Goal: Task Accomplishment & Management: Manage account settings

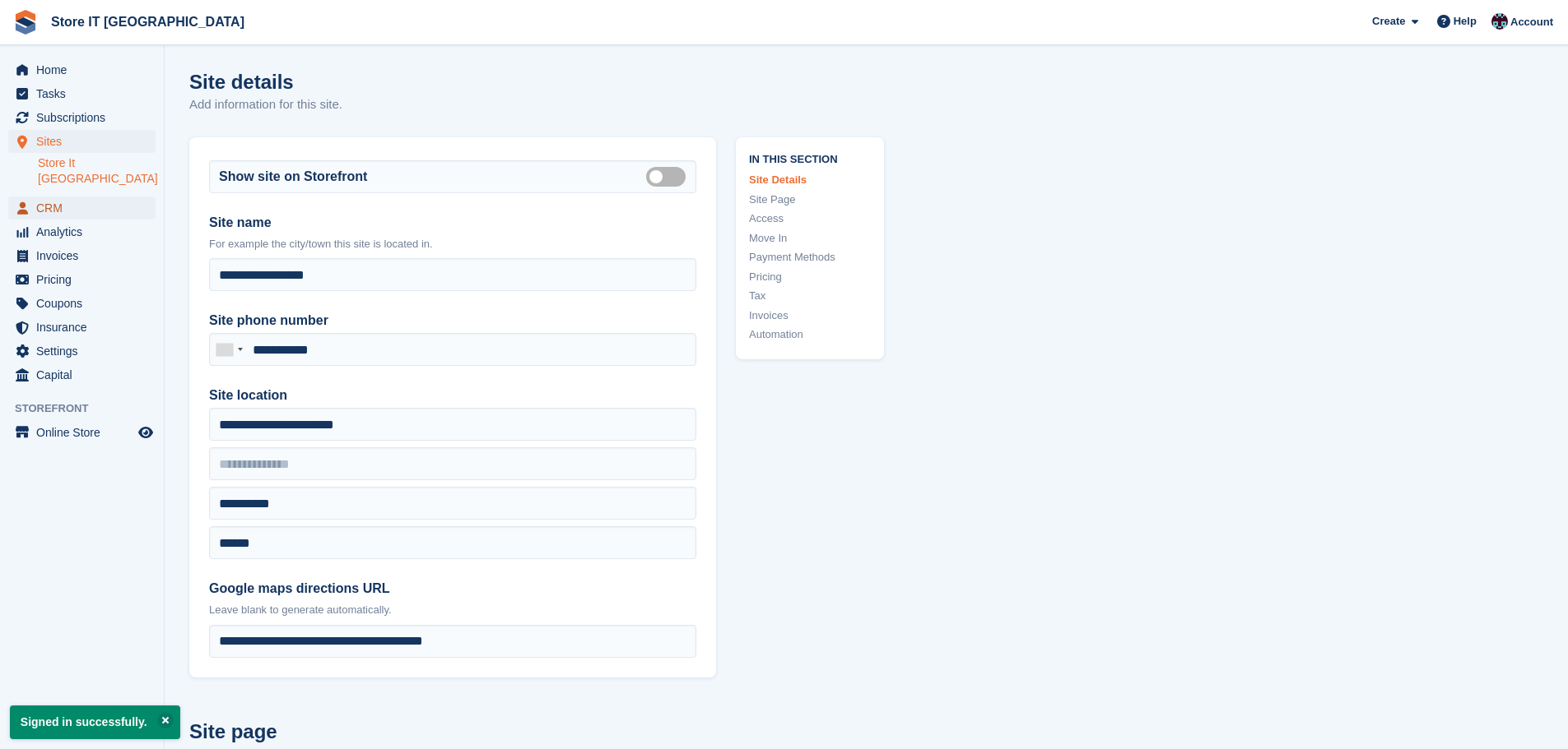
click at [51, 197] on span "CRM" at bounding box center [86, 208] width 99 height 23
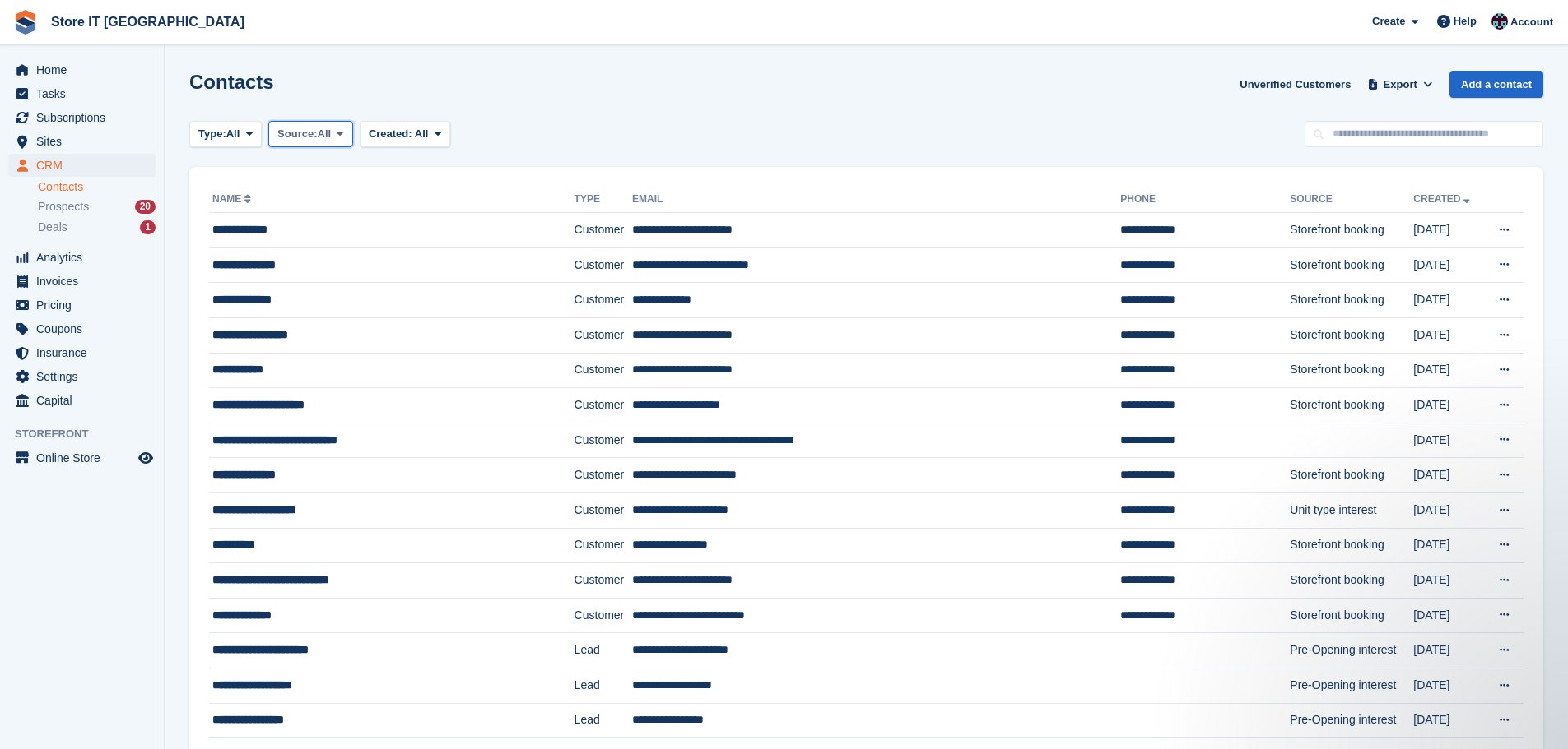
click at [310, 136] on span "Source:" at bounding box center [297, 134] width 40 height 16
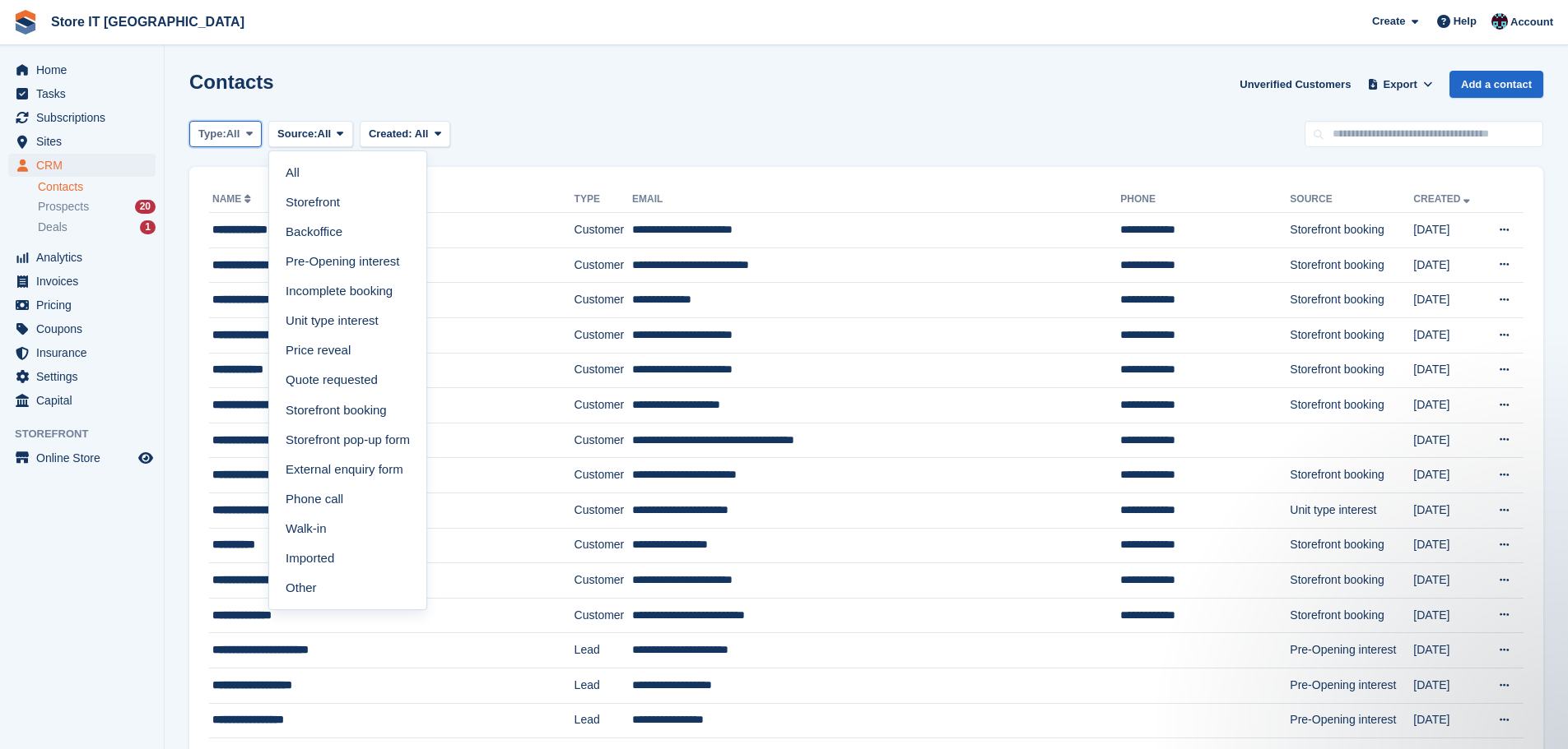
click at [230, 141] on span "All" at bounding box center [233, 134] width 14 height 16
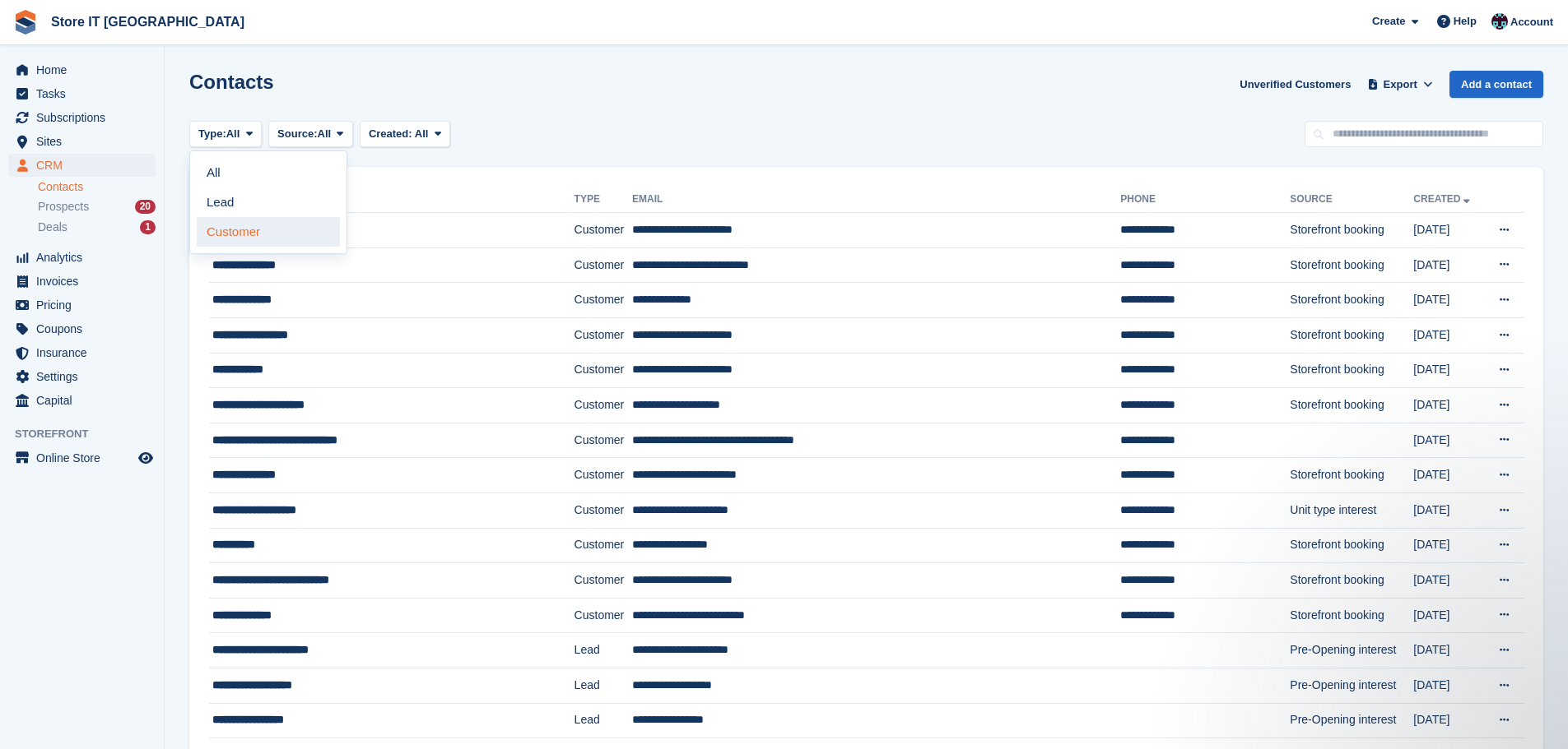
click at [272, 230] on link "Customer" at bounding box center [269, 232] width 143 height 29
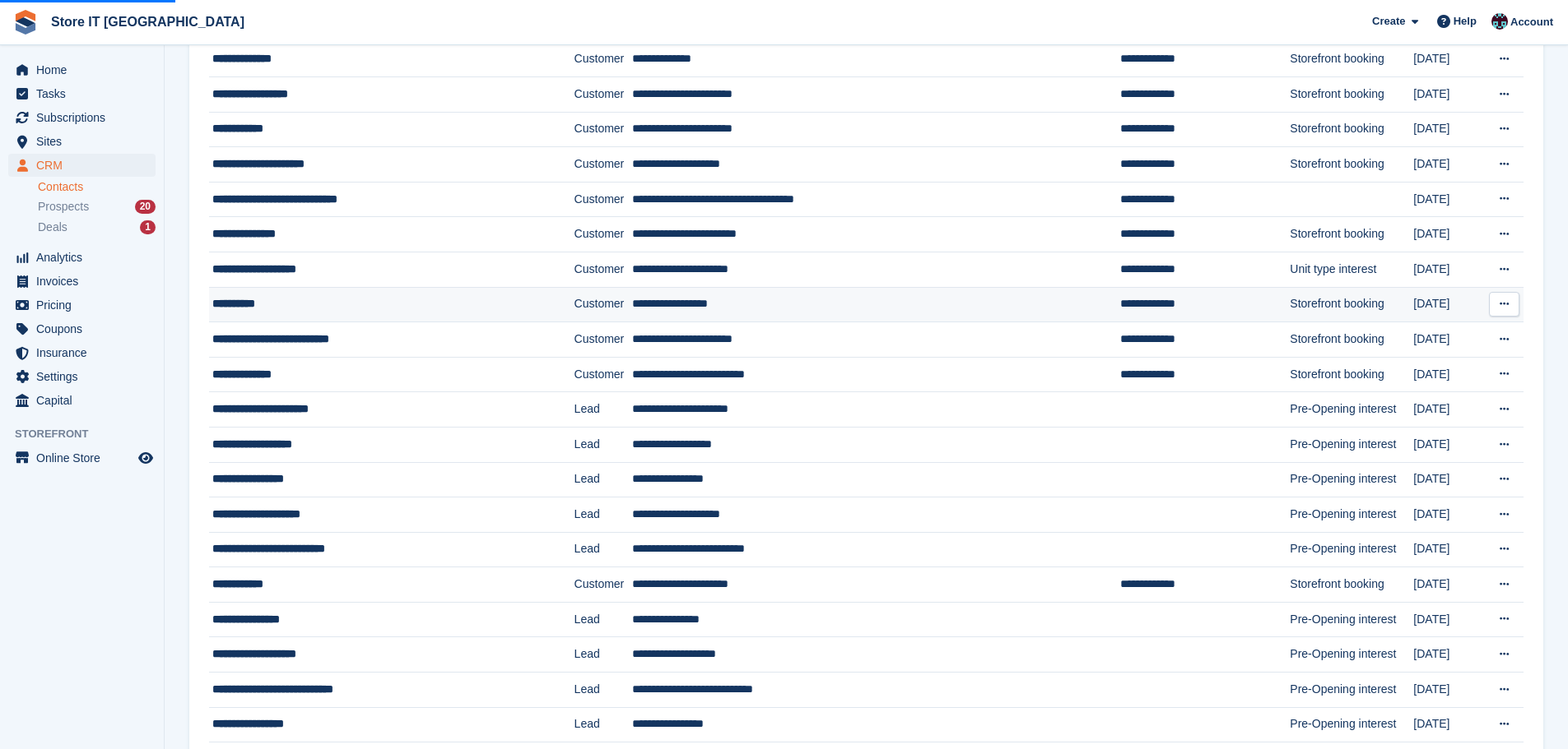
scroll to position [247, 0]
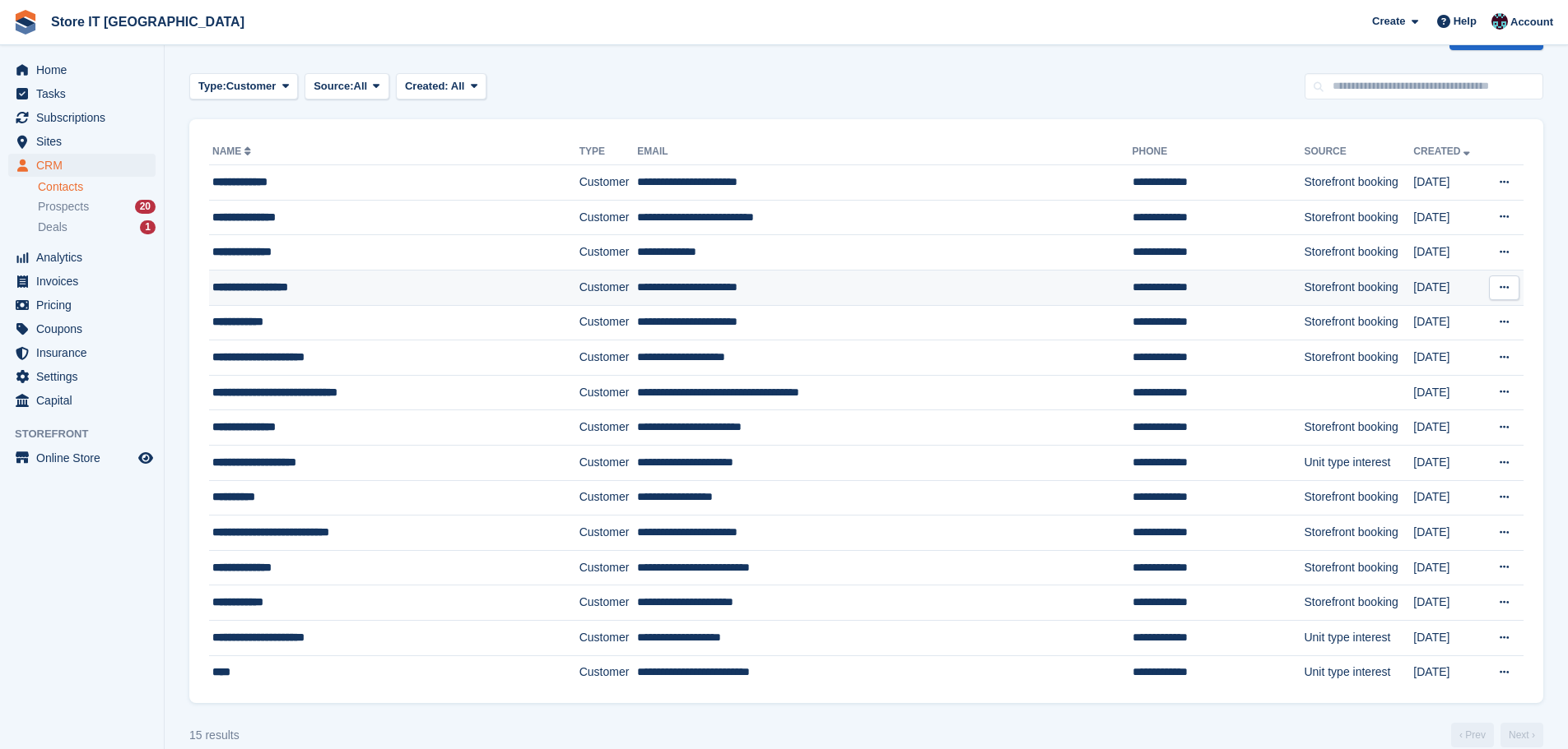
scroll to position [71, 0]
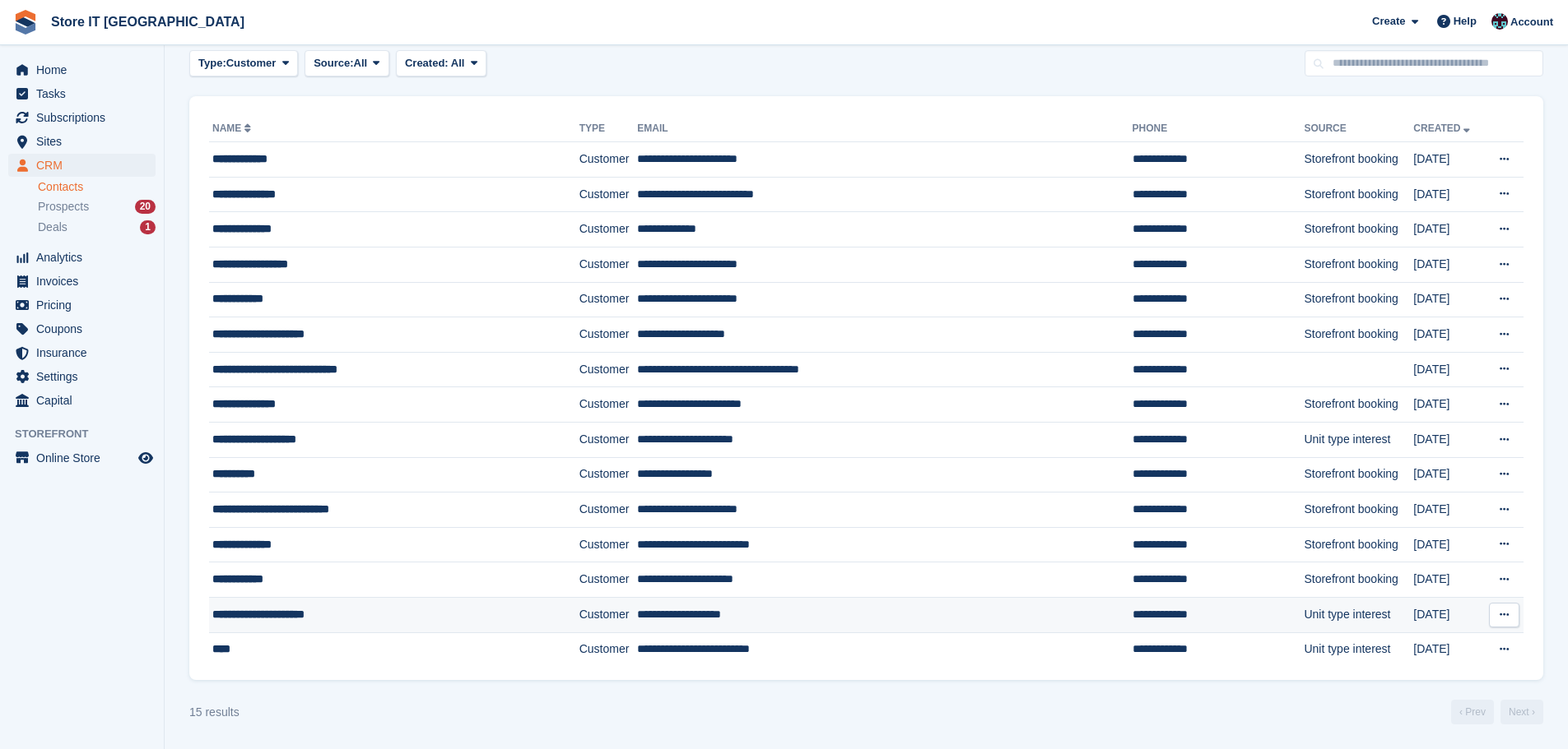
click at [1513, 617] on button at bounding box center [1503, 615] width 30 height 25
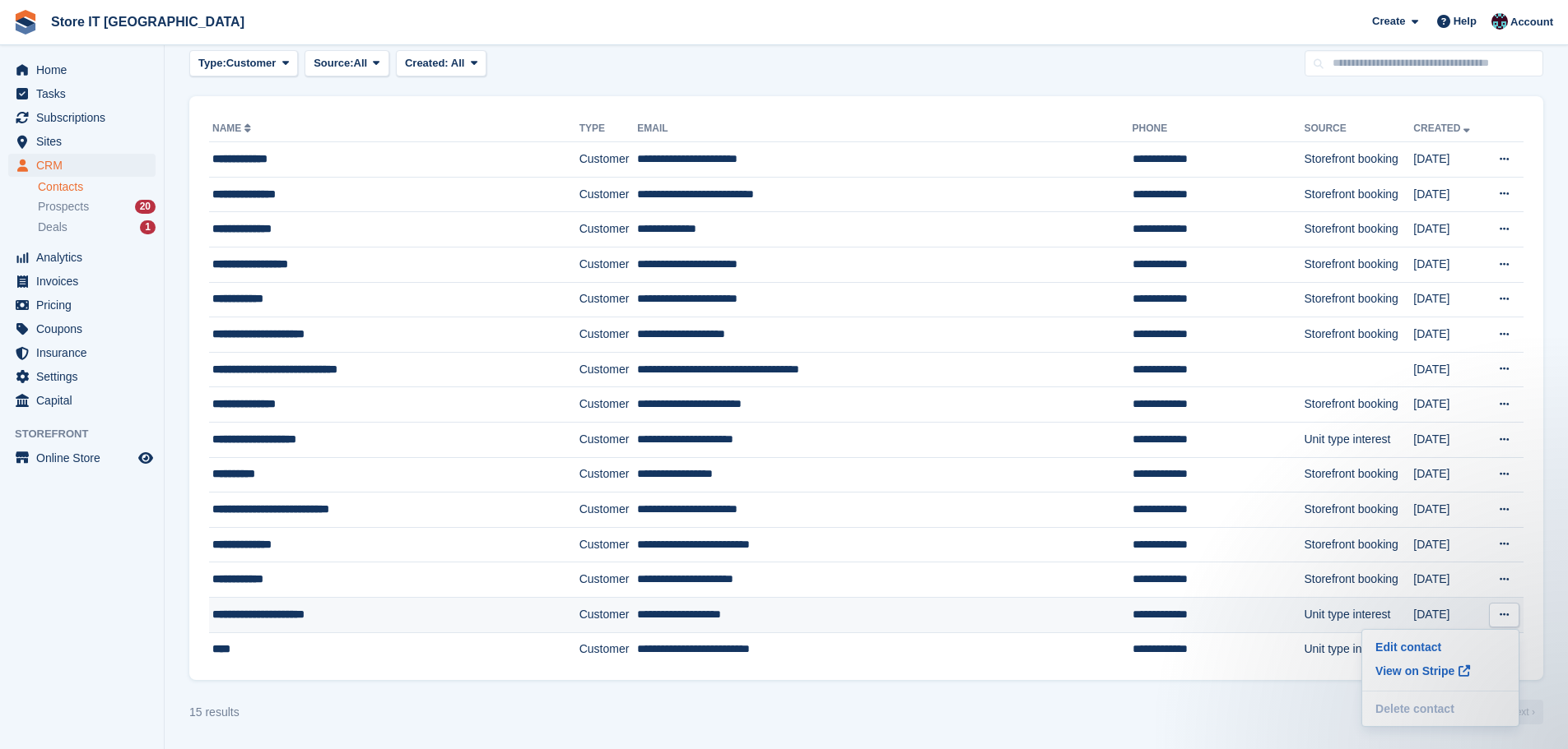
scroll to position [0, 0]
click at [1452, 720] on p "Delete contact" at bounding box center [1440, 708] width 143 height 22
click at [1187, 714] on div "15 results ‹ Prev Next ›" at bounding box center [866, 712] width 1354 height 25
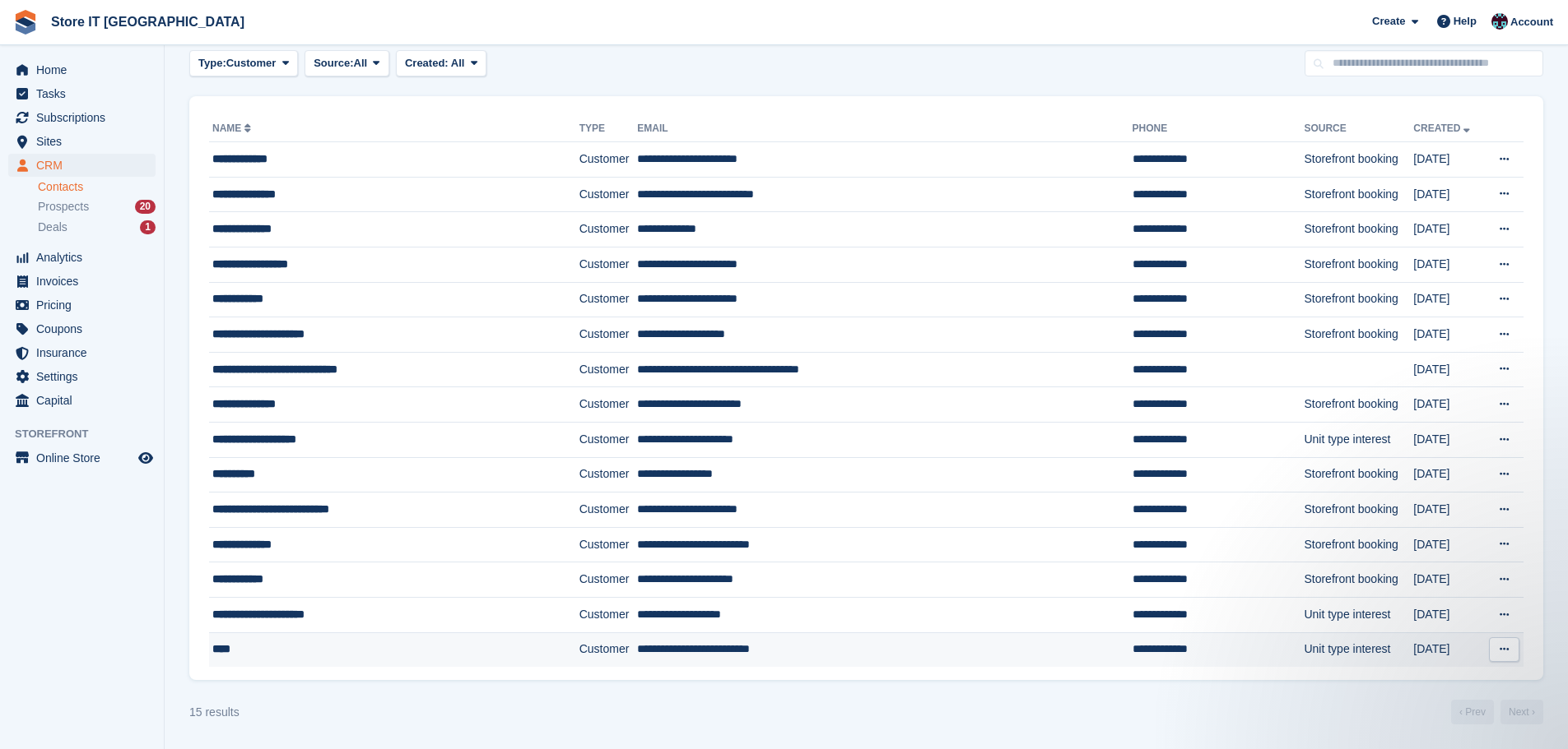
click at [1500, 648] on icon at bounding box center [1504, 650] width 9 height 10
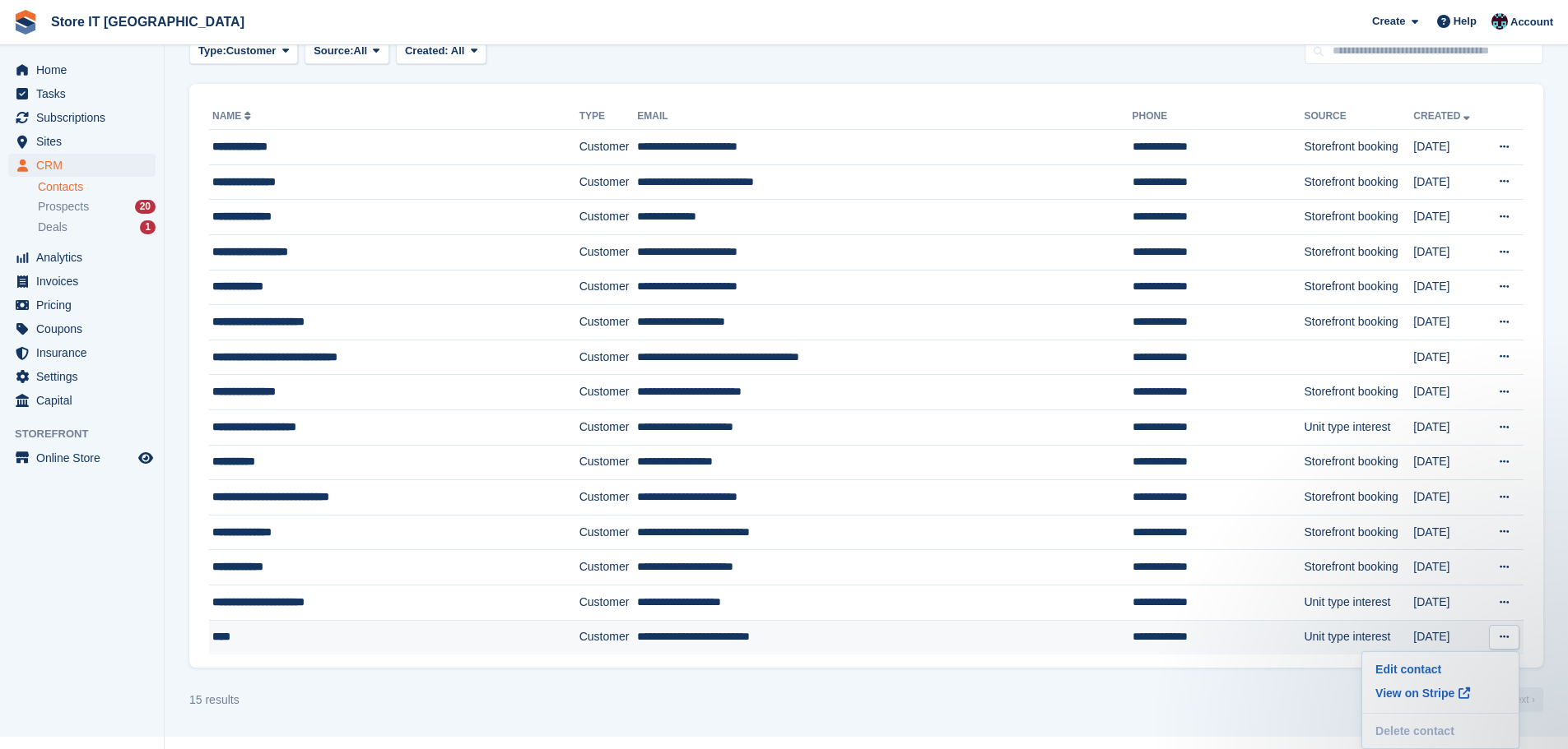
scroll to position [98, 0]
click at [1170, 704] on section "Contacts Unverified Customers Export Export Contacts Export a CSV of all Contac…" at bounding box center [865, 327] width 1403 height 820
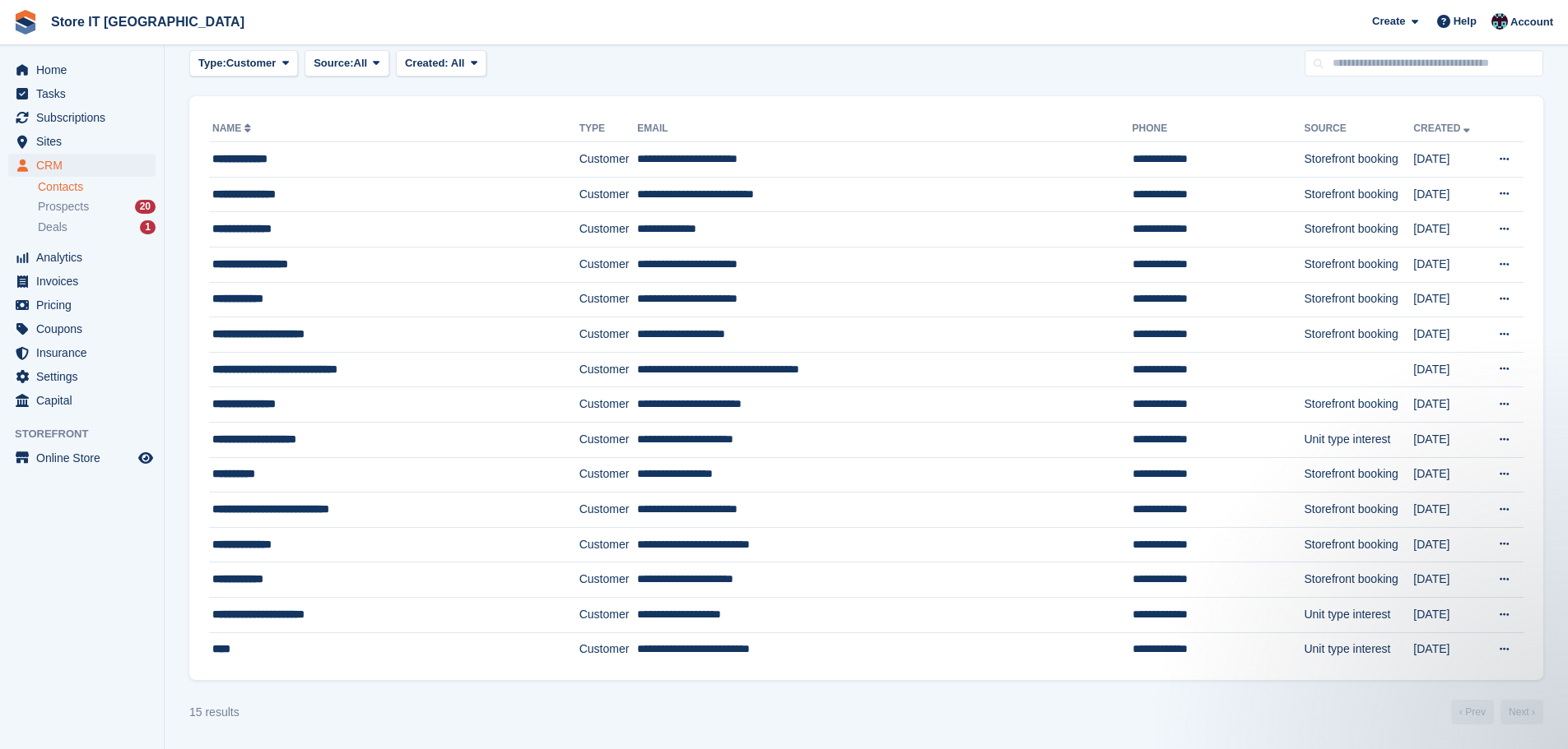
scroll to position [71, 0]
click at [317, 196] on div "**********" at bounding box center [370, 194] width 316 height 17
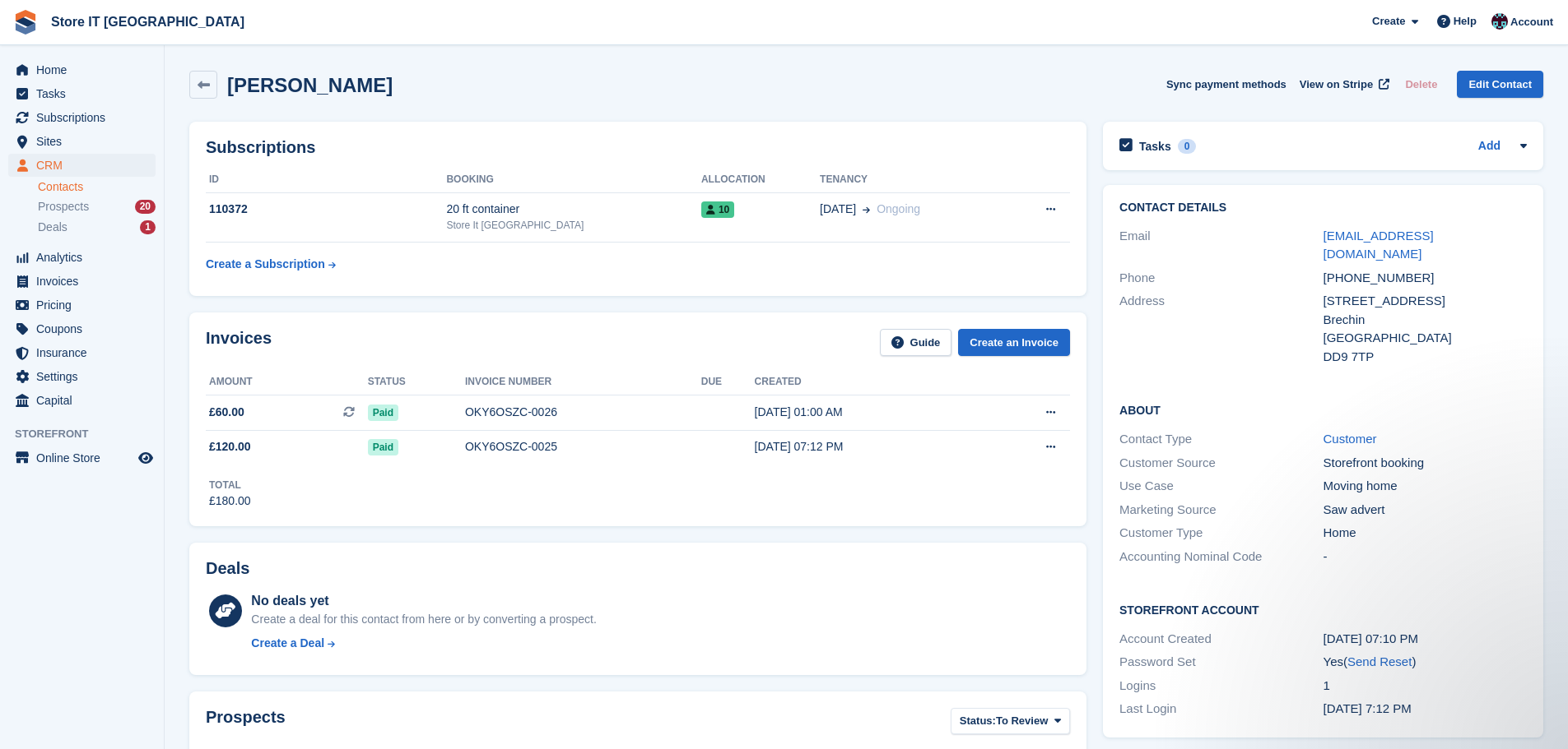
drag, startPoint x: 375, startPoint y: 89, endPoint x: 220, endPoint y: 87, distance: 155.0
click at [220, 87] on div "[PERSON_NAME] Sync payment methods View on Stripe Delete Edit Contact" at bounding box center [866, 85] width 1354 height 28
click at [202, 86] on icon at bounding box center [204, 85] width 12 height 12
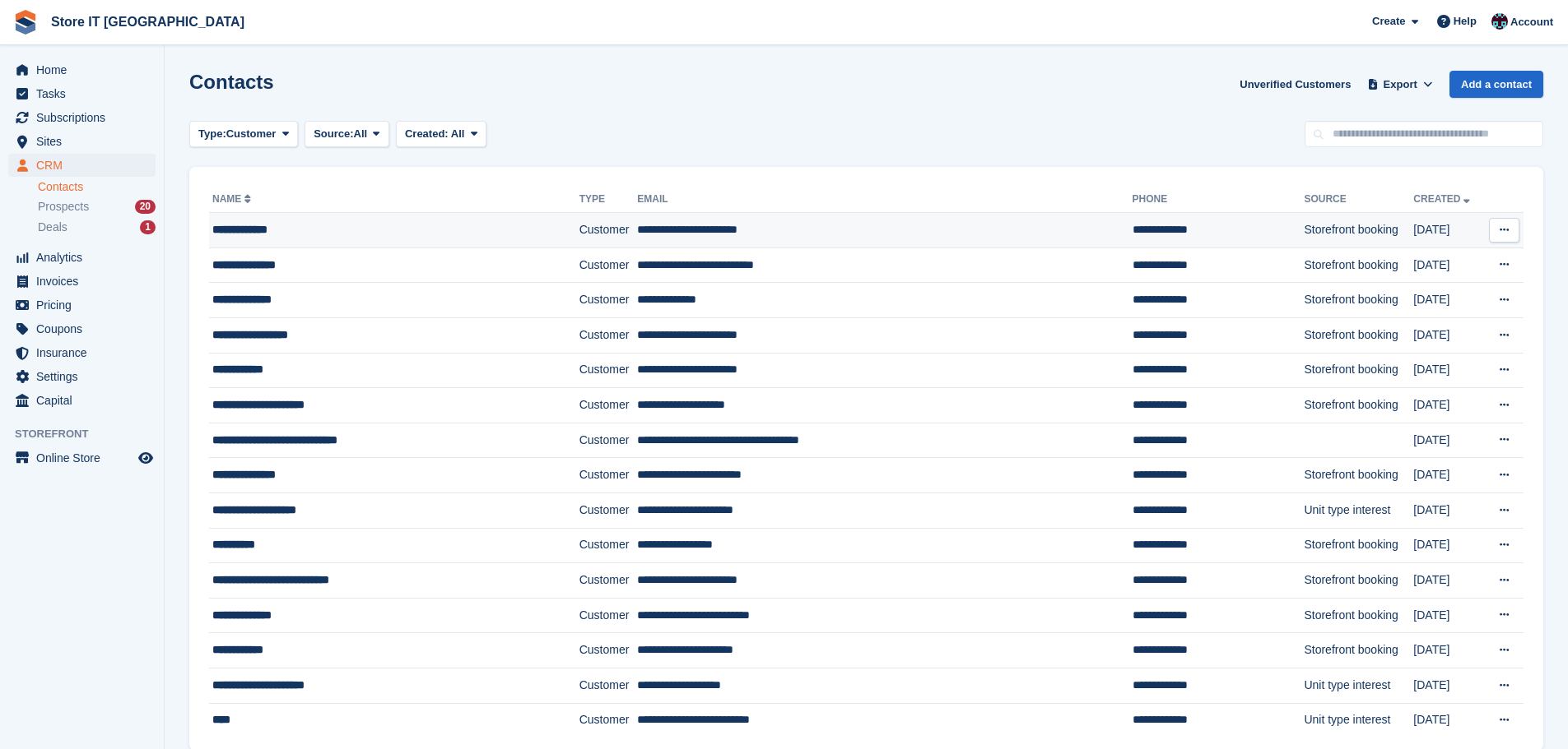
click at [247, 235] on div "**********" at bounding box center [370, 230] width 316 height 17
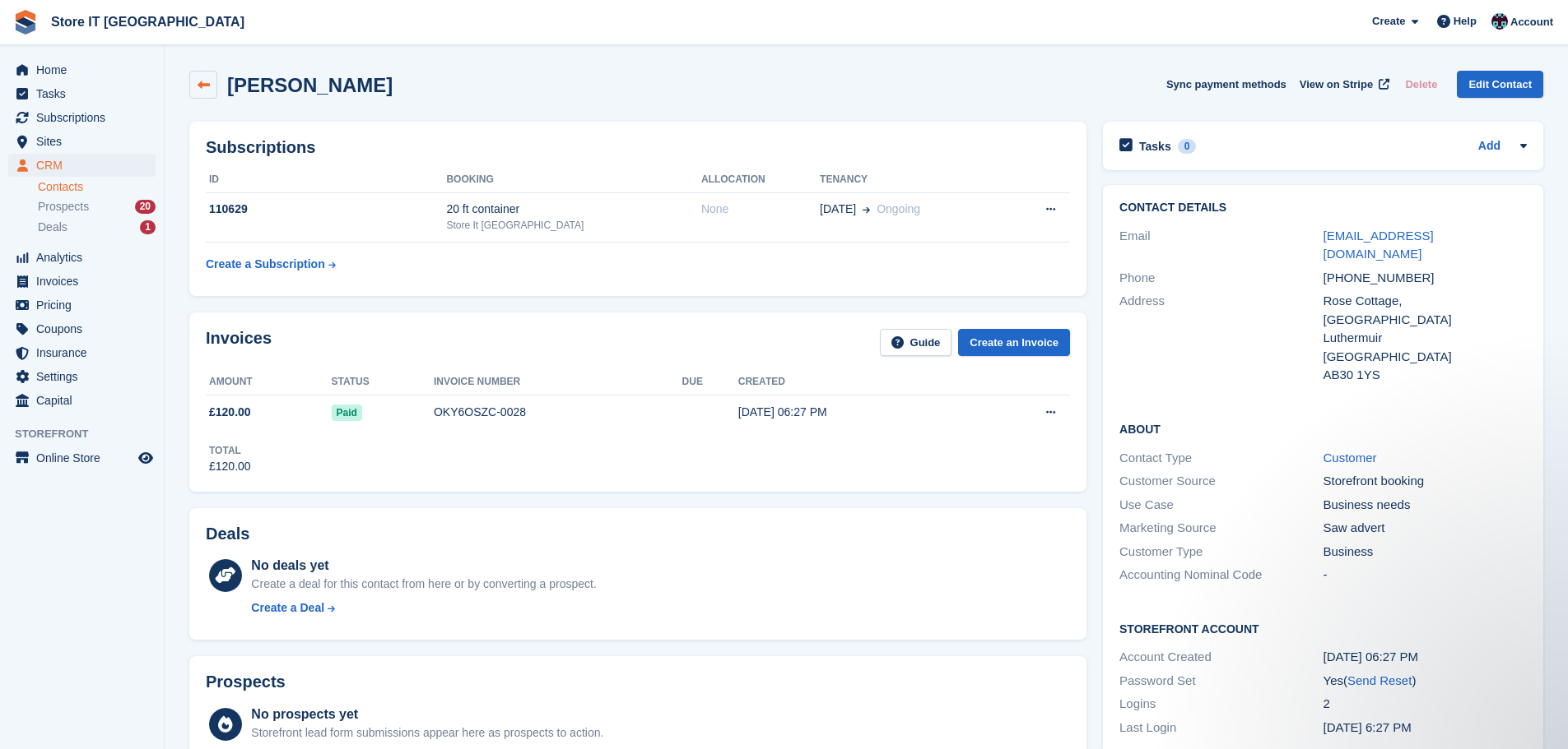
click at [195, 85] on link at bounding box center [203, 85] width 28 height 28
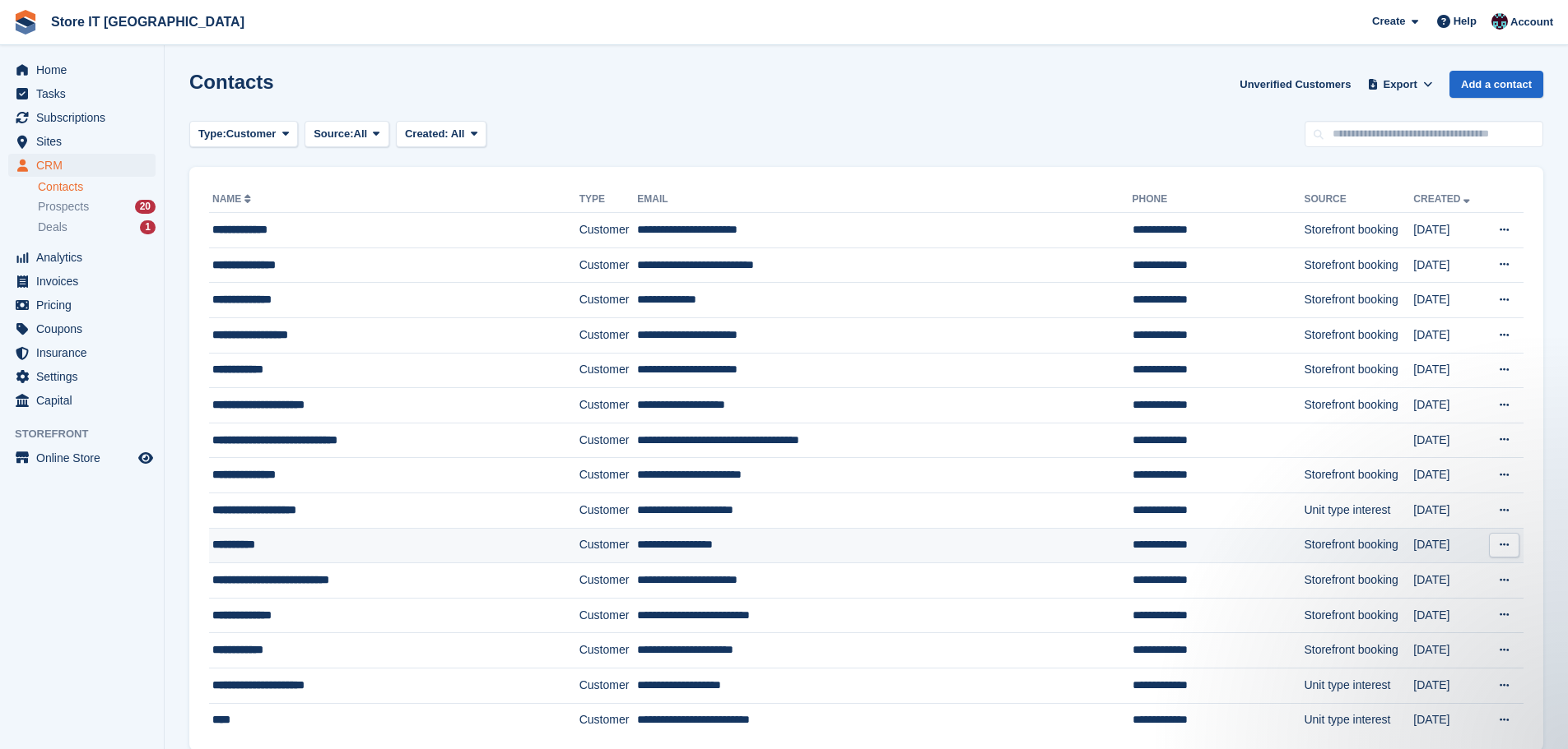
scroll to position [71, 0]
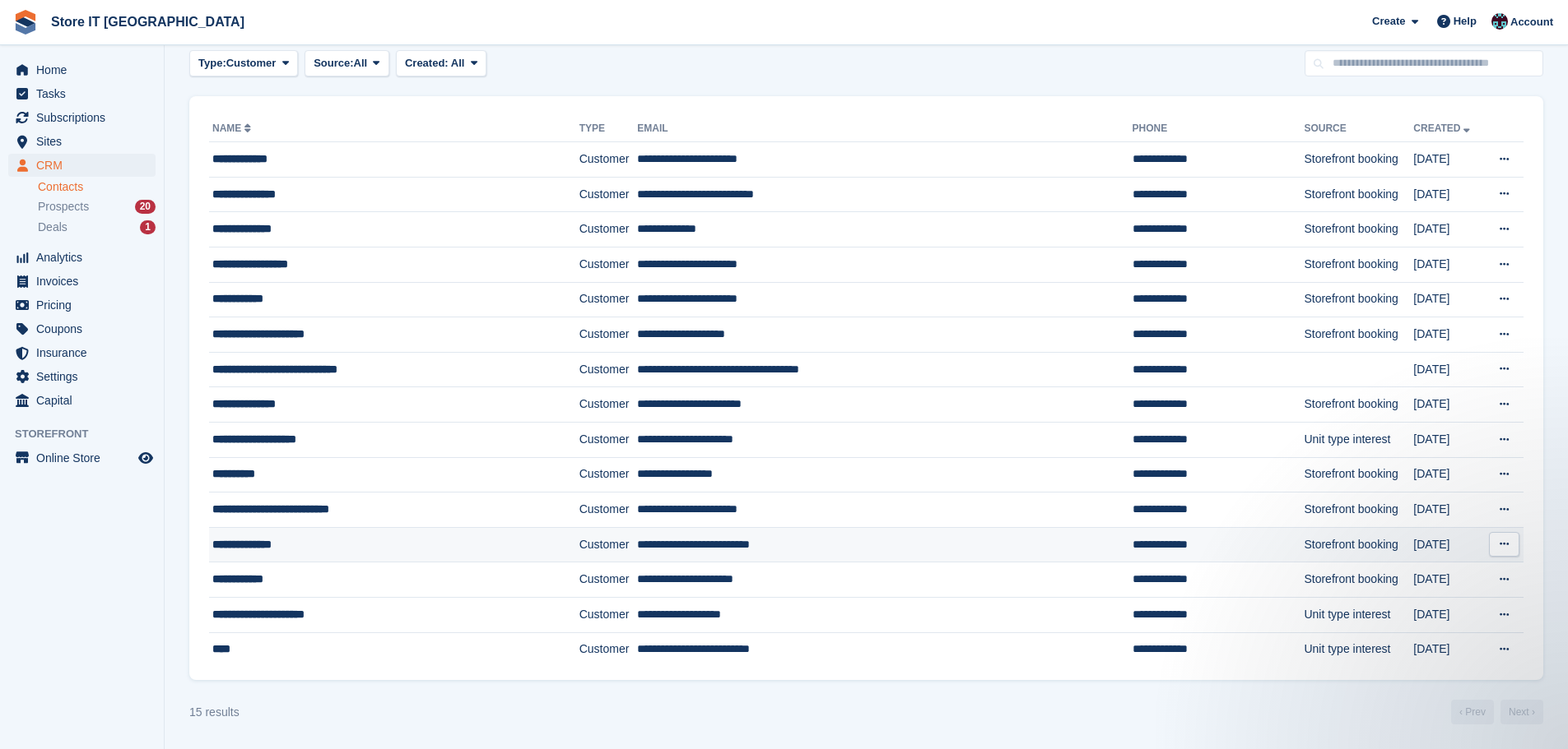
click at [318, 545] on div "**********" at bounding box center [370, 545] width 316 height 17
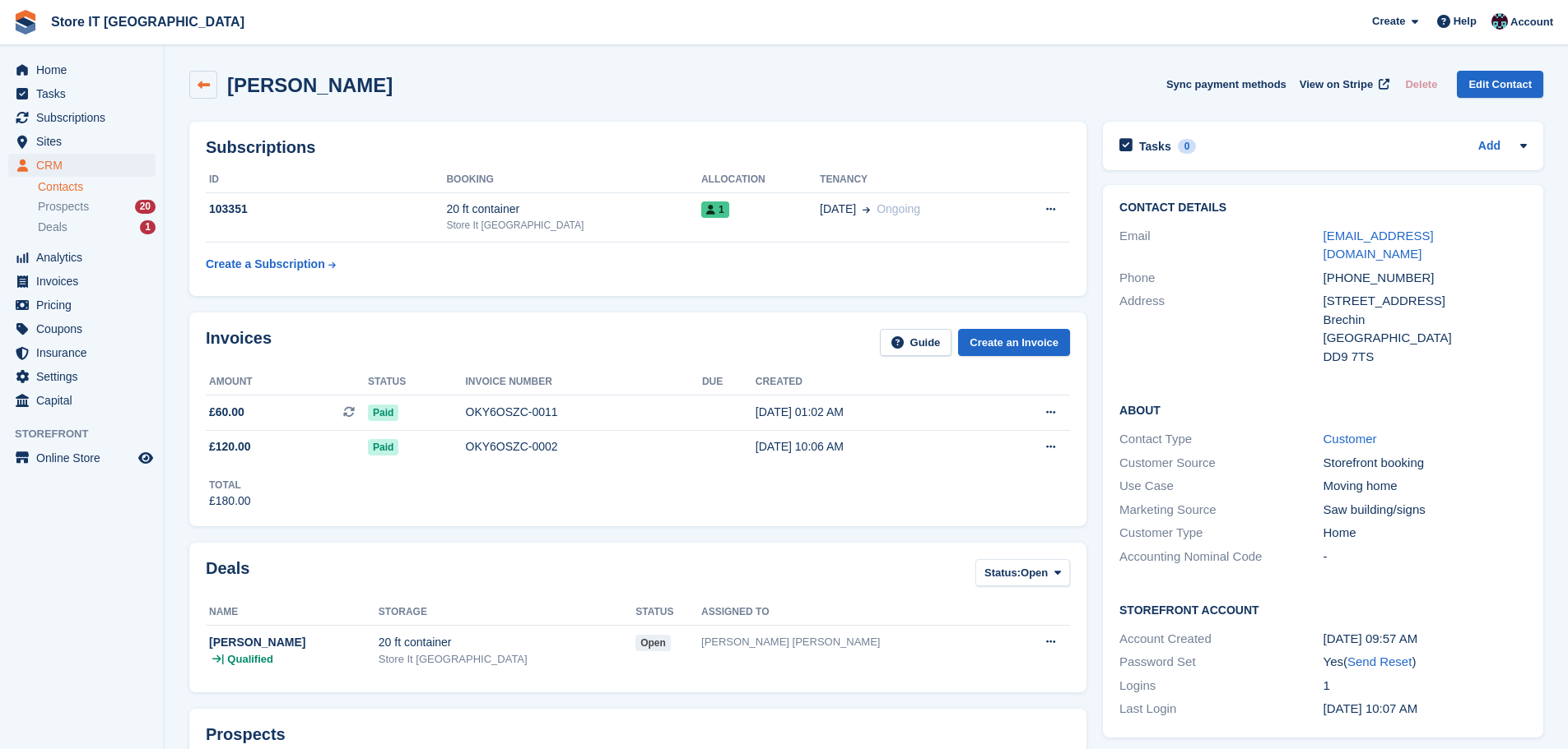
click at [200, 85] on icon at bounding box center [204, 85] width 12 height 12
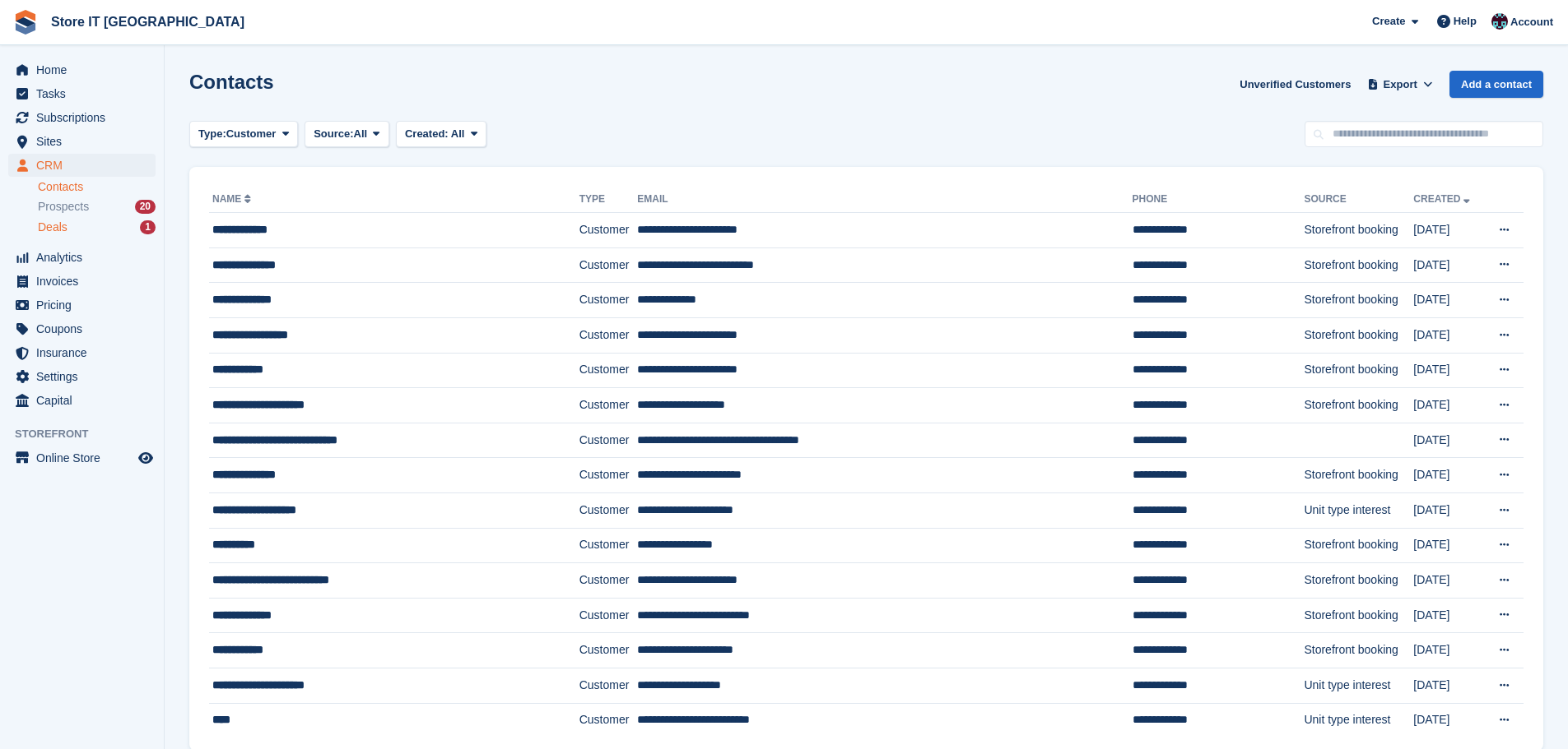
click at [59, 233] on span "Deals" at bounding box center [53, 227] width 29 height 16
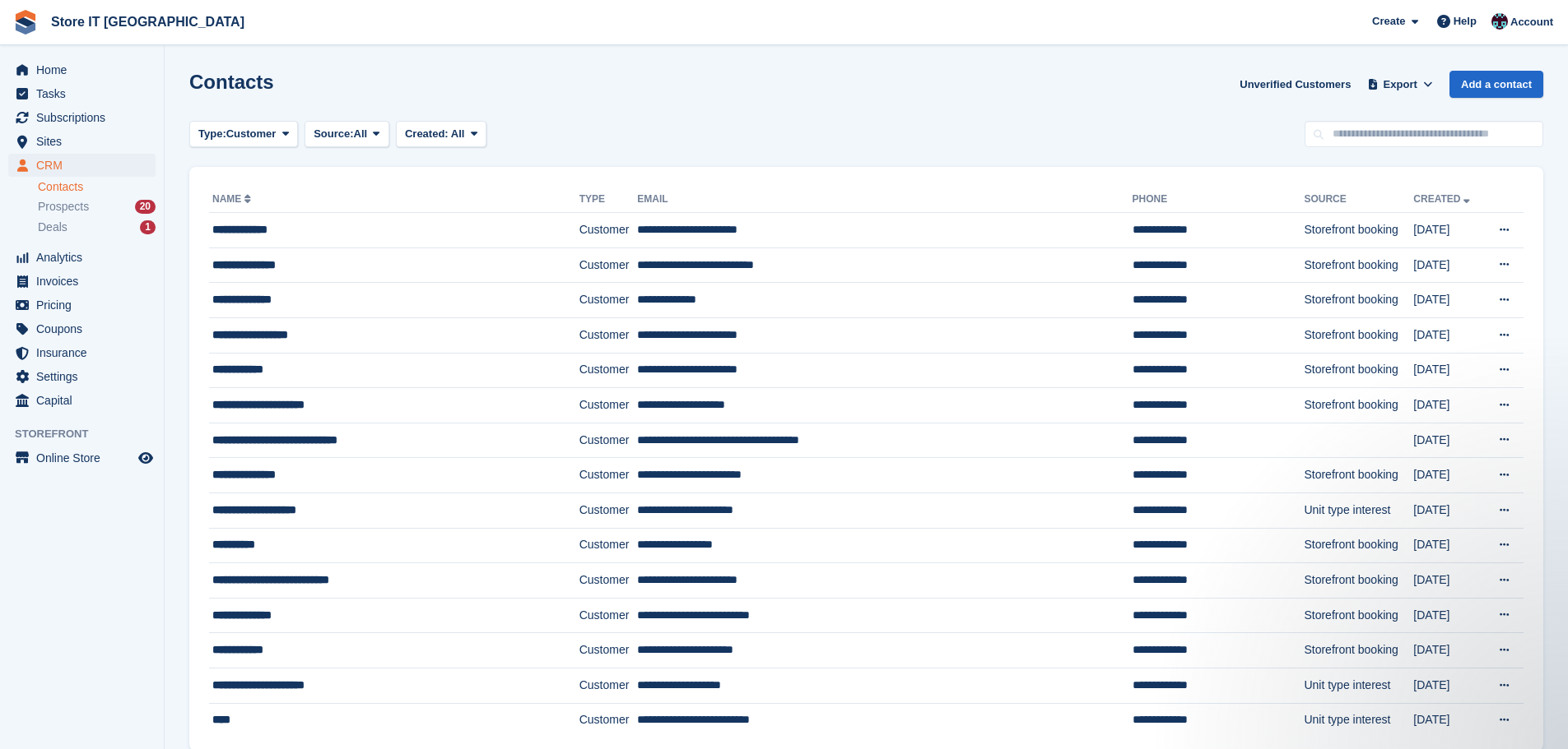
drag, startPoint x: 772, startPoint y: 188, endPoint x: 443, endPoint y: 190, distance: 329.0
click at [443, 190] on th "Name" at bounding box center [394, 200] width 370 height 26
click at [258, 231] on div "**********" at bounding box center [370, 230] width 316 height 17
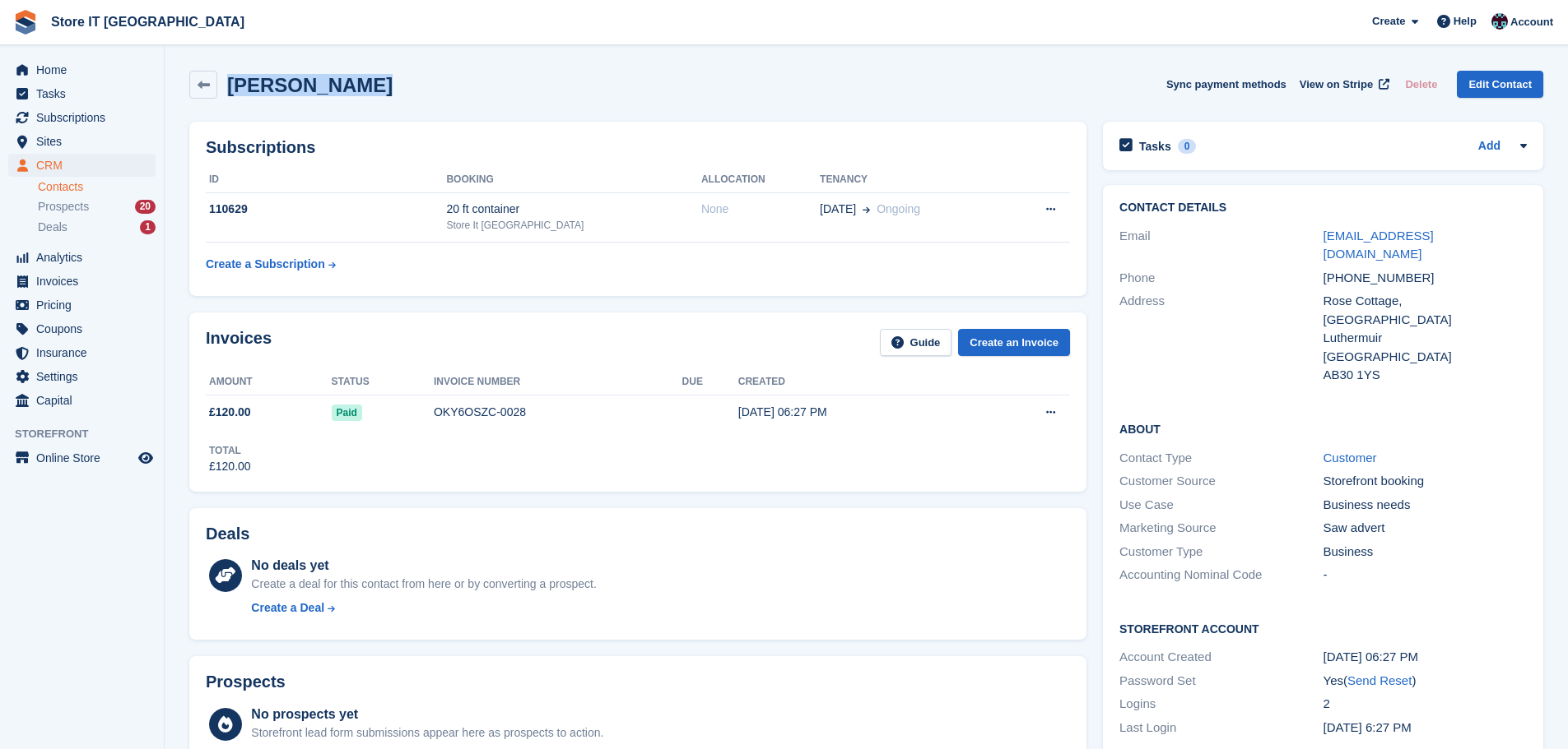
drag, startPoint x: 373, startPoint y: 83, endPoint x: 252, endPoint y: 81, distance: 121.0
click at [229, 80] on div "Colette Dewar Sync payment methods View on Stripe Delete Edit Contact" at bounding box center [866, 85] width 1354 height 28
copy h2 "Colette Dewar"
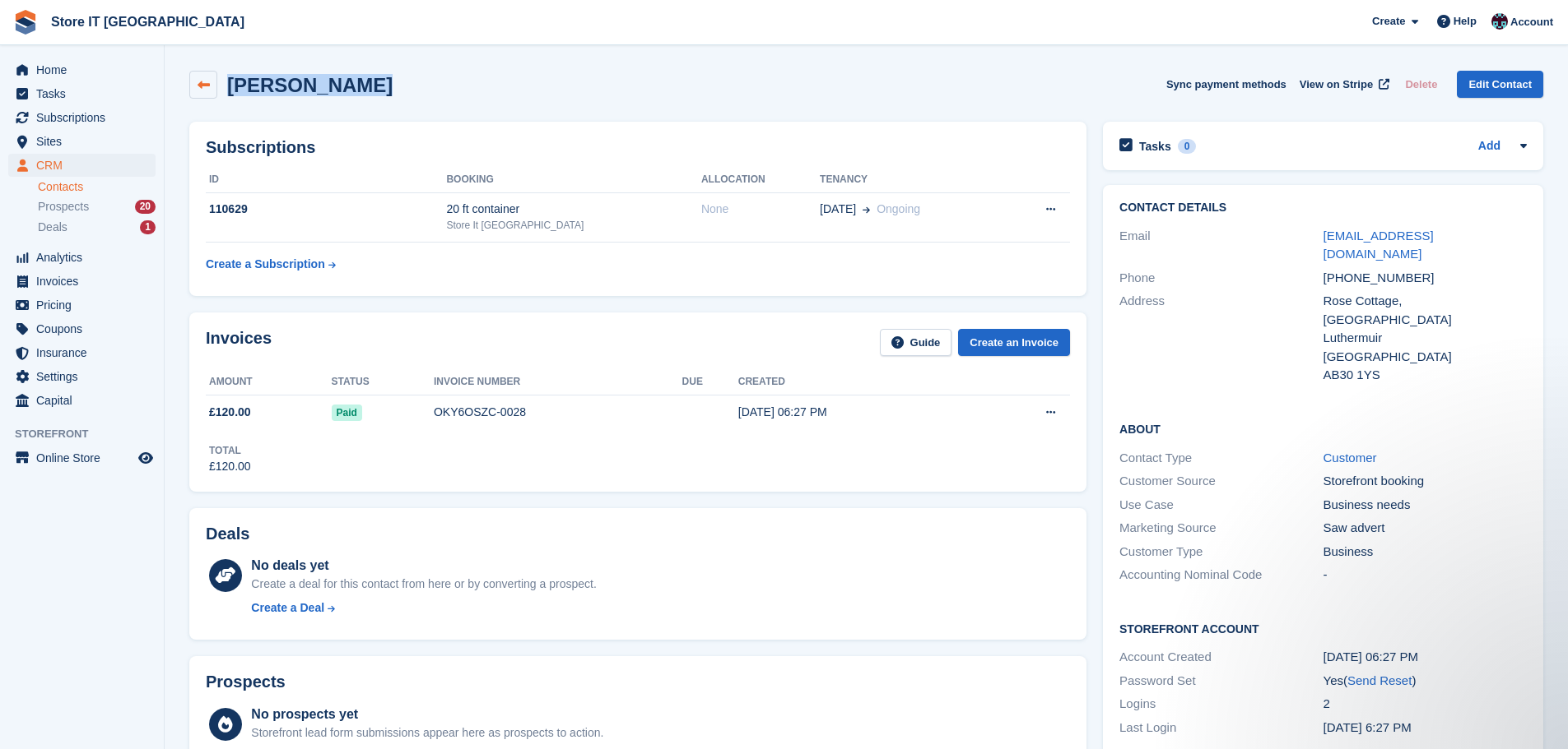
click at [203, 90] on icon at bounding box center [204, 85] width 12 height 12
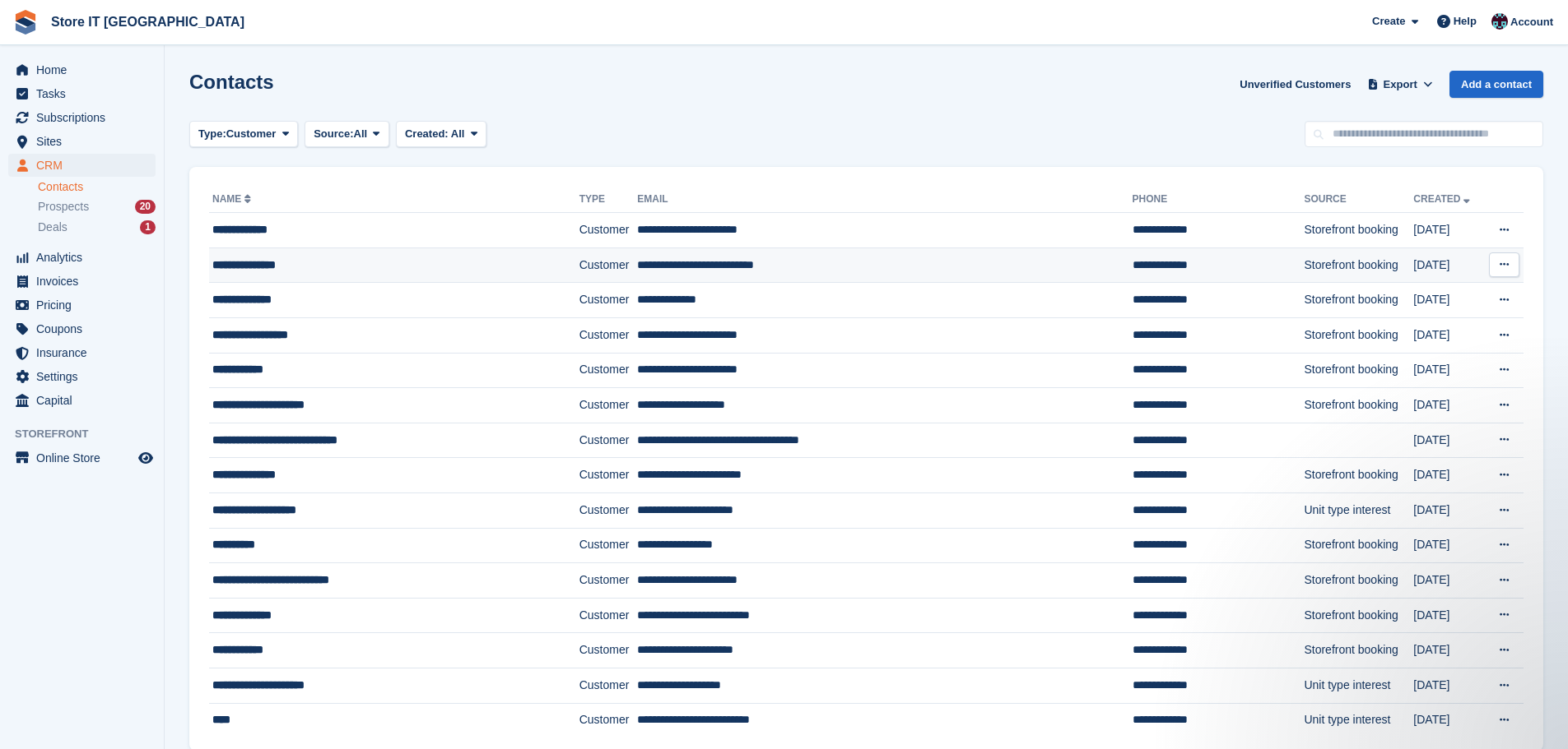
click at [270, 269] on div "**********" at bounding box center [370, 265] width 316 height 17
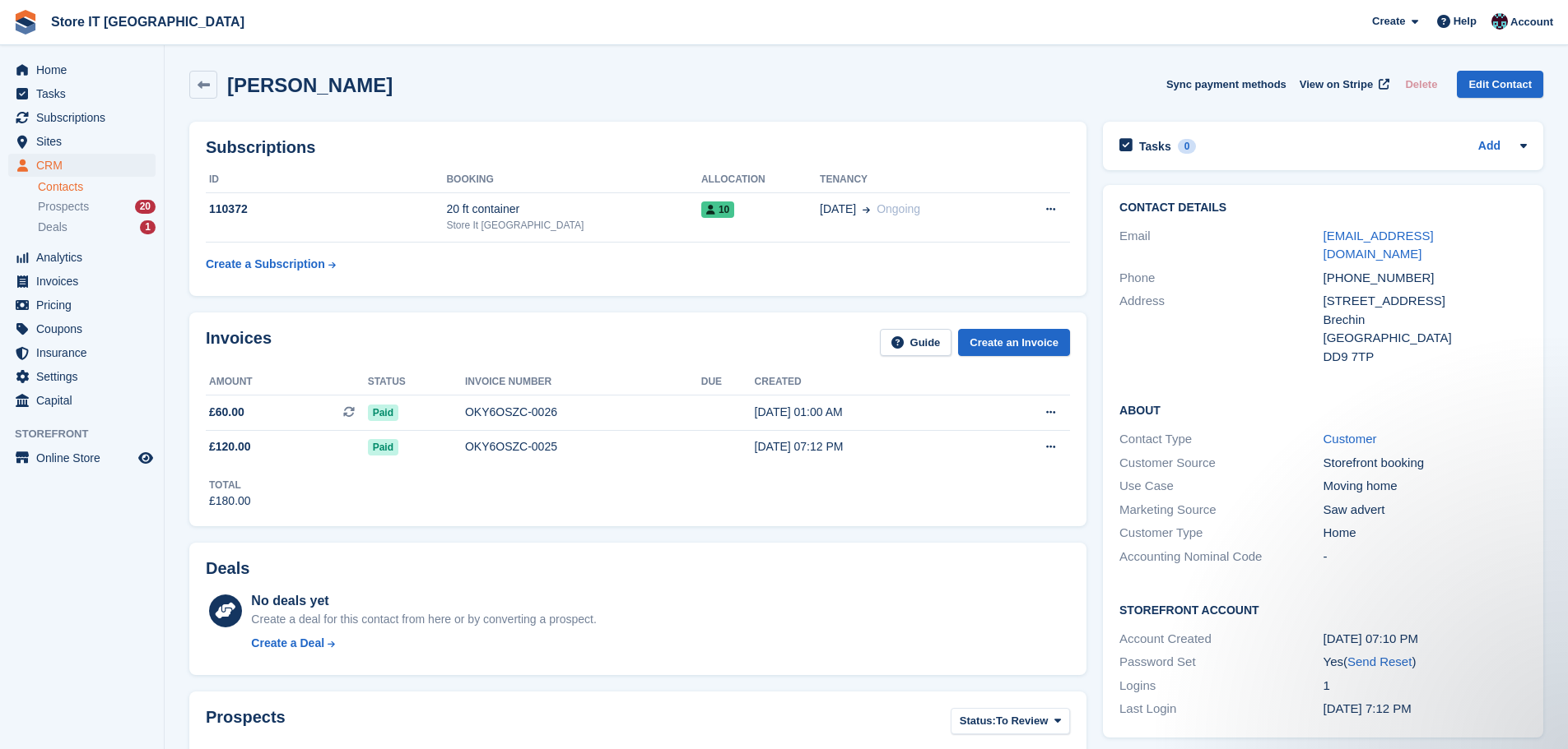
drag, startPoint x: 373, startPoint y: 88, endPoint x: 222, endPoint y: 79, distance: 151.3
click at [222, 79] on div "[PERSON_NAME] Sync payment methods View on Stripe Delete Edit Contact" at bounding box center [866, 85] width 1354 height 28
copy h2 "[PERSON_NAME]"
click at [1272, 325] on div "Address" at bounding box center [1221, 329] width 203 height 74
drag, startPoint x: 1426, startPoint y: 261, endPoint x: 1327, endPoint y: 255, distance: 99.2
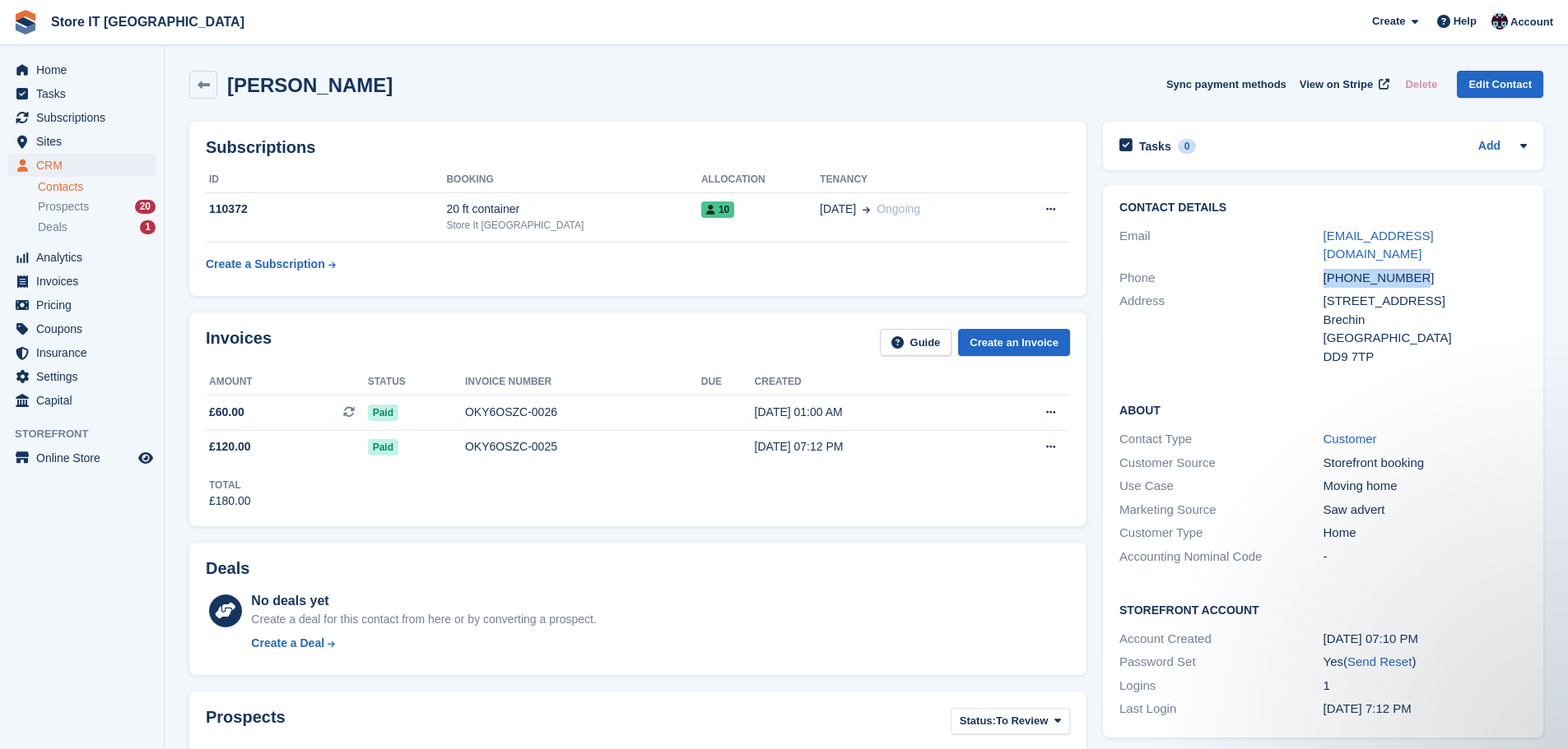
click at [1327, 269] on div "[PHONE_NUMBER]" at bounding box center [1425, 278] width 203 height 19
copy div "[PHONE_NUMBER]"
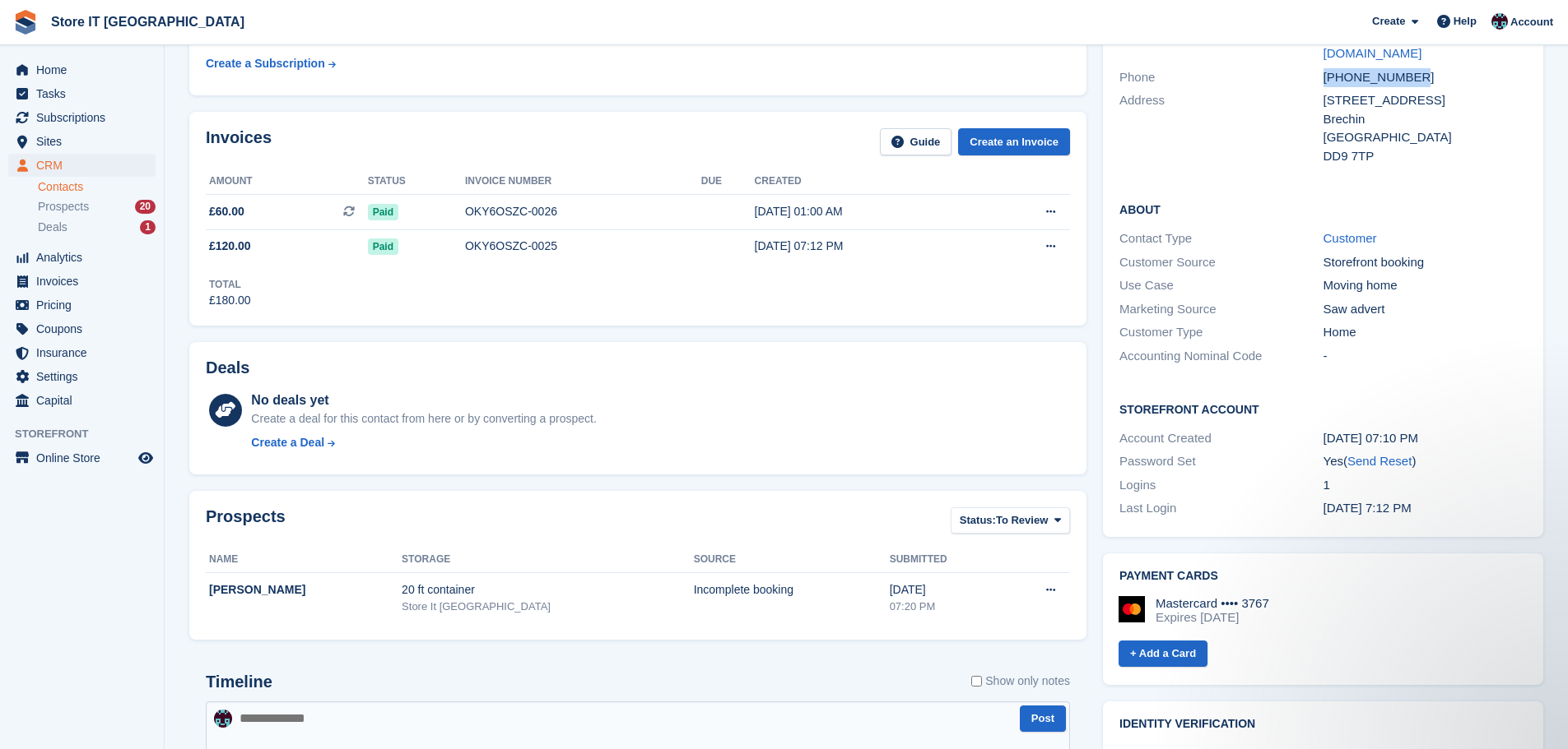
scroll to position [493, 0]
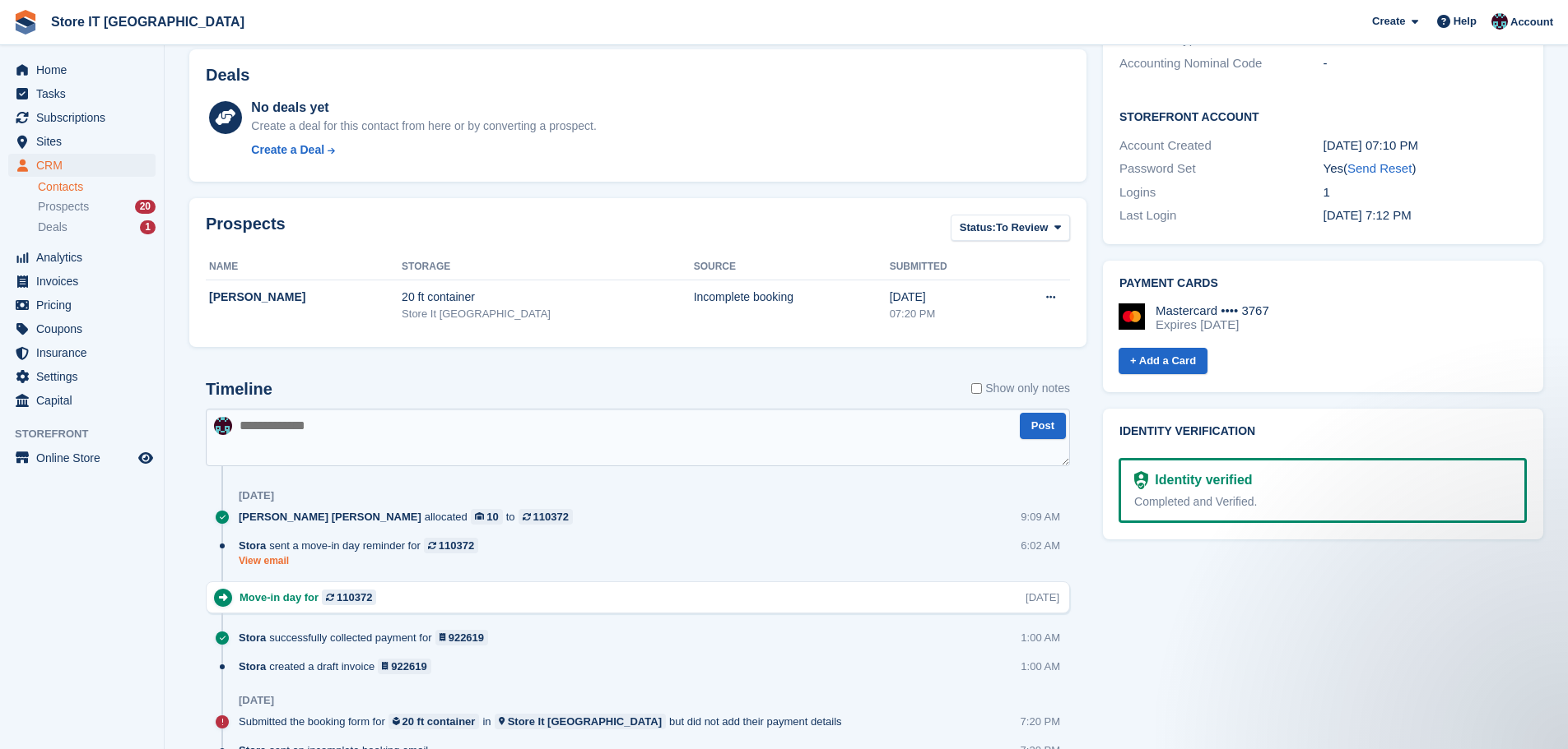
click at [273, 559] on link "View email" at bounding box center [362, 562] width 248 height 14
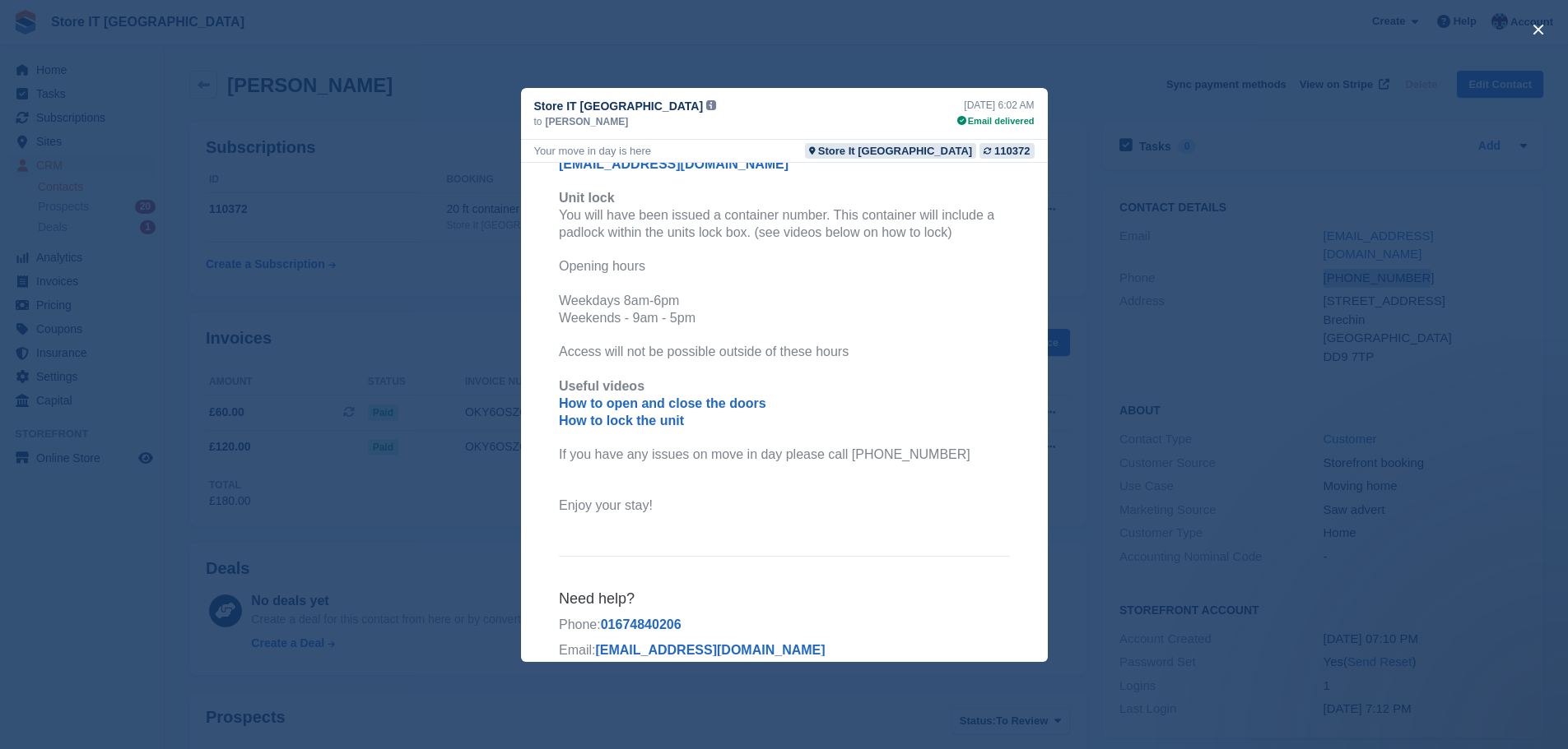
scroll to position [986, 0]
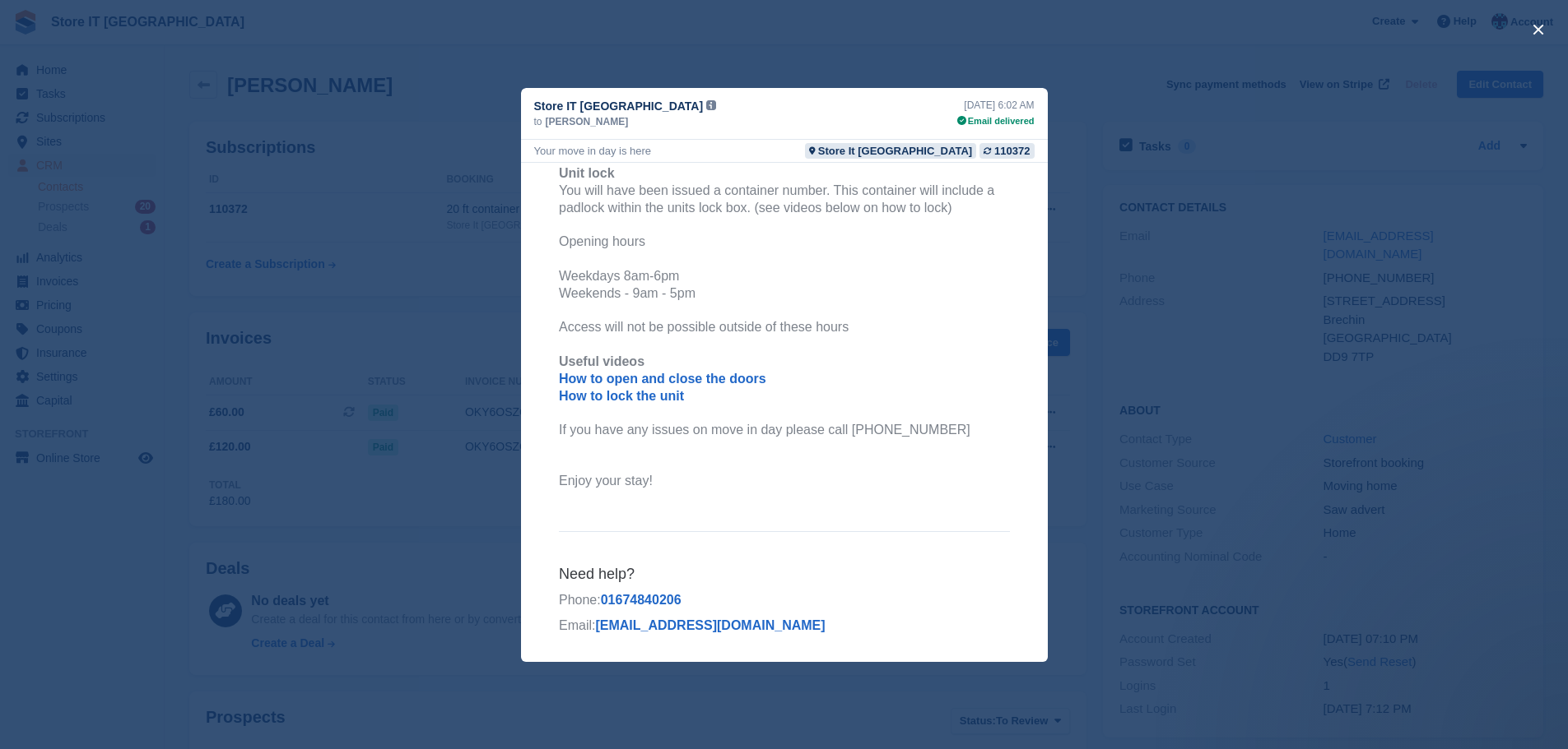
click at [669, 54] on div "close" at bounding box center [784, 374] width 1568 height 749
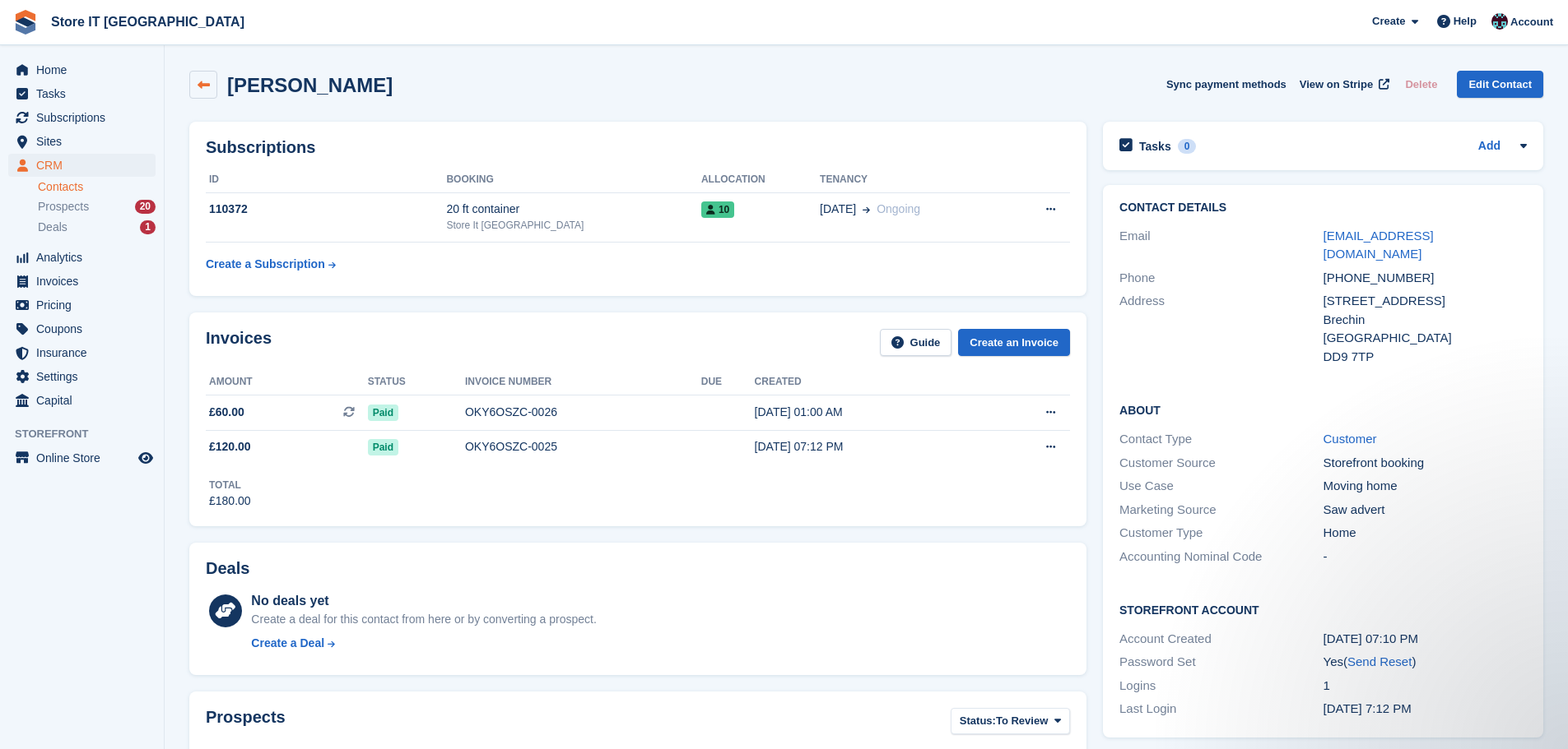
click at [205, 81] on icon at bounding box center [204, 85] width 12 height 12
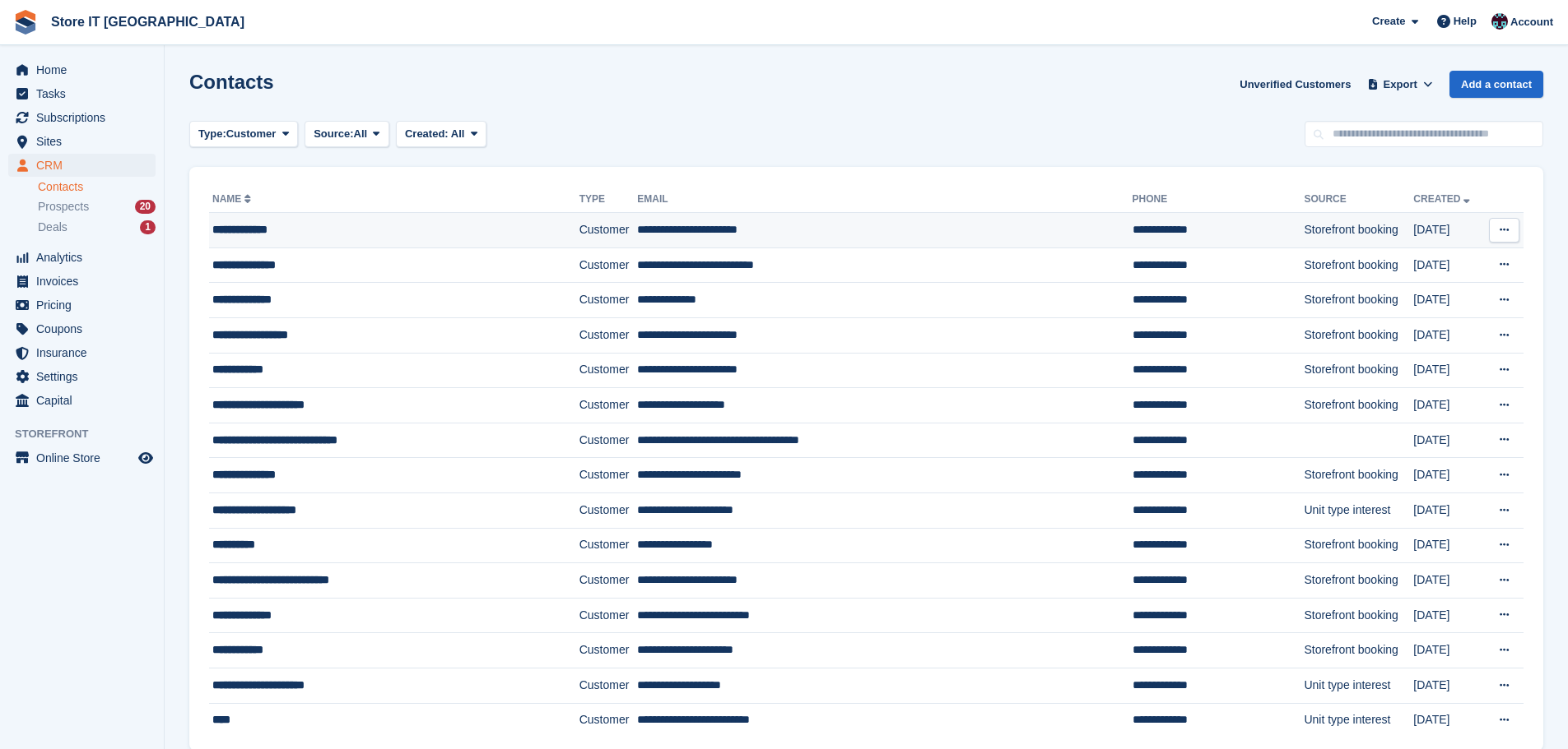
click at [253, 227] on div "**********" at bounding box center [370, 230] width 316 height 17
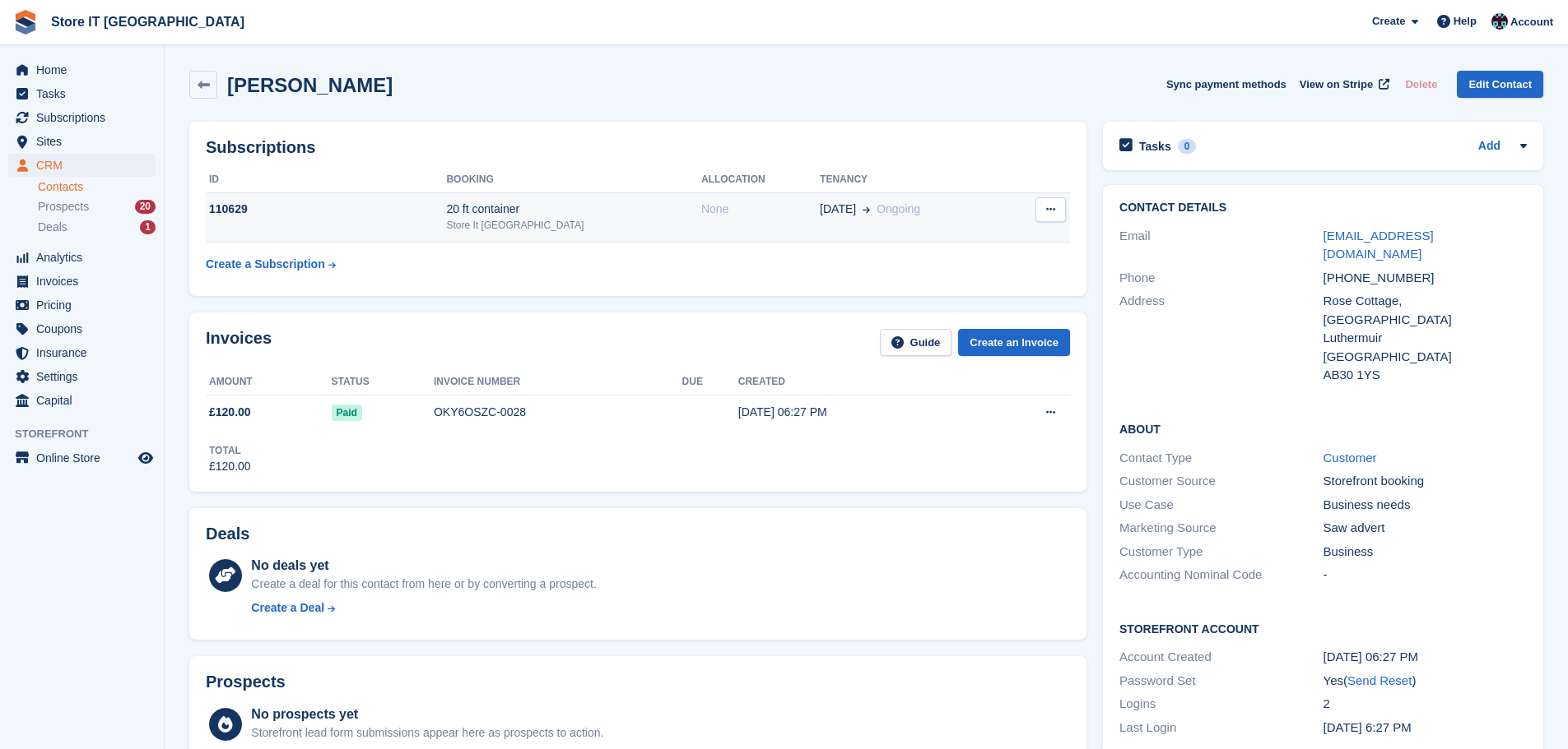
click at [701, 225] on td "None" at bounding box center [760, 218] width 118 height 50
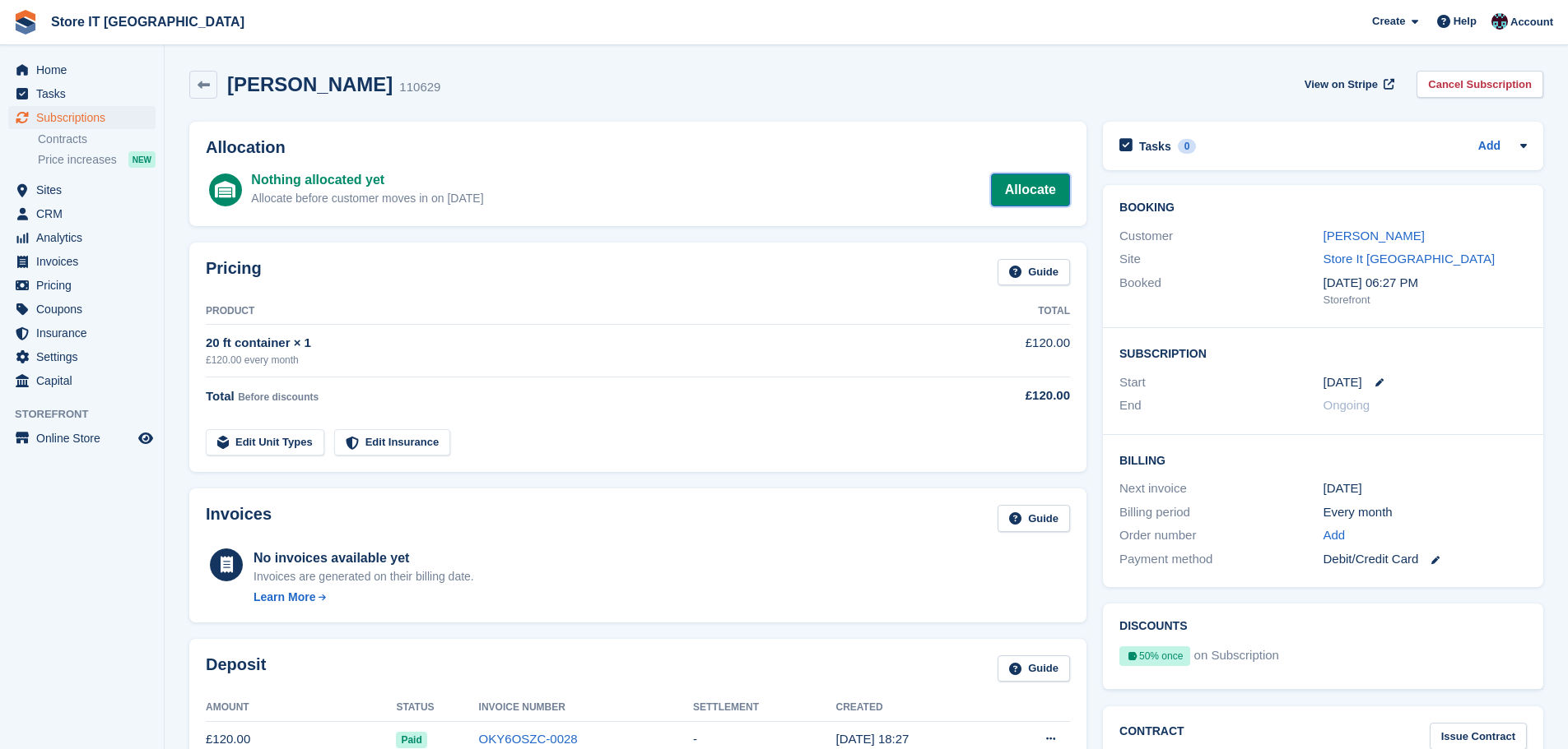
click at [1030, 194] on link "Allocate" at bounding box center [1029, 190] width 79 height 33
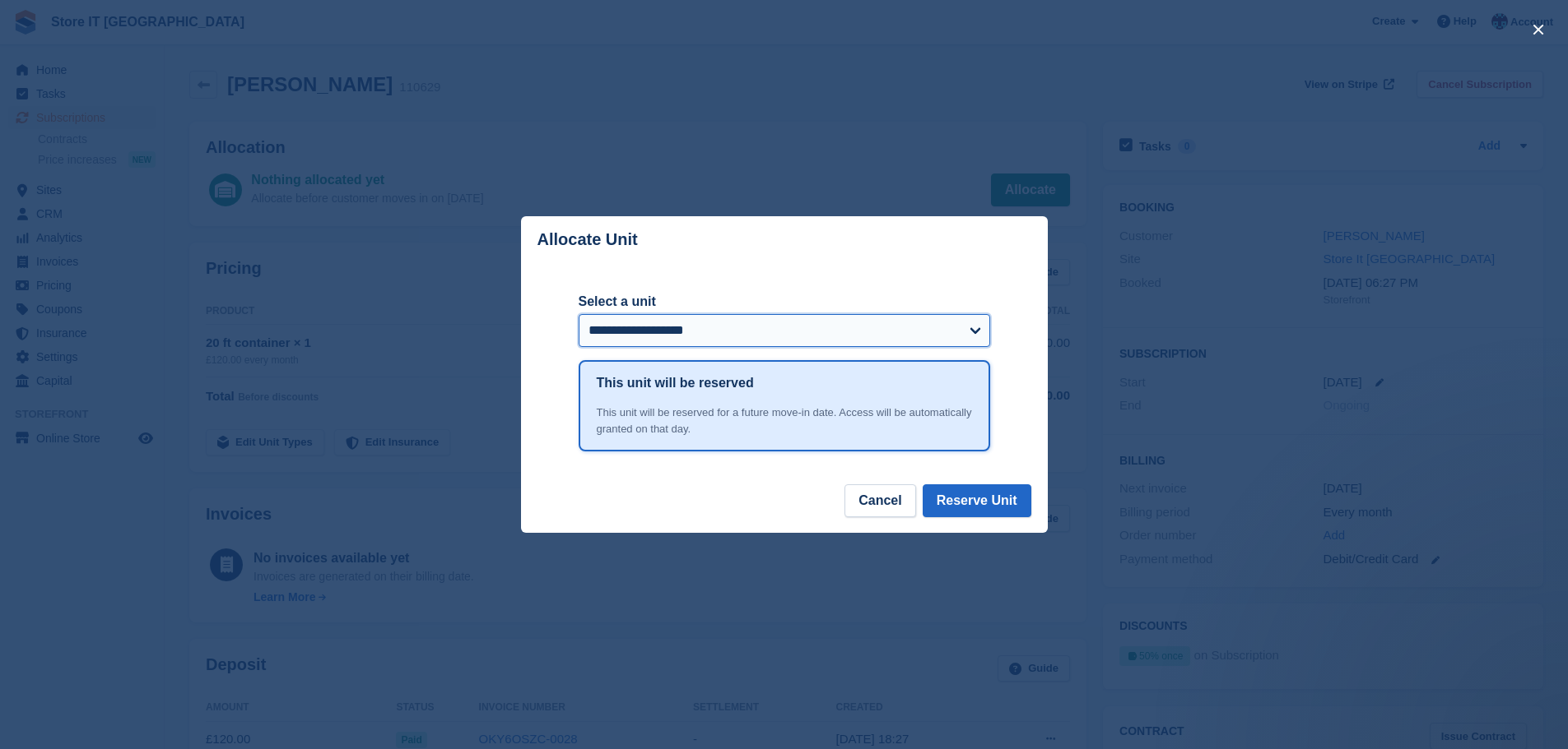
click at [731, 331] on select "**********" at bounding box center [784, 331] width 411 height 33
select select "******"
click at [578, 316] on select "**********" at bounding box center [784, 331] width 411 height 33
click at [988, 500] on button "Reserve Unit" at bounding box center [977, 501] width 109 height 33
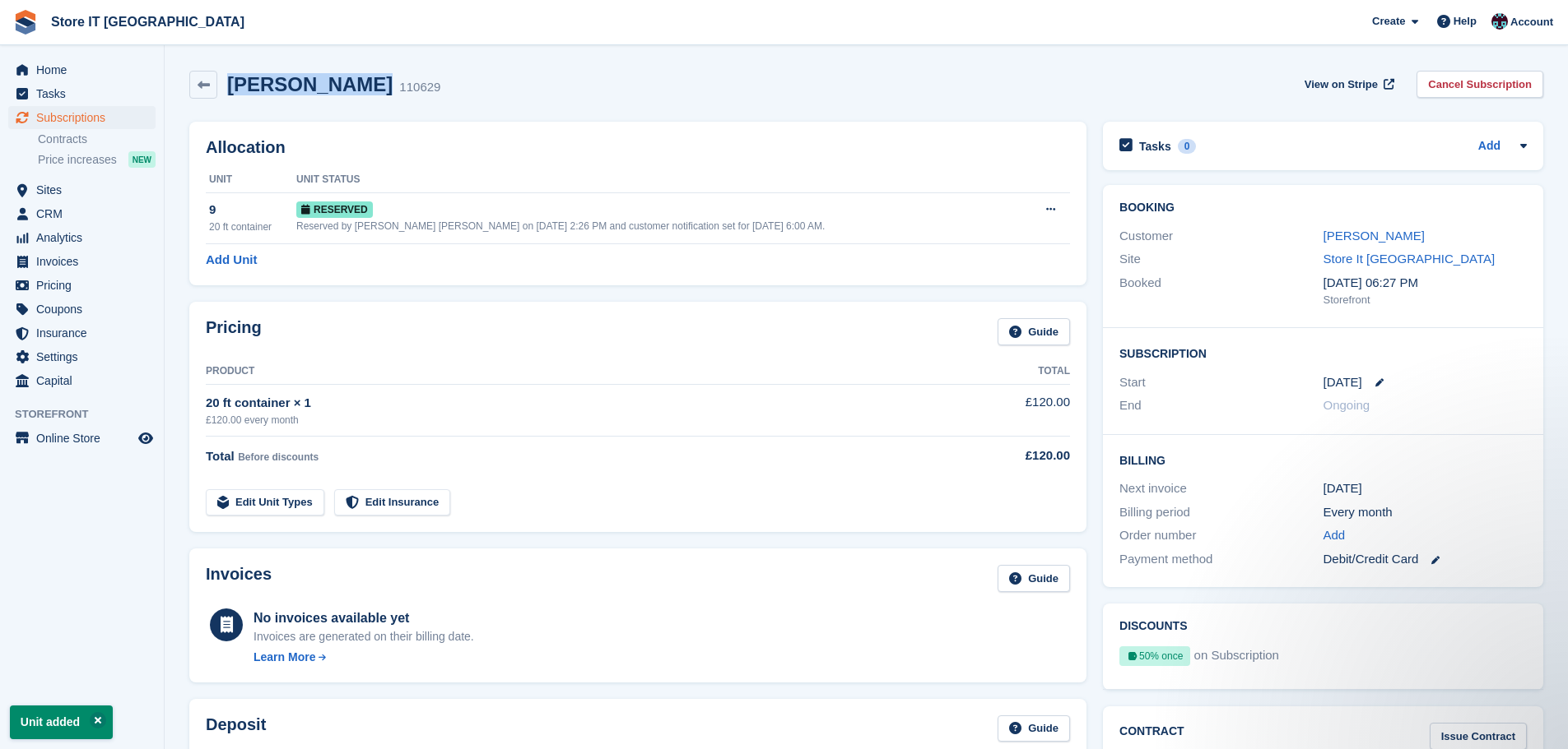
drag, startPoint x: 354, startPoint y: 87, endPoint x: 228, endPoint y: 83, distance: 126.1
click at [228, 83] on h2 "[PERSON_NAME]" at bounding box center [309, 85] width 165 height 22
copy h2 "[PERSON_NAME]"
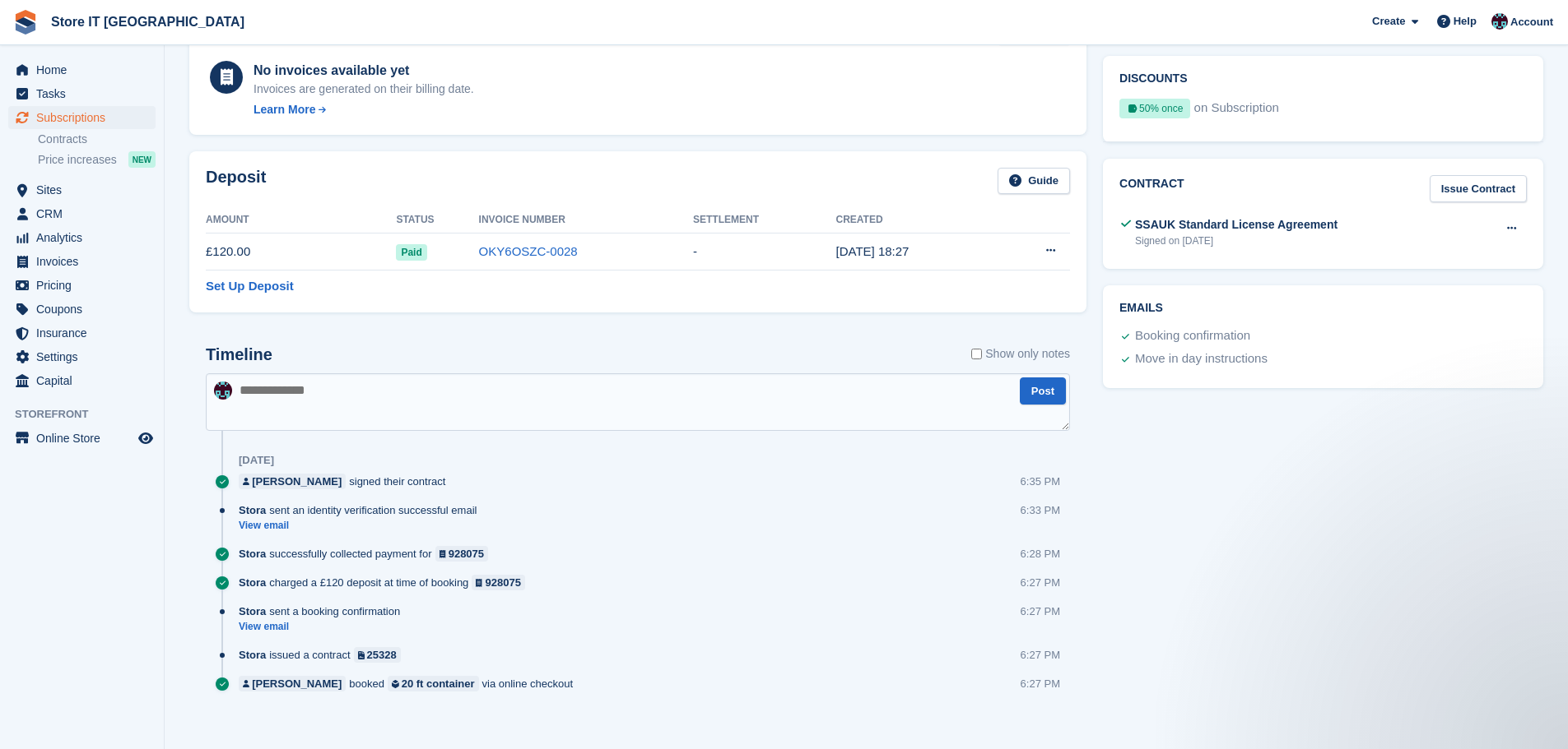
scroll to position [561, 0]
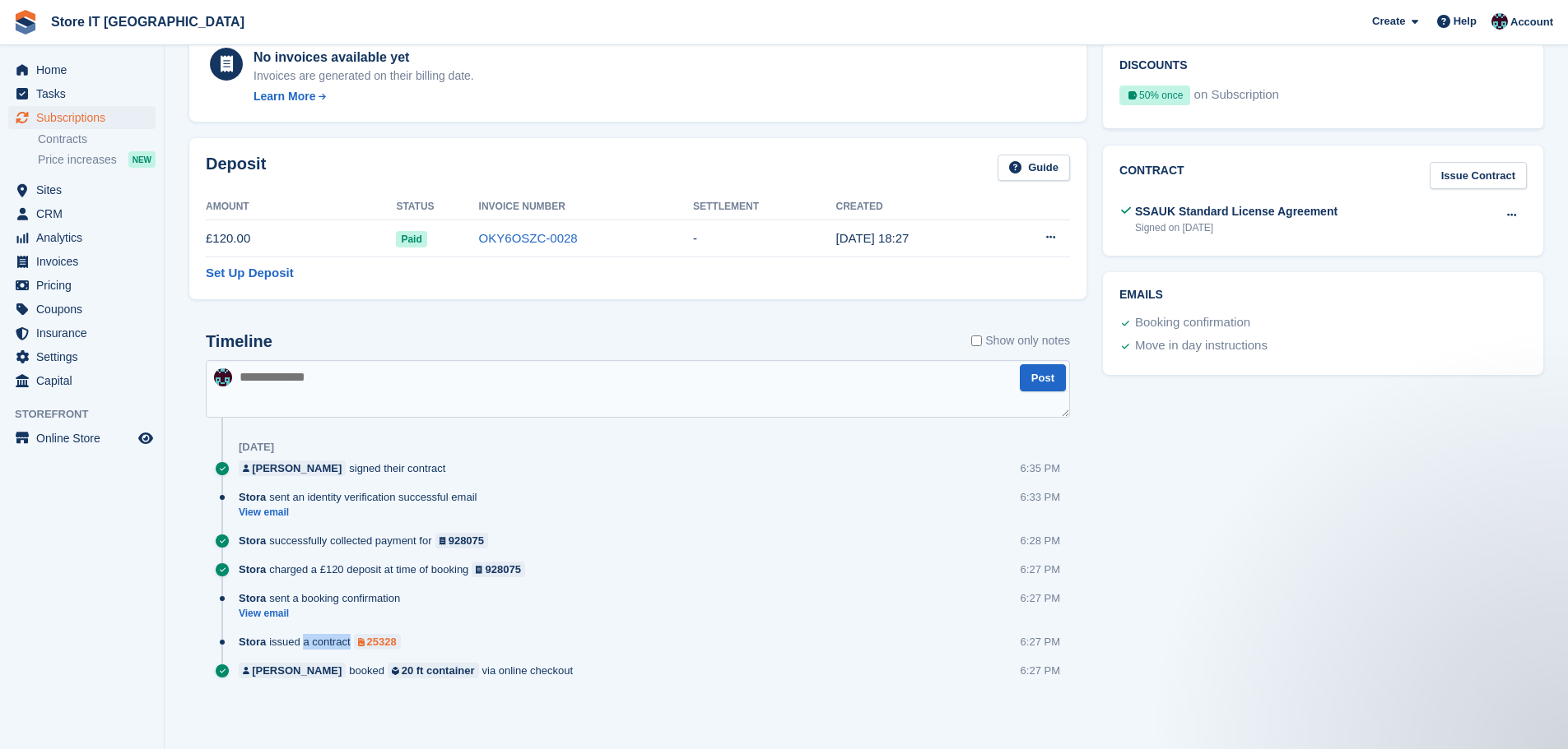
drag, startPoint x: 294, startPoint y: 644, endPoint x: 380, endPoint y: 642, distance: 86.0
click at [380, 642] on div "Stora issued a contract 25328" at bounding box center [323, 642] width 170 height 16
click at [1482, 177] on link "Issue Contract" at bounding box center [1478, 175] width 97 height 27
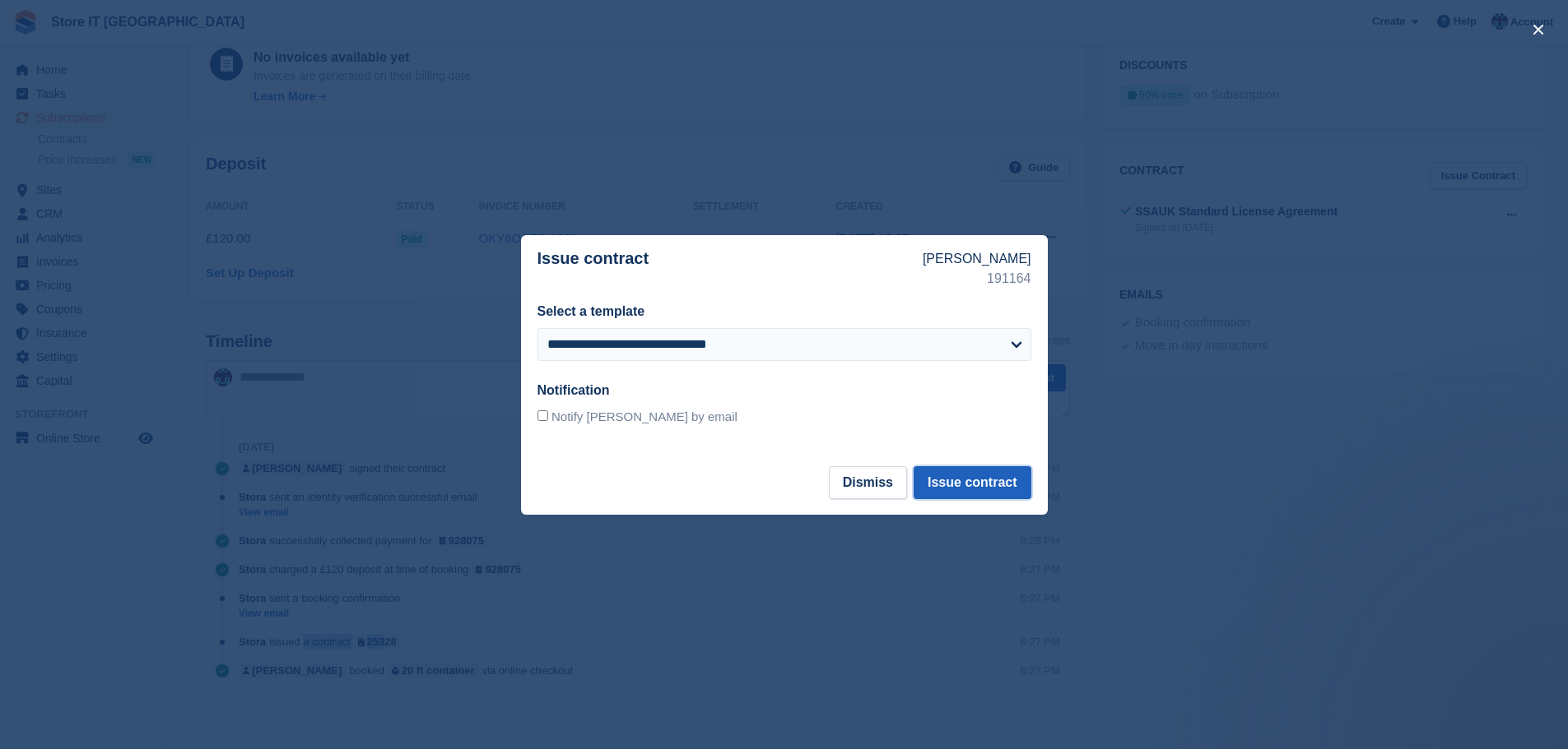
click at [978, 483] on button "Issue contract" at bounding box center [972, 483] width 117 height 33
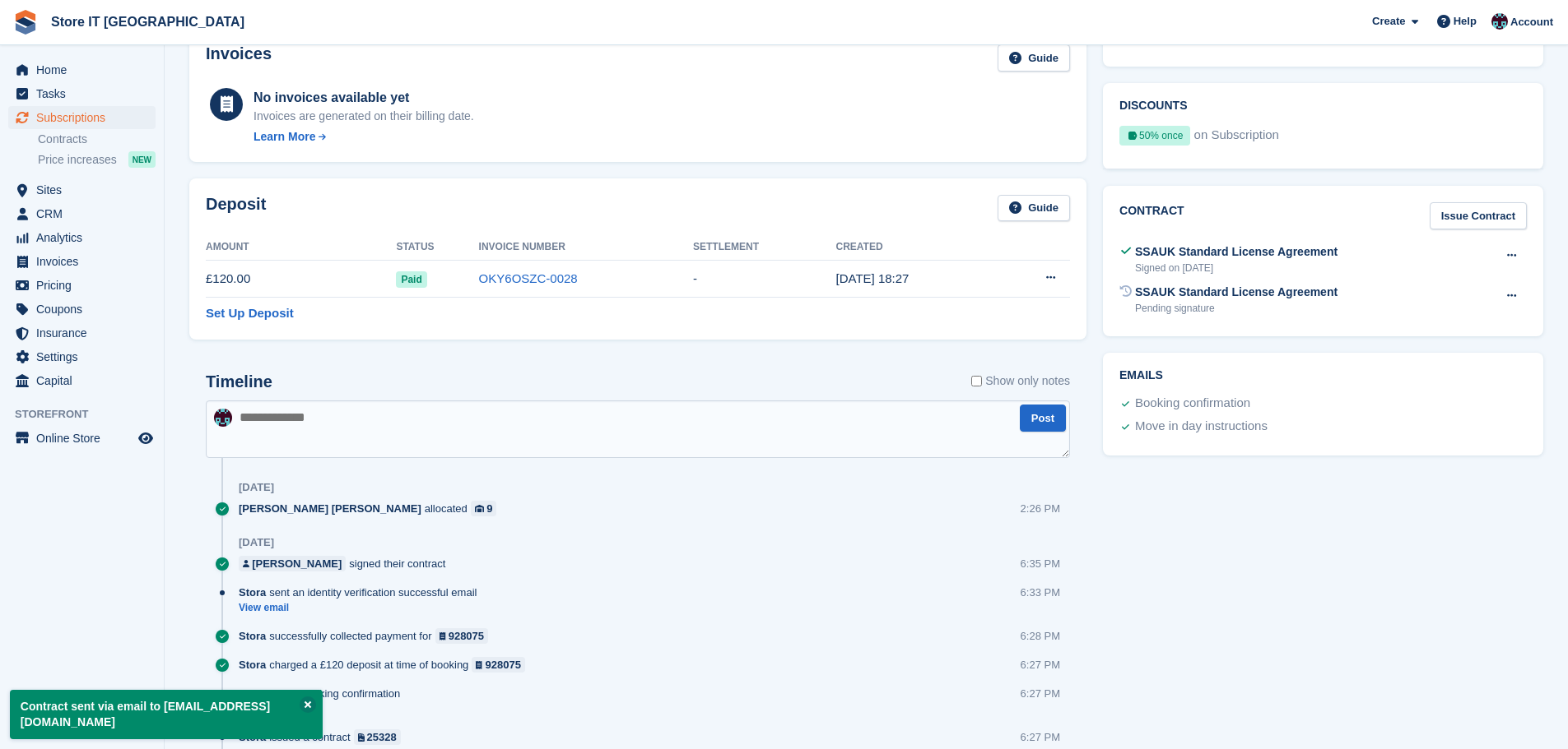
scroll to position [576, 0]
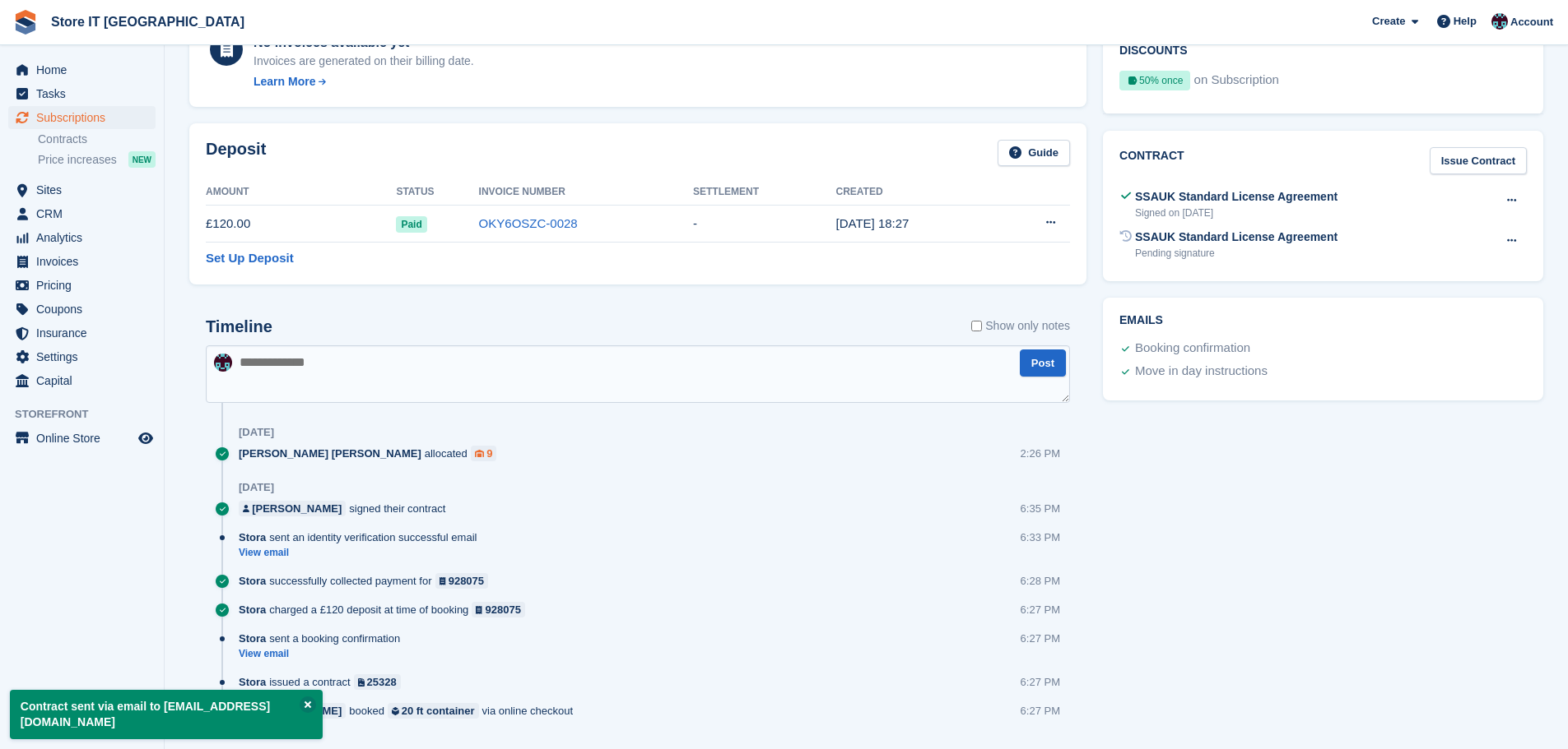
click at [475, 453] on icon at bounding box center [479, 454] width 9 height 8
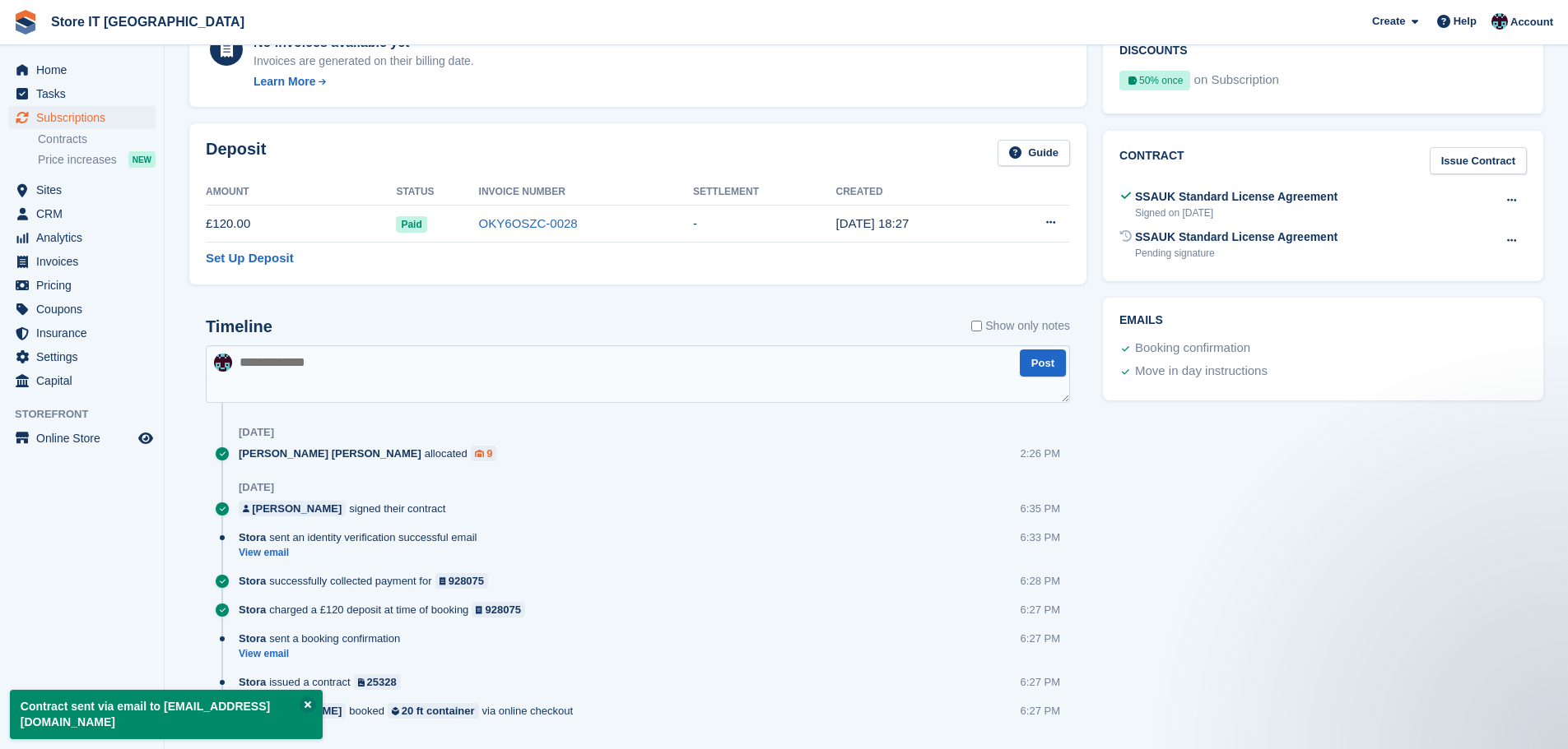
scroll to position [0, 0]
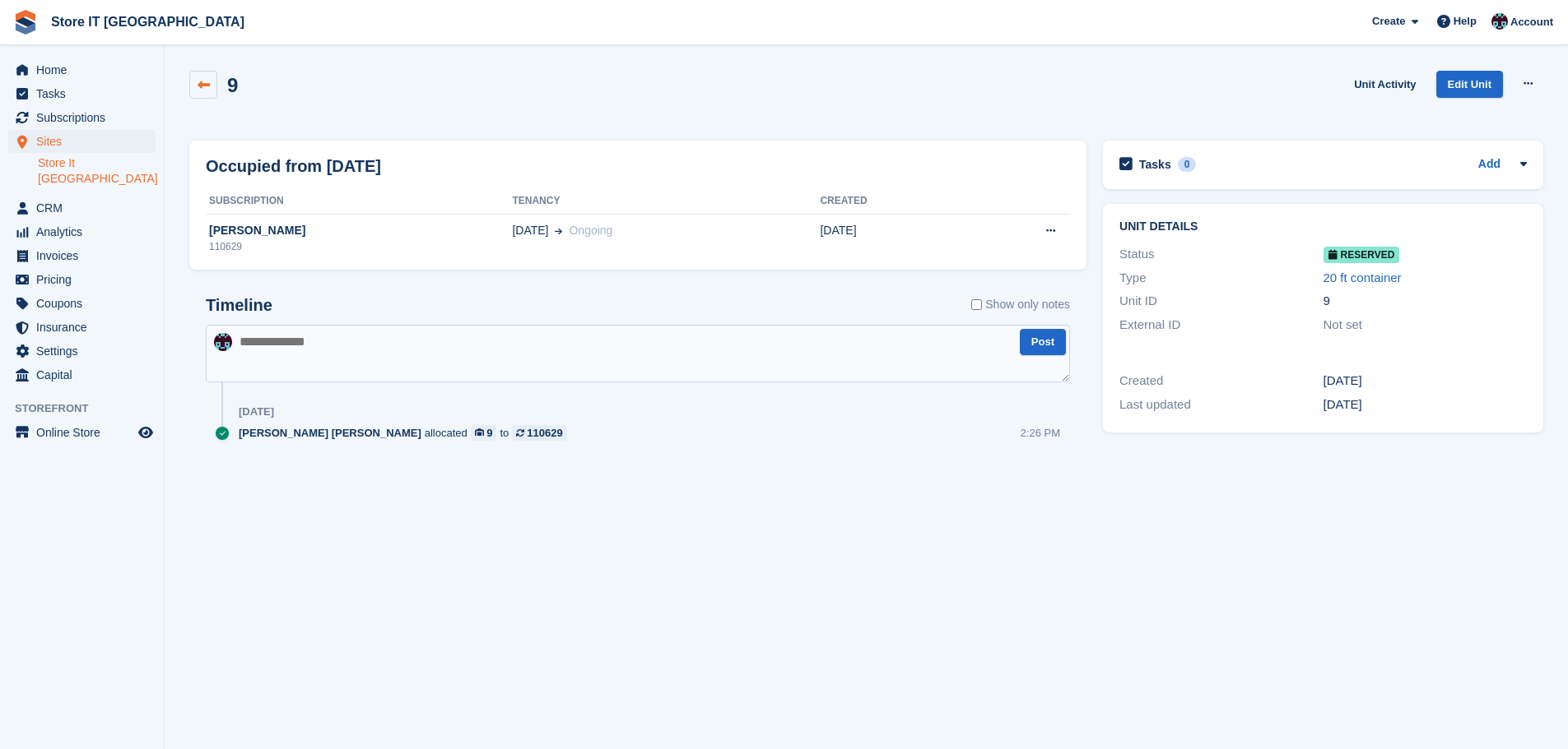
click at [212, 92] on link at bounding box center [203, 85] width 28 height 28
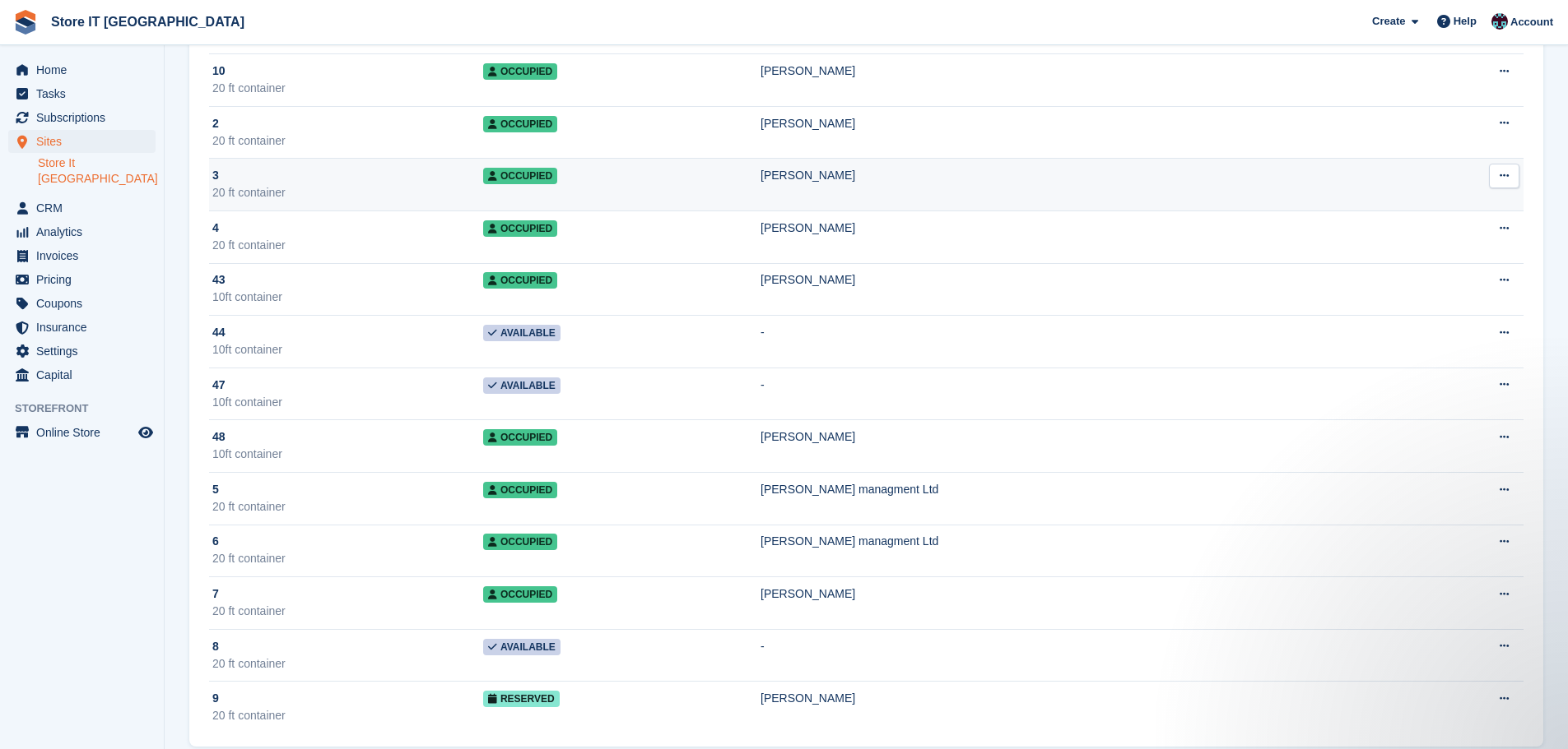
scroll to position [228, 0]
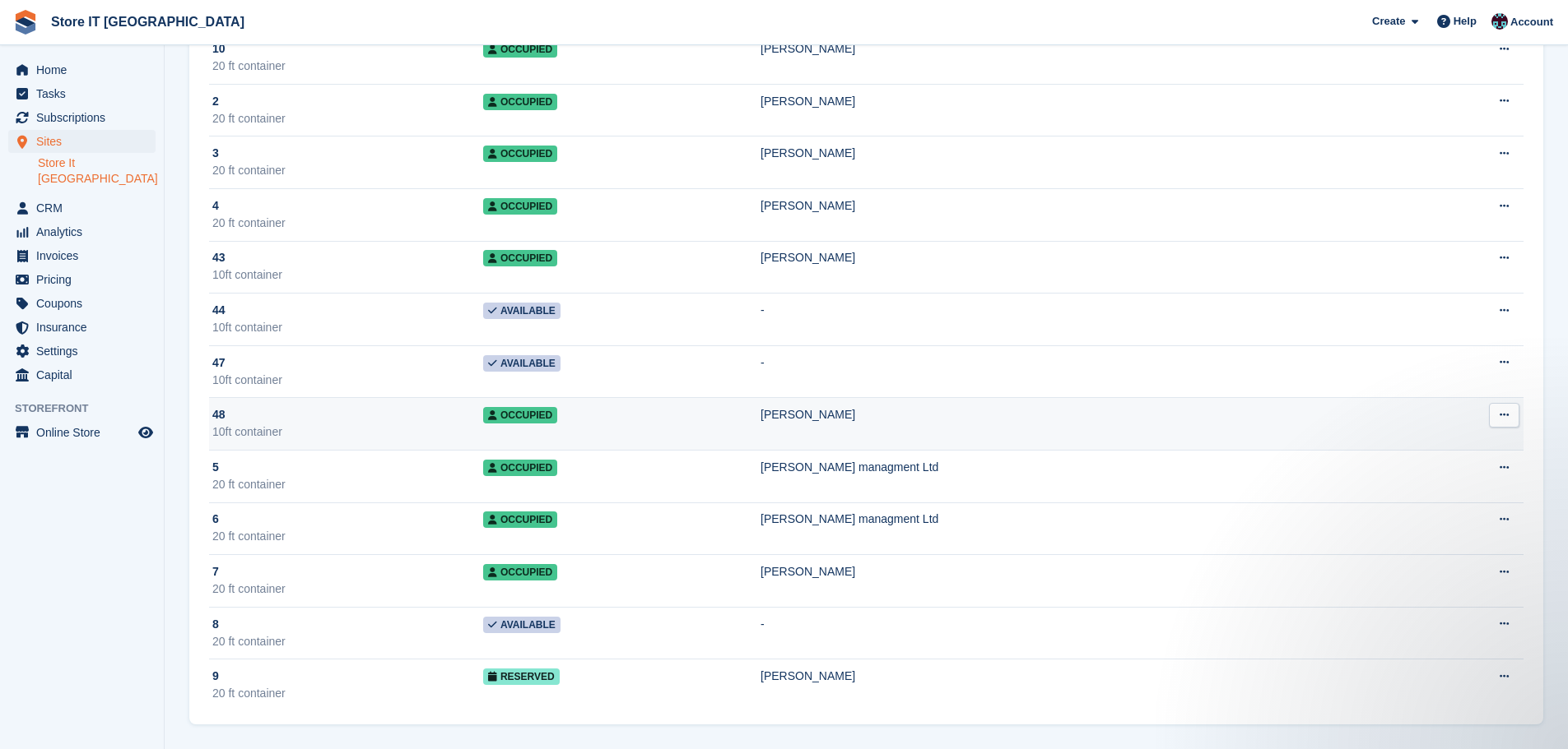
click at [844, 413] on div "[PERSON_NAME]" at bounding box center [1080, 415] width 640 height 17
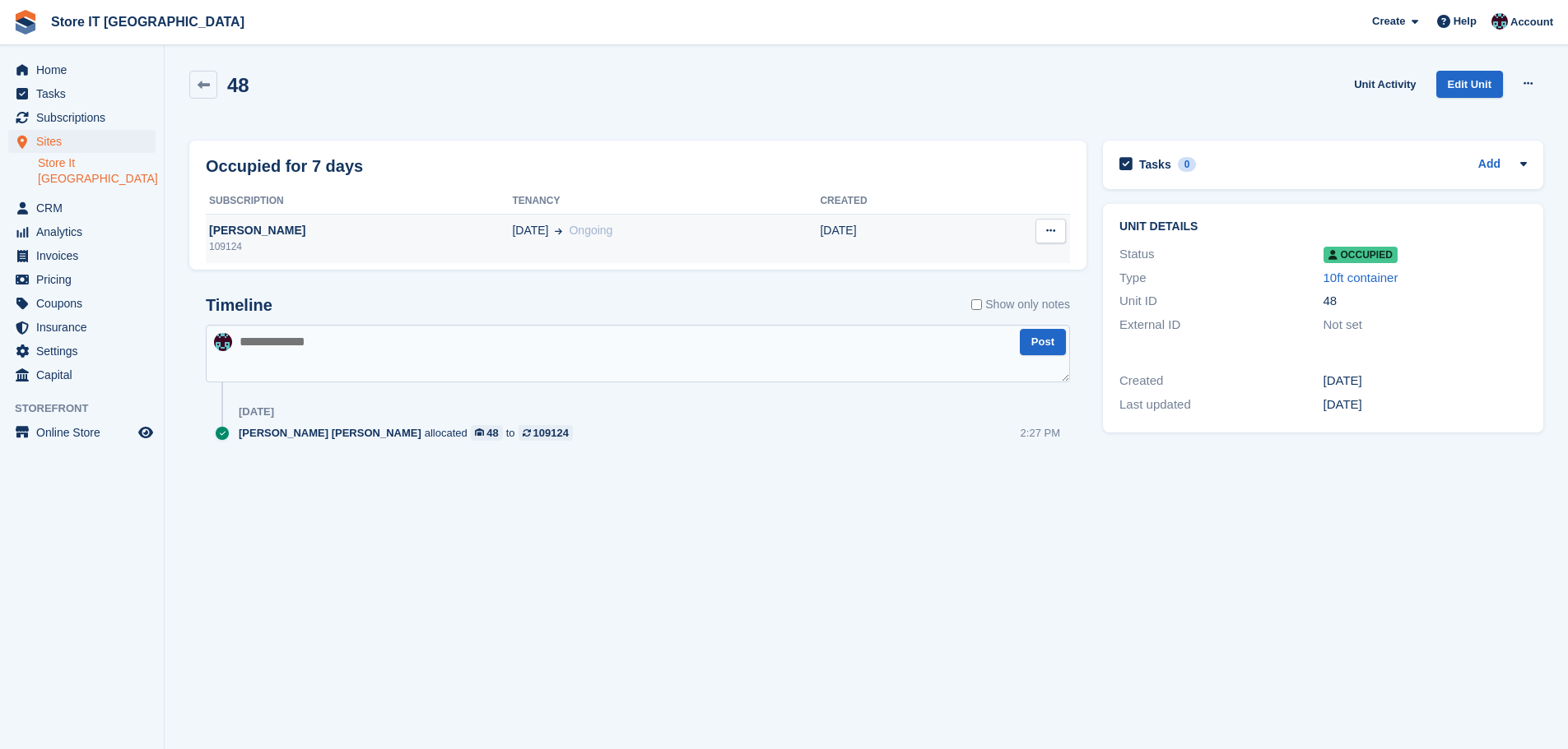
drag, startPoint x: 294, startPoint y: 232, endPoint x: 211, endPoint y: 230, distance: 83.0
click at [211, 230] on div "Kathryn Fenton" at bounding box center [359, 231] width 306 height 17
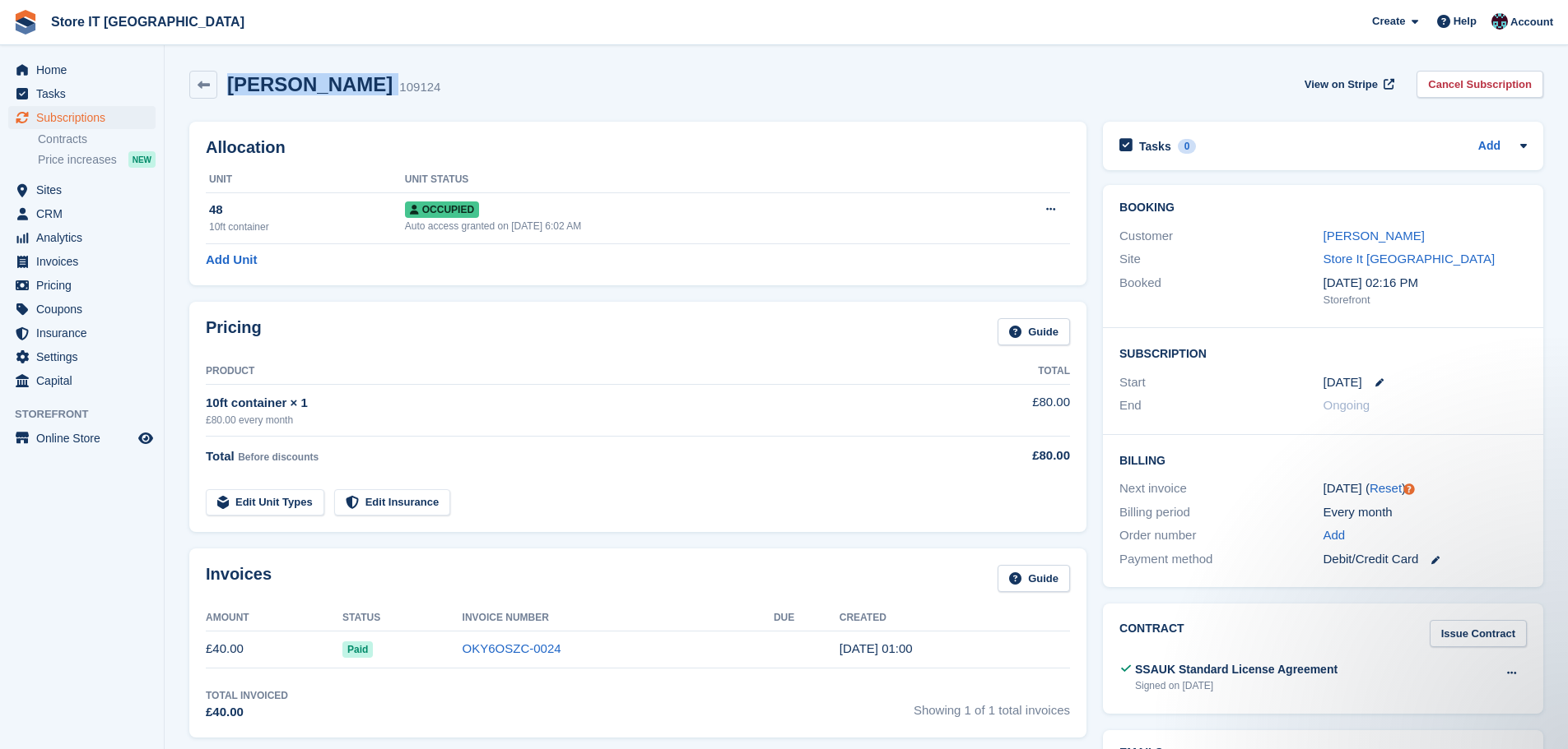
drag, startPoint x: 369, startPoint y: 86, endPoint x: 231, endPoint y: 86, distance: 138.0
click at [231, 86] on div "Kathryn Fenton 109124" at bounding box center [328, 86] width 223 height 24
click at [799, 369] on th "Product" at bounding box center [580, 371] width 749 height 26
click at [1362, 236] on link "Kathryn Fenton" at bounding box center [1374, 236] width 101 height 14
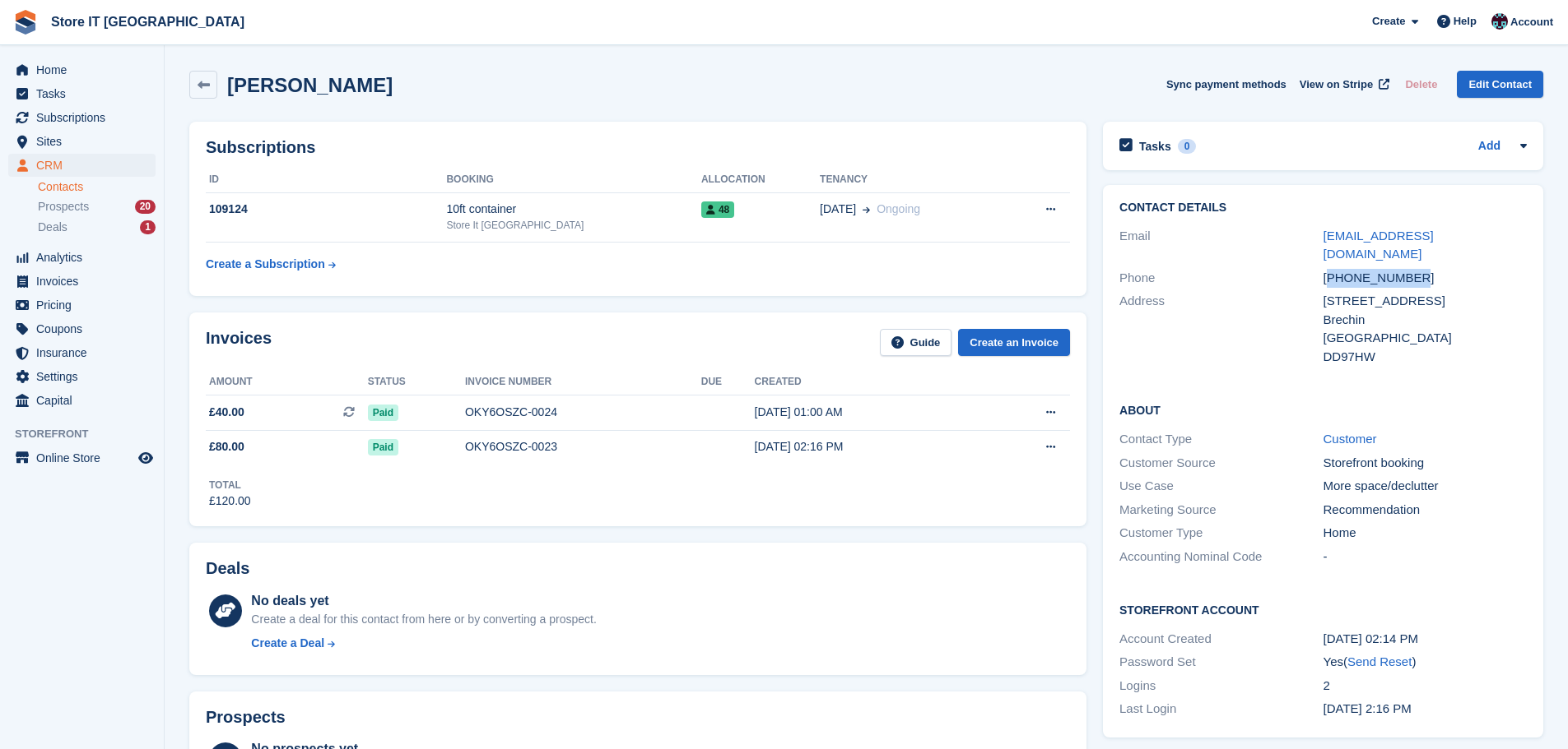
drag, startPoint x: 1426, startPoint y: 257, endPoint x: 1331, endPoint y: 257, distance: 95.0
click at [1331, 269] on div "+447720201926" at bounding box center [1425, 278] width 203 height 19
copy div "447720201926"
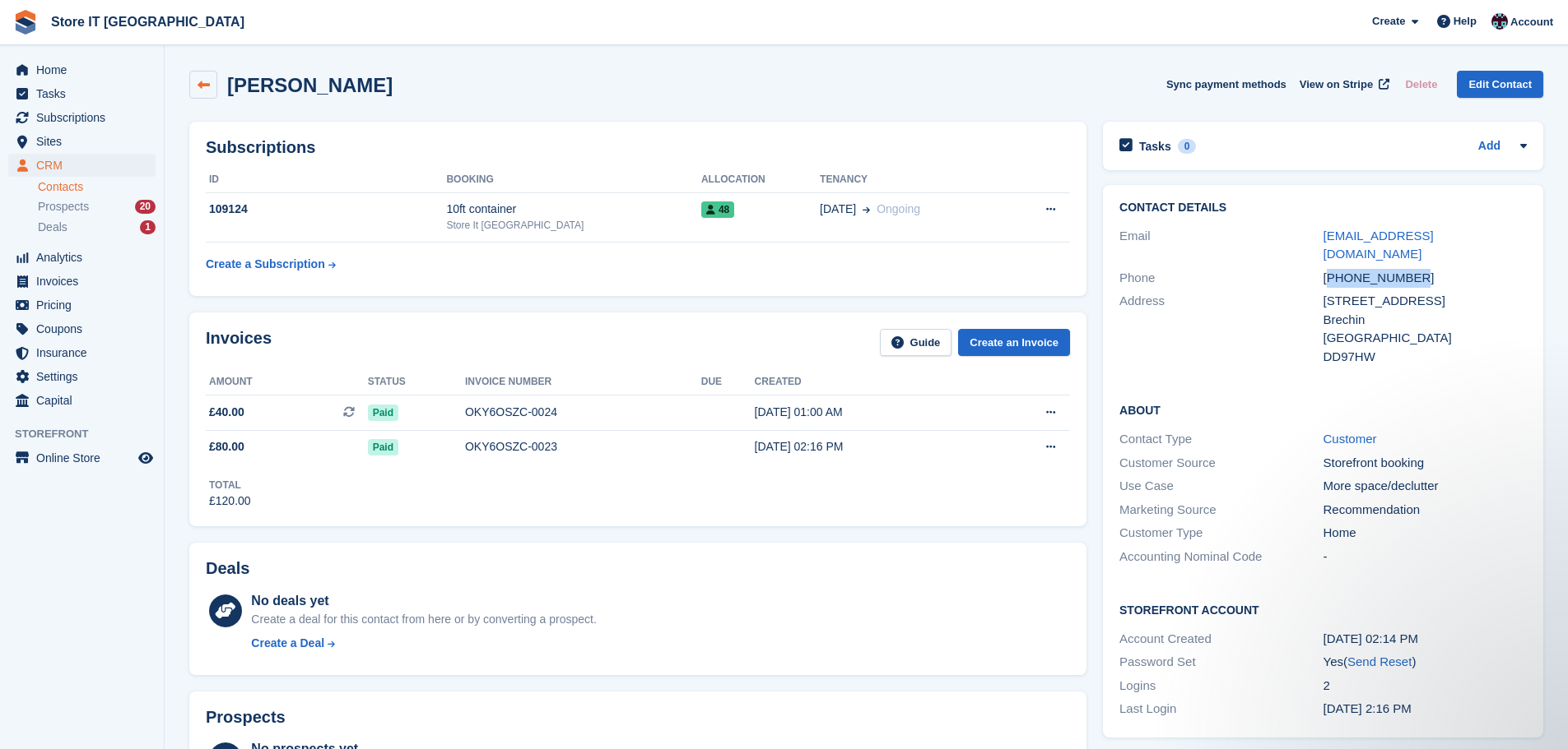
click at [208, 88] on icon at bounding box center [204, 85] width 12 height 12
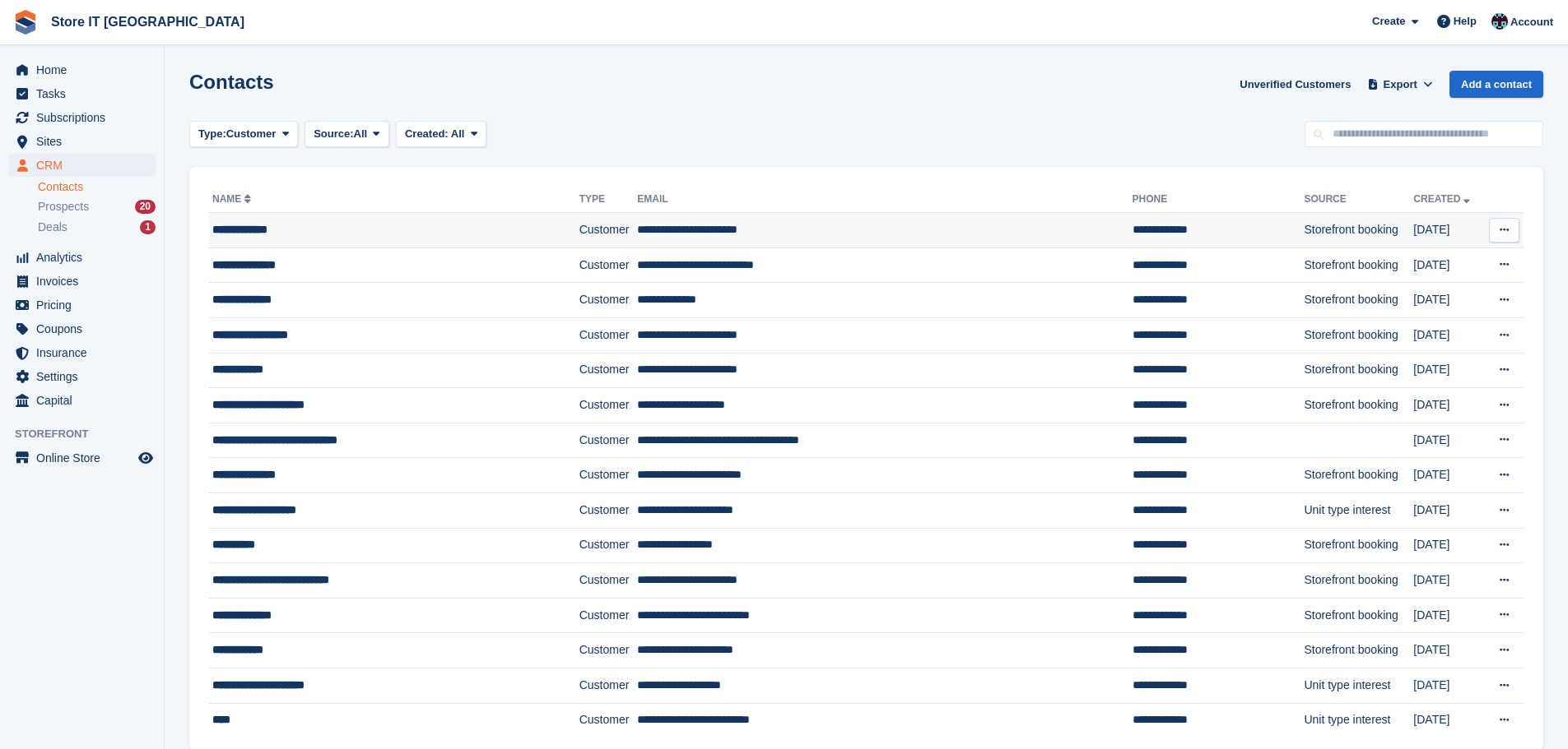
click at [259, 225] on div "**********" at bounding box center [370, 230] width 316 height 17
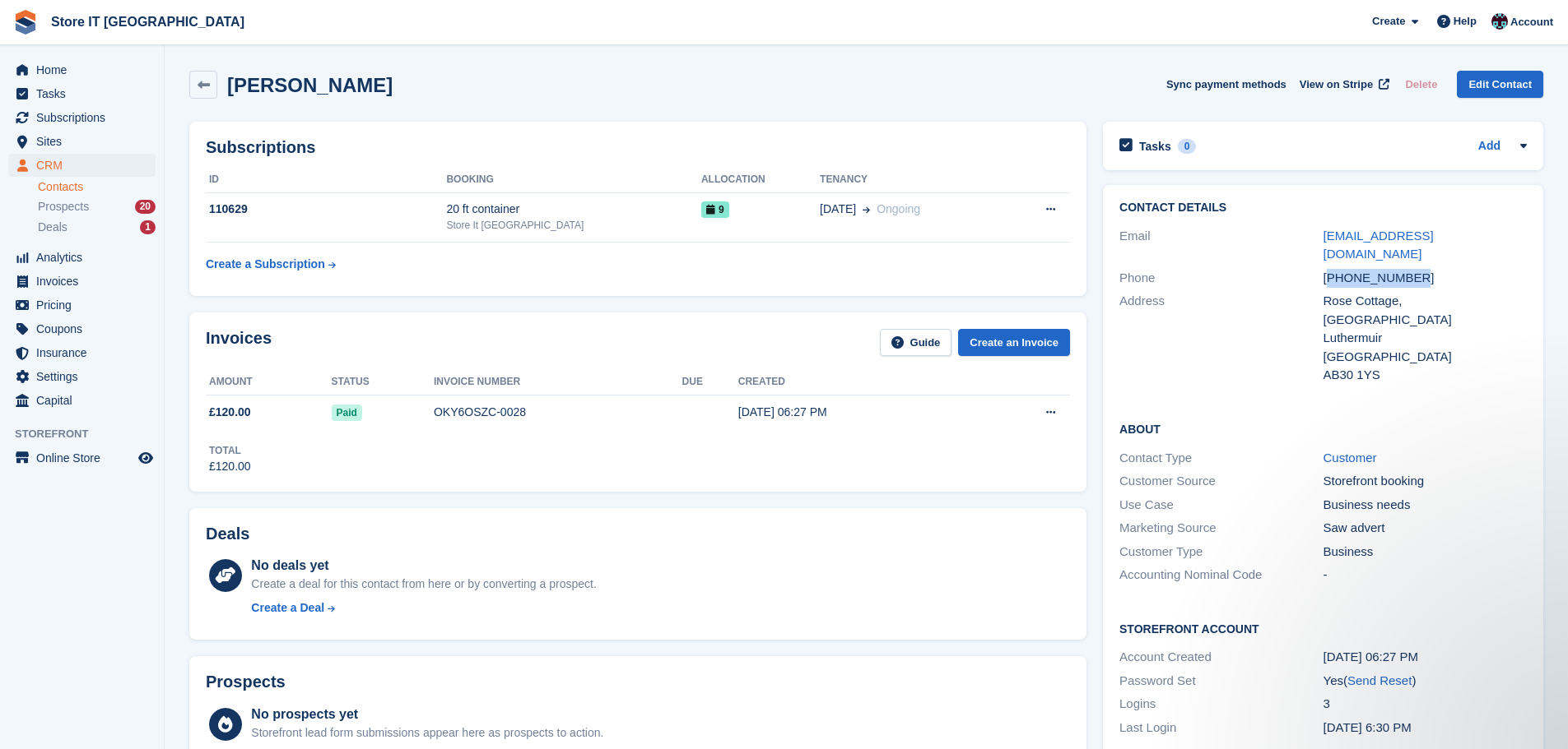
drag, startPoint x: 1350, startPoint y: 250, endPoint x: 1333, endPoint y: 251, distance: 17.0
click at [1333, 269] on div "[PHONE_NUMBER]" at bounding box center [1425, 278] width 203 height 19
copy div "447444205896"
click at [62, 148] on span "Sites" at bounding box center [86, 141] width 99 height 23
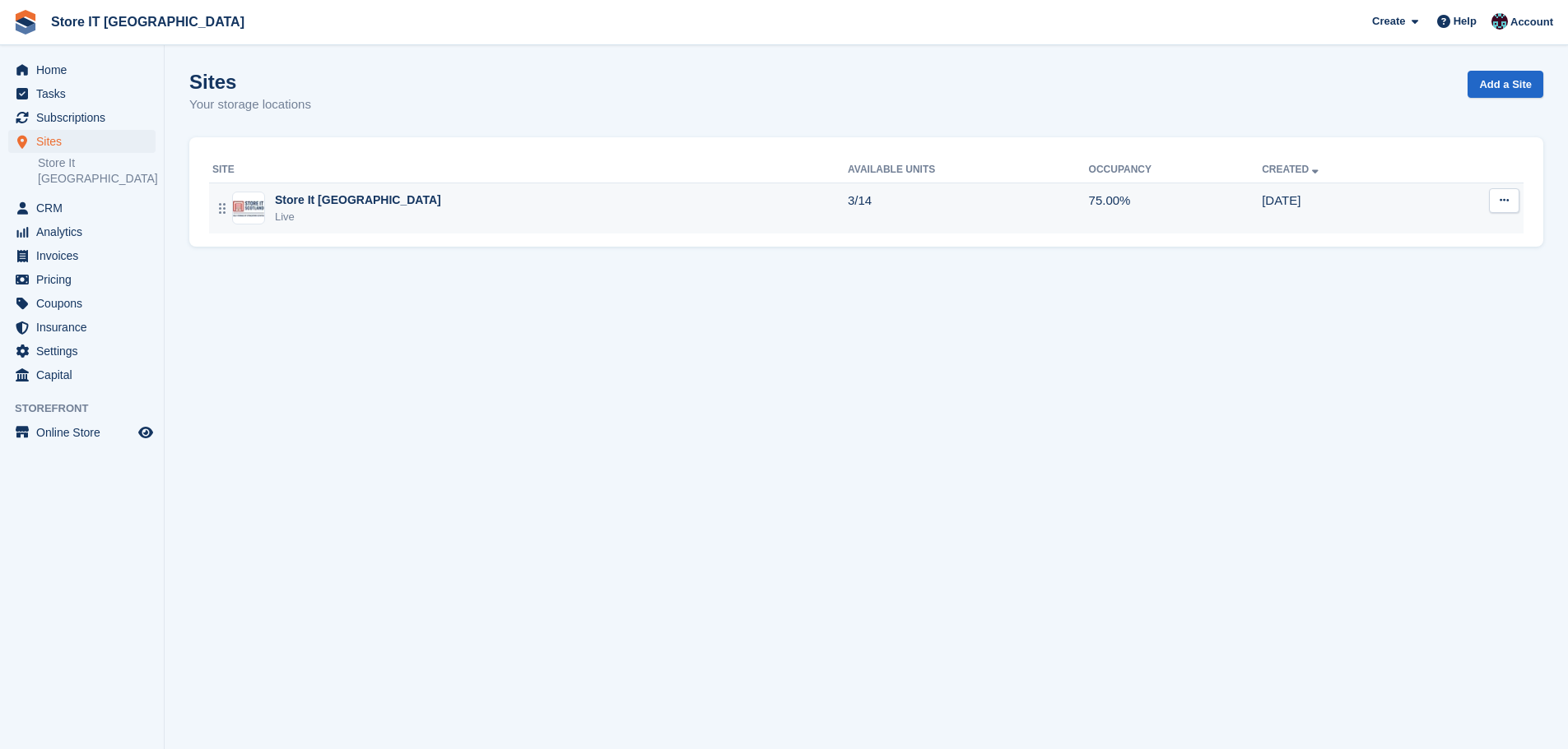
click at [329, 204] on div "Store It [GEOGRAPHIC_DATA]" at bounding box center [358, 200] width 166 height 17
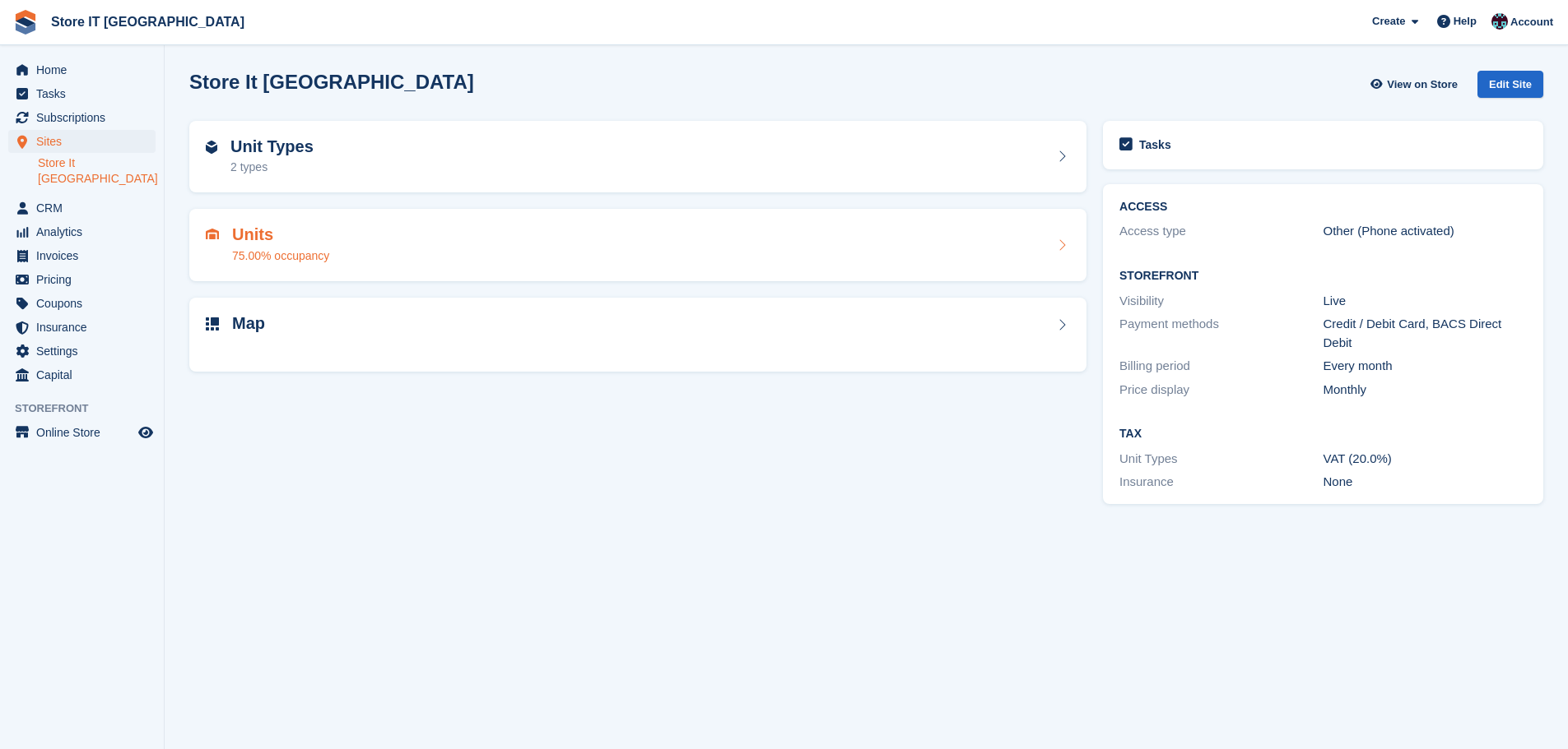
click at [298, 236] on h2 "Units" at bounding box center [281, 235] width 97 height 19
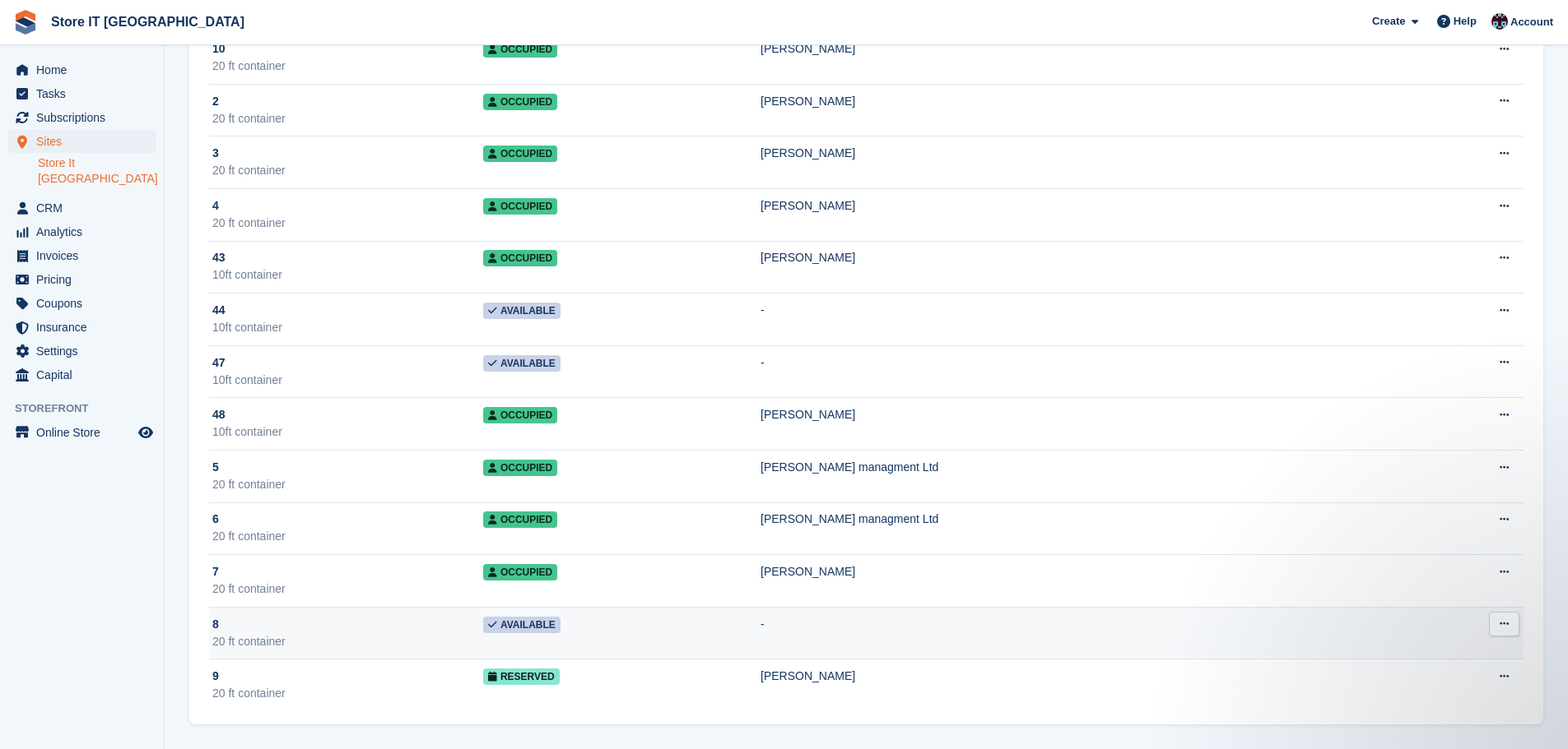
click at [430, 642] on div "20 ft container" at bounding box center [347, 642] width 271 height 17
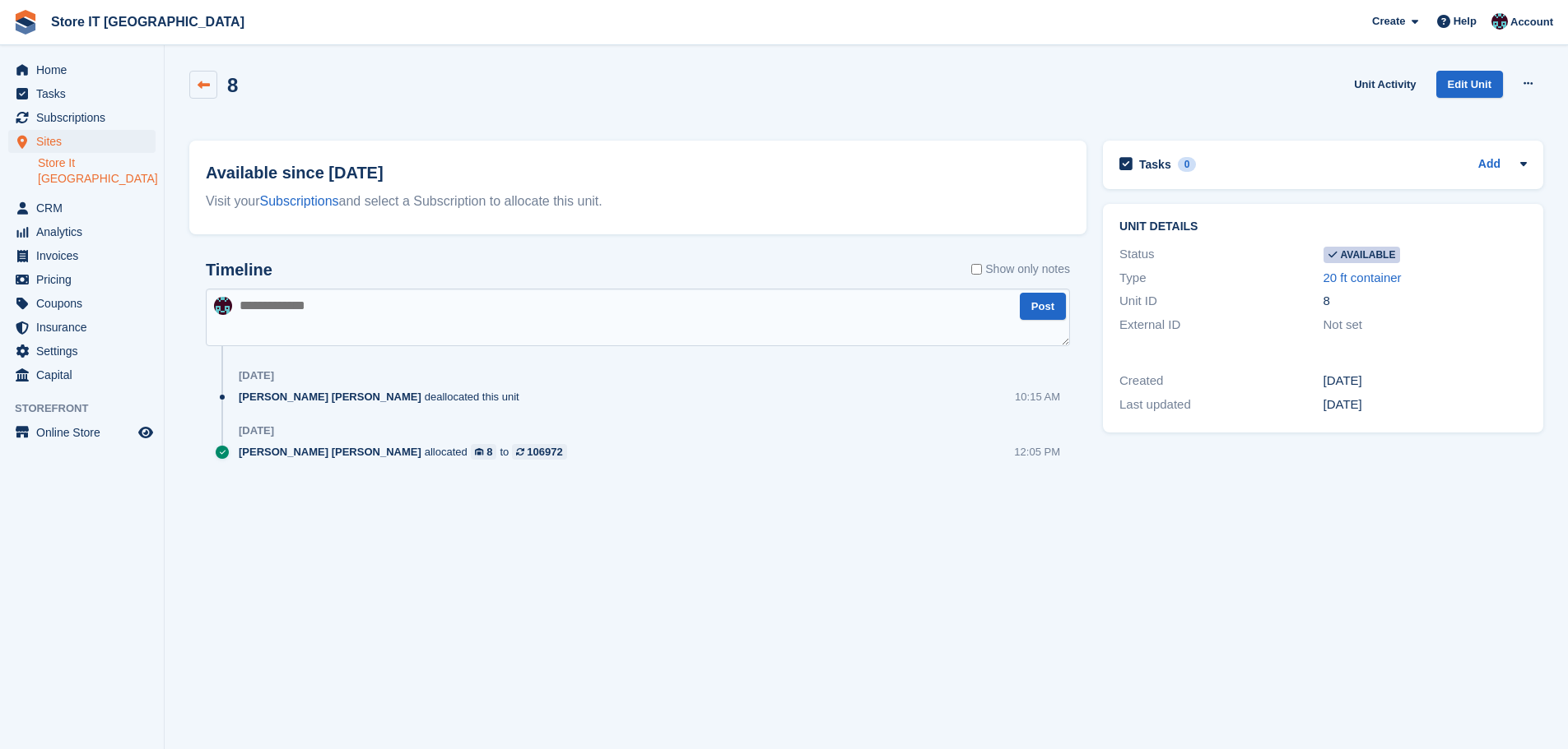
click at [214, 89] on link at bounding box center [203, 85] width 28 height 28
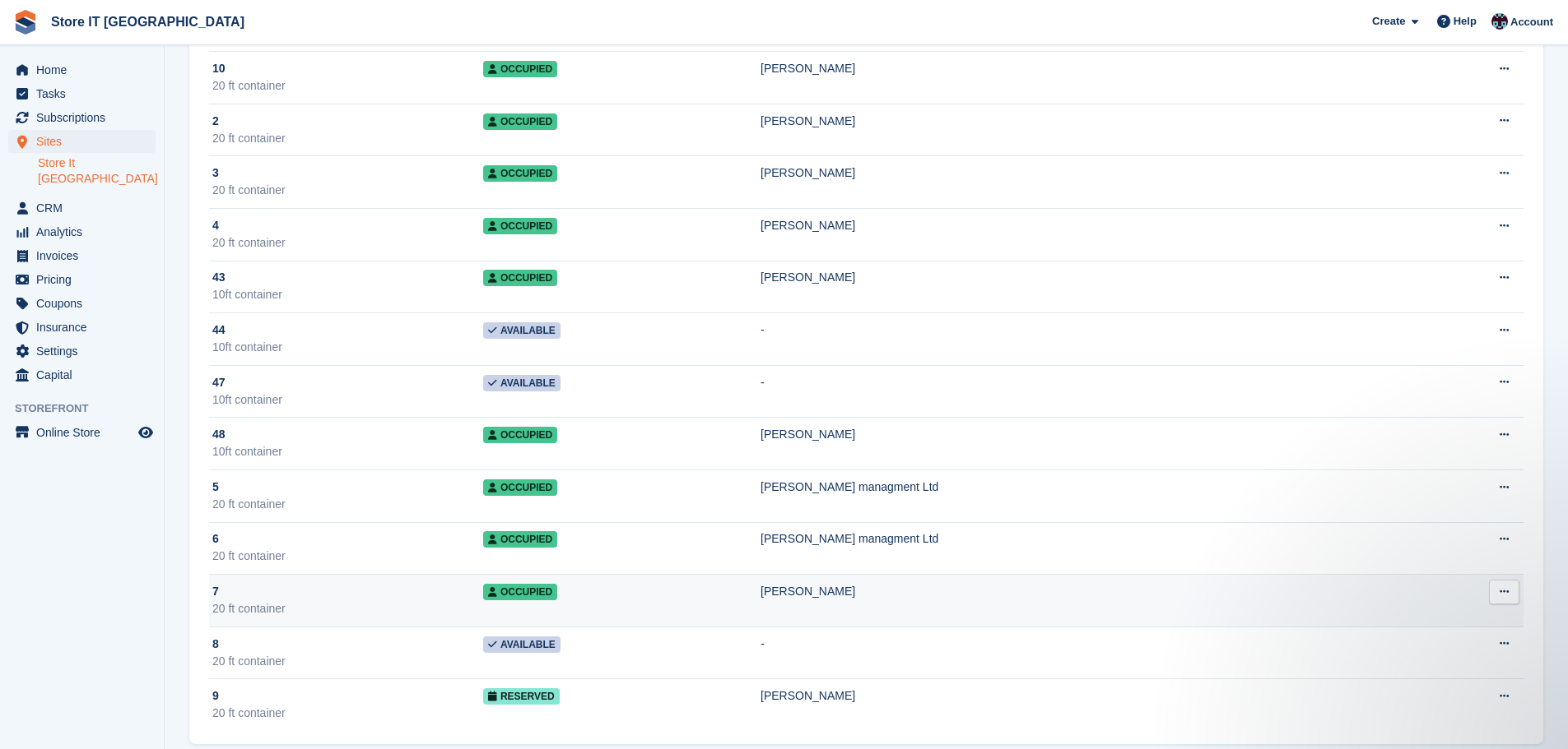
scroll to position [228, 0]
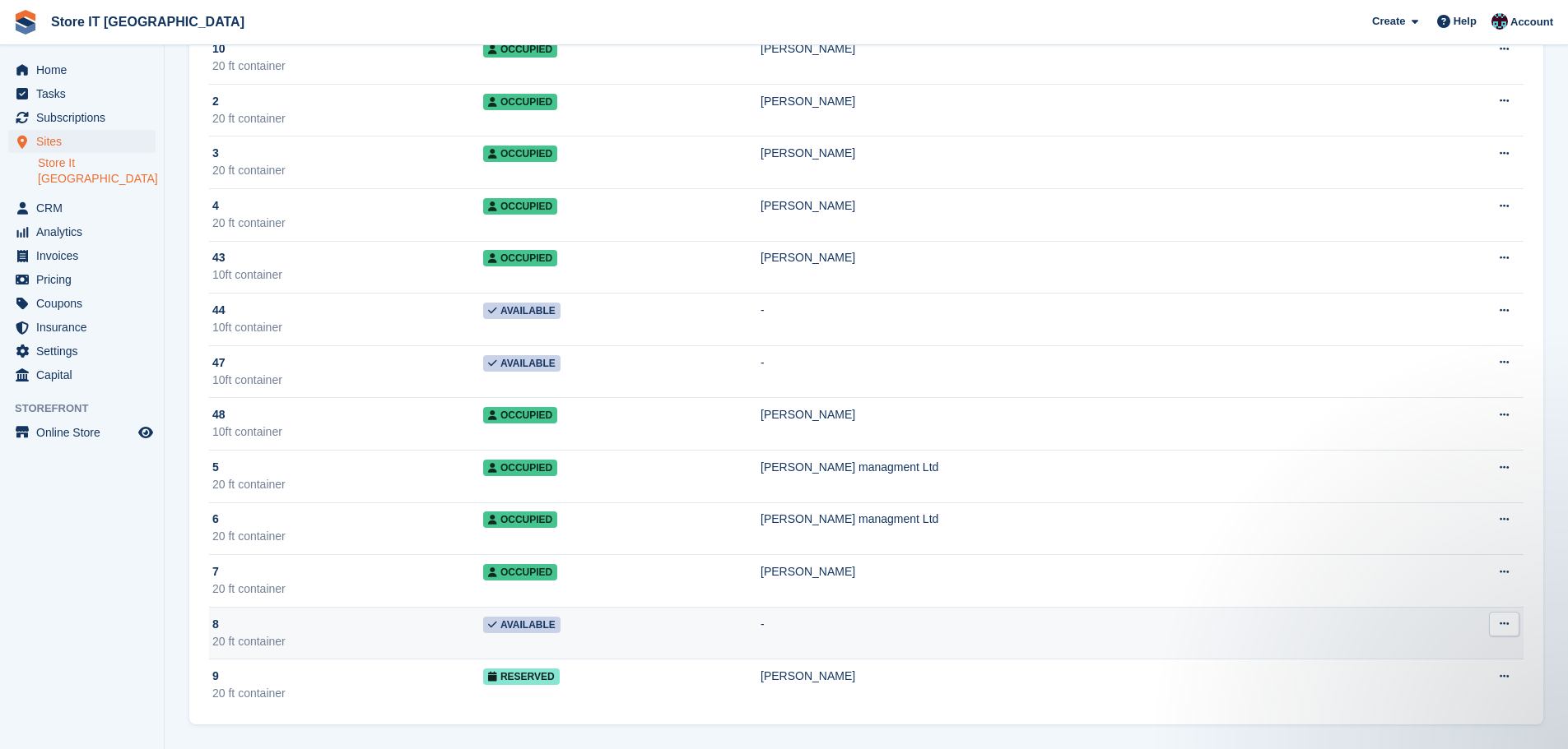
click at [1501, 622] on icon at bounding box center [1504, 624] width 9 height 10
click at [1424, 652] on p "Edit unit" at bounding box center [1440, 656] width 143 height 22
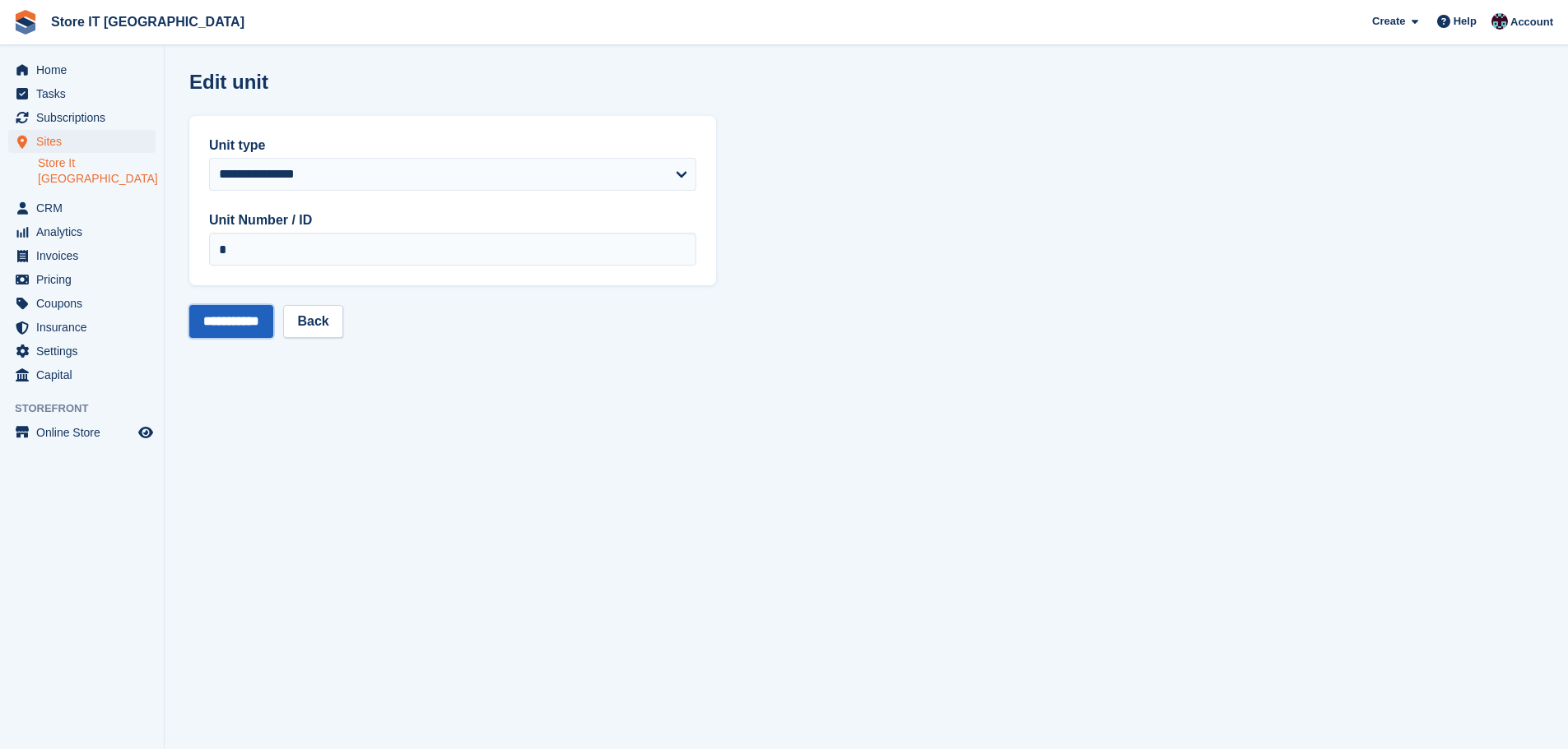
click at [262, 318] on input "**********" at bounding box center [231, 321] width 84 height 33
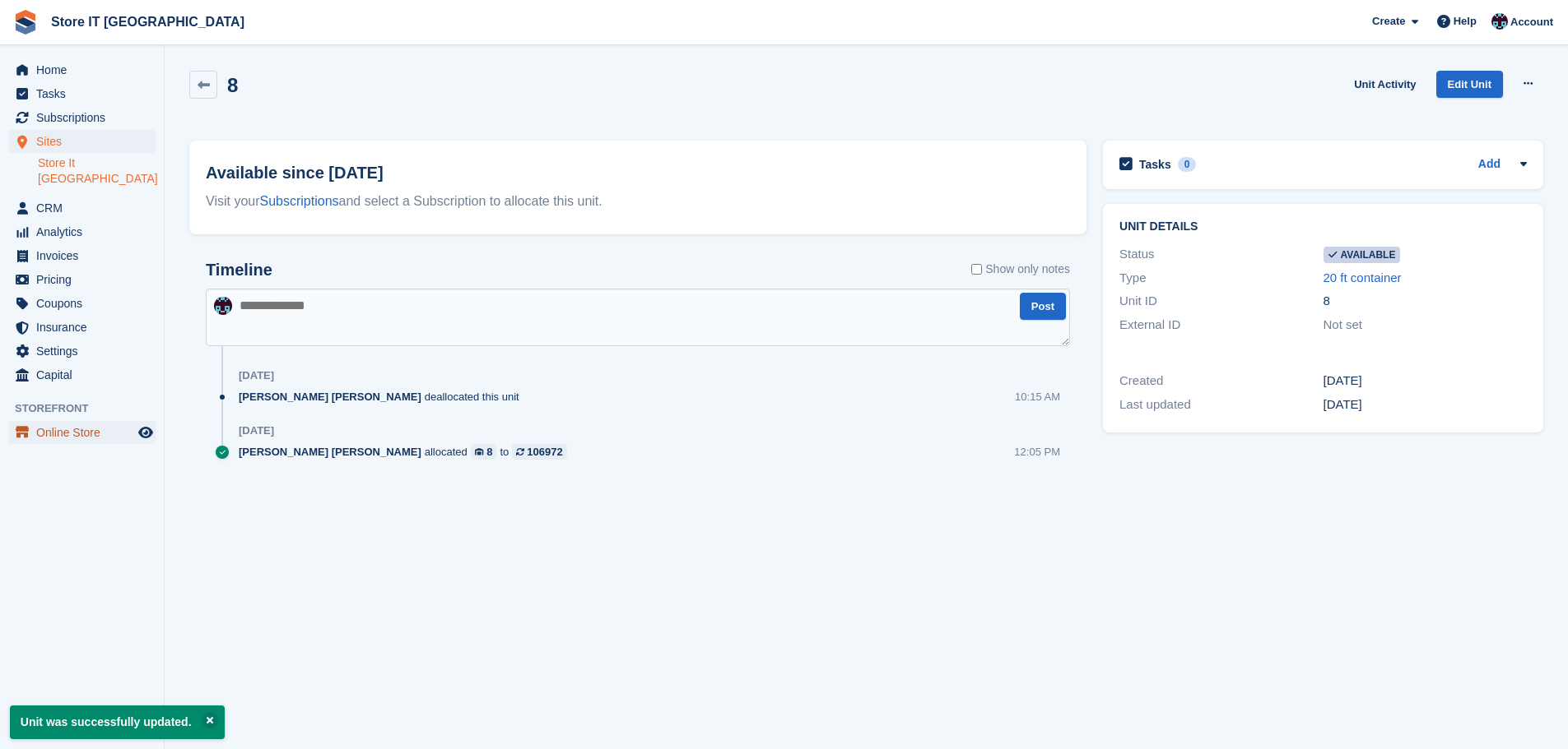
click at [66, 422] on span "Online Store" at bounding box center [86, 433] width 99 height 23
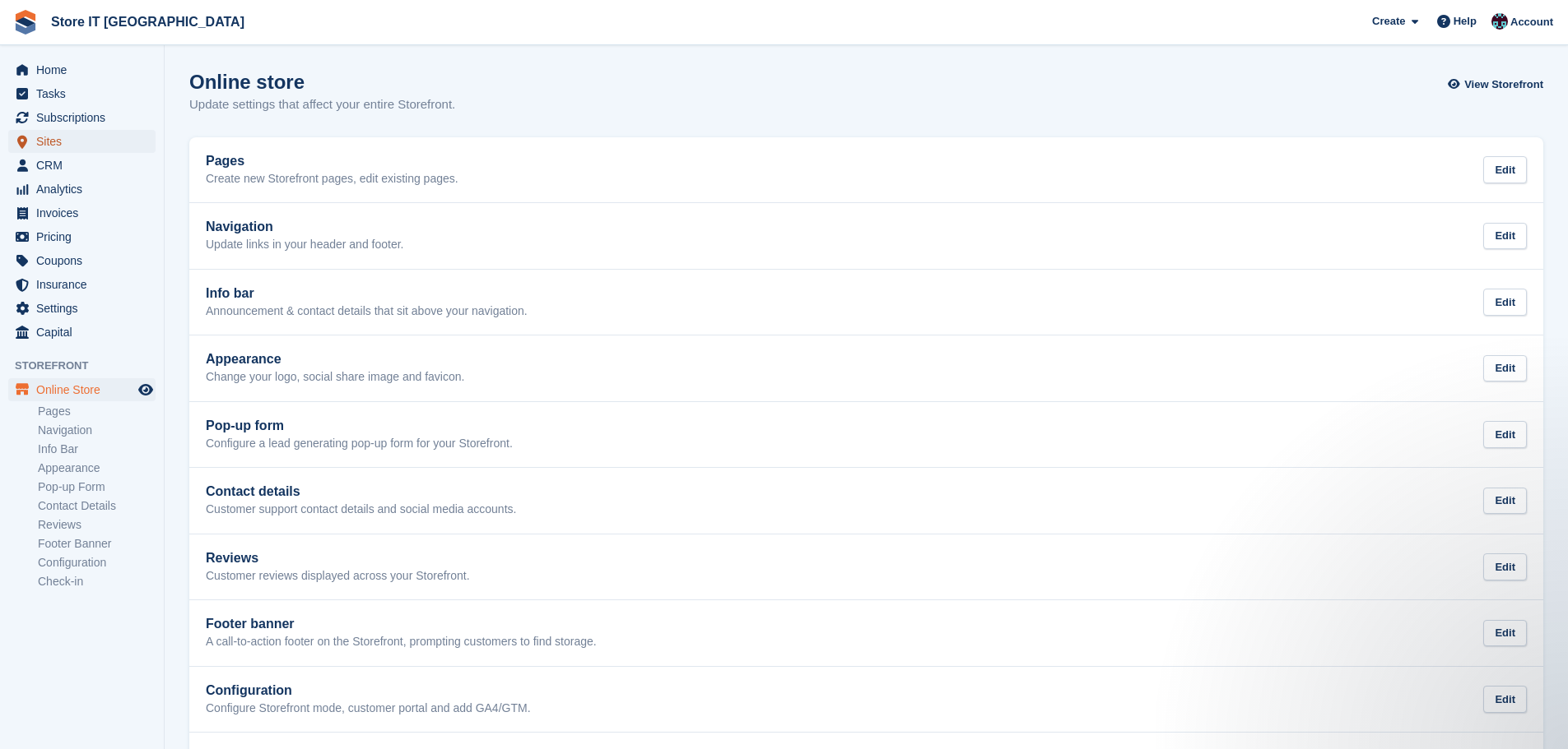
click at [52, 135] on span "Sites" at bounding box center [86, 141] width 99 height 23
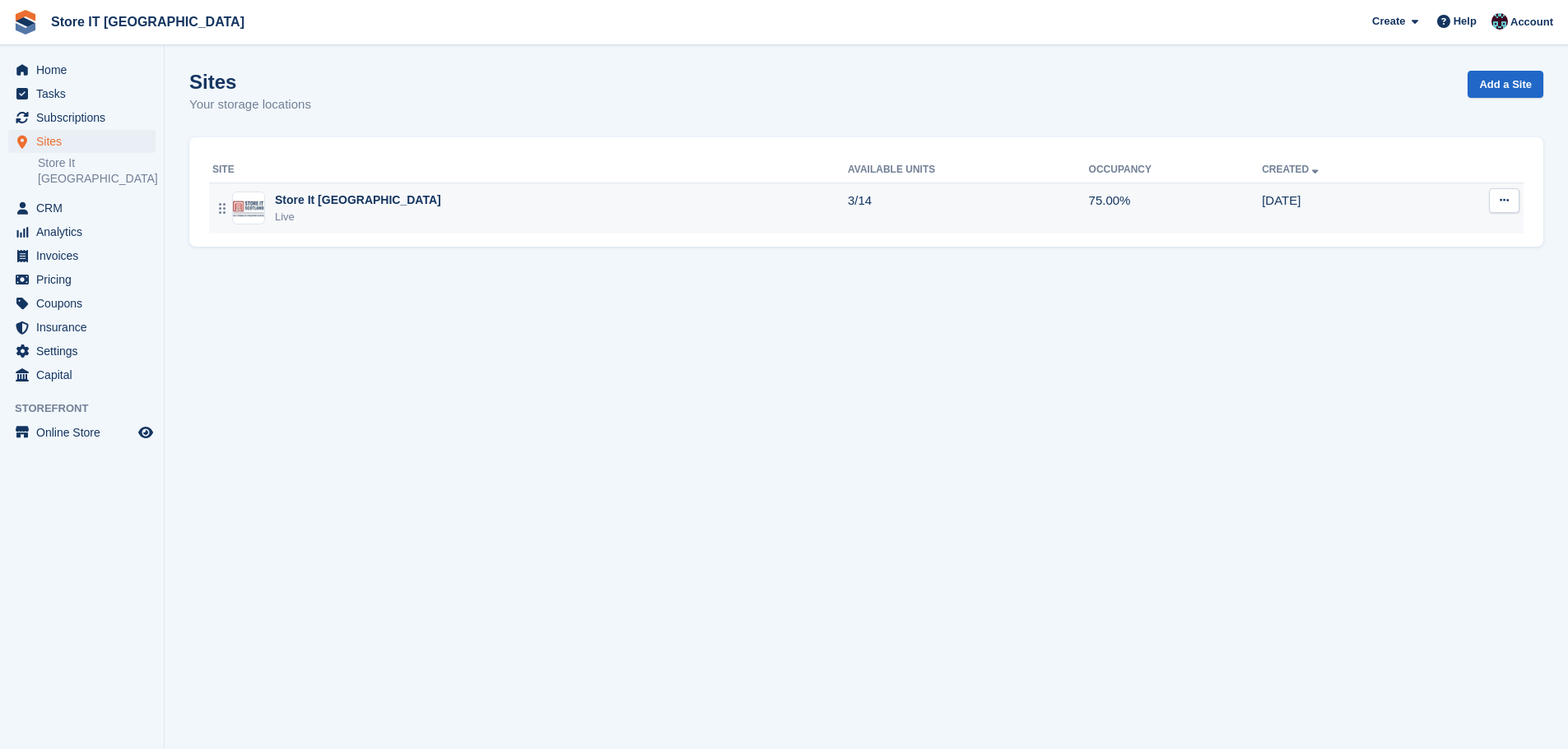
click at [848, 218] on td "3/14" at bounding box center [968, 207] width 241 height 51
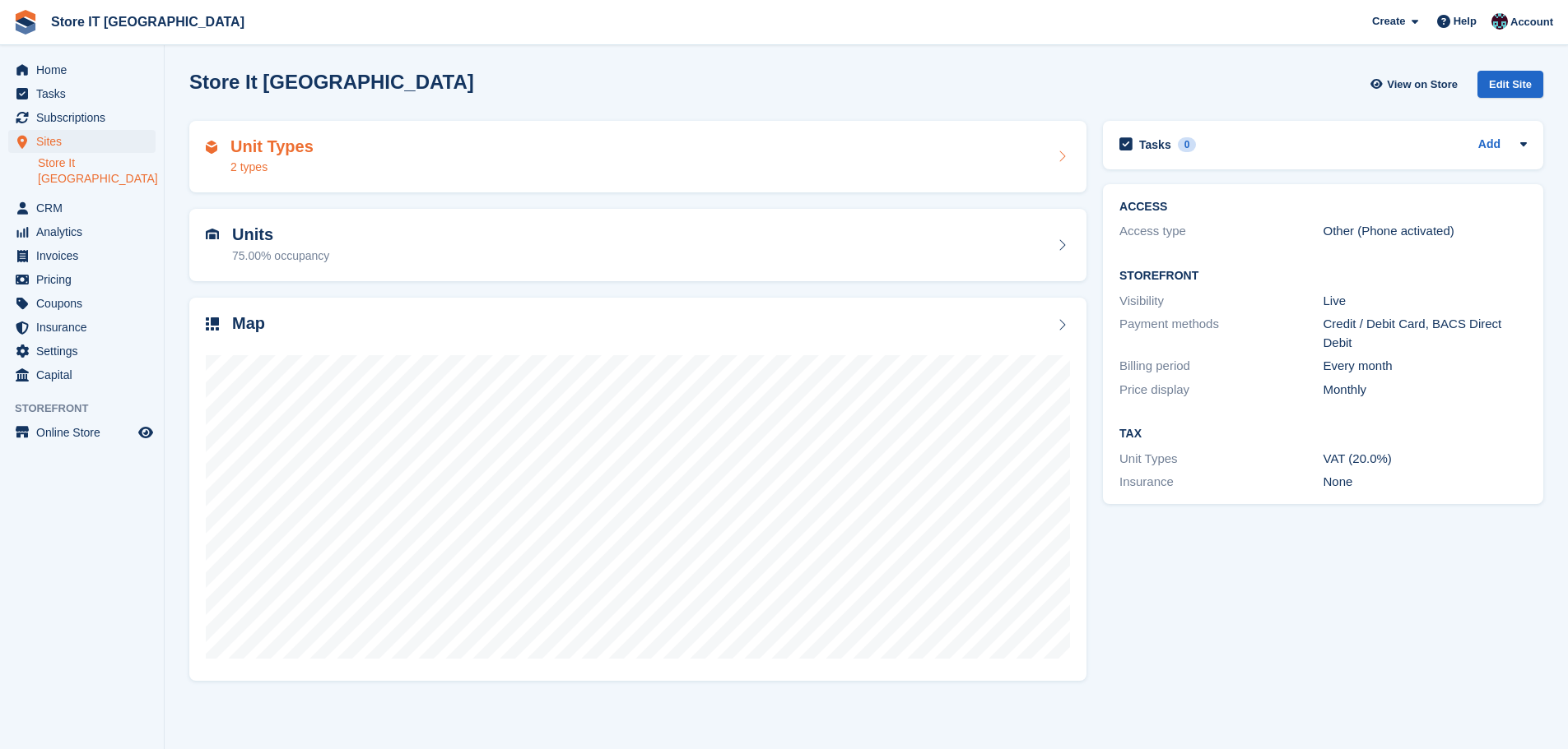
click at [967, 159] on div "Unit Types 2 types" at bounding box center [638, 157] width 864 height 40
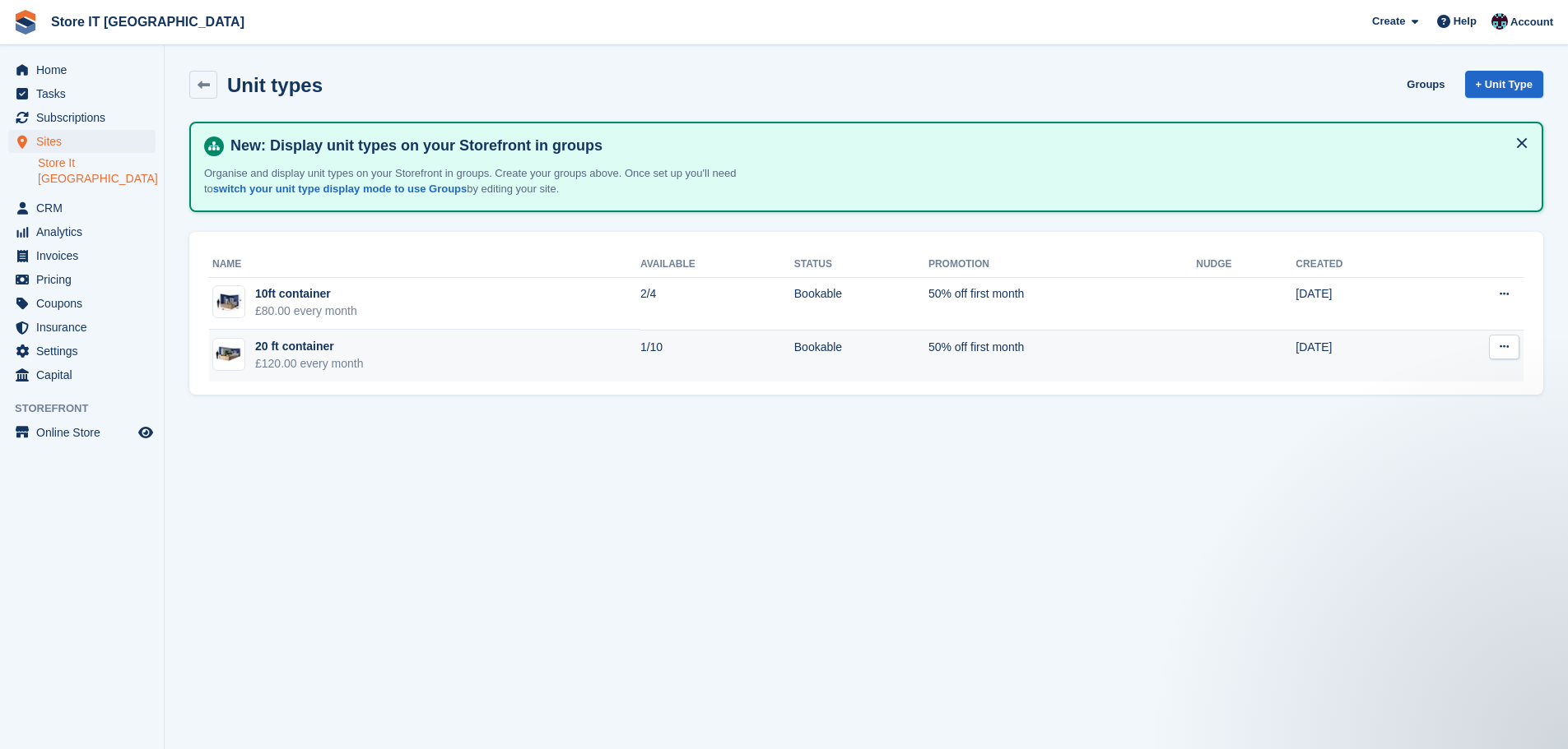
click at [355, 359] on div "£120.00 every month" at bounding box center [309, 364] width 109 height 17
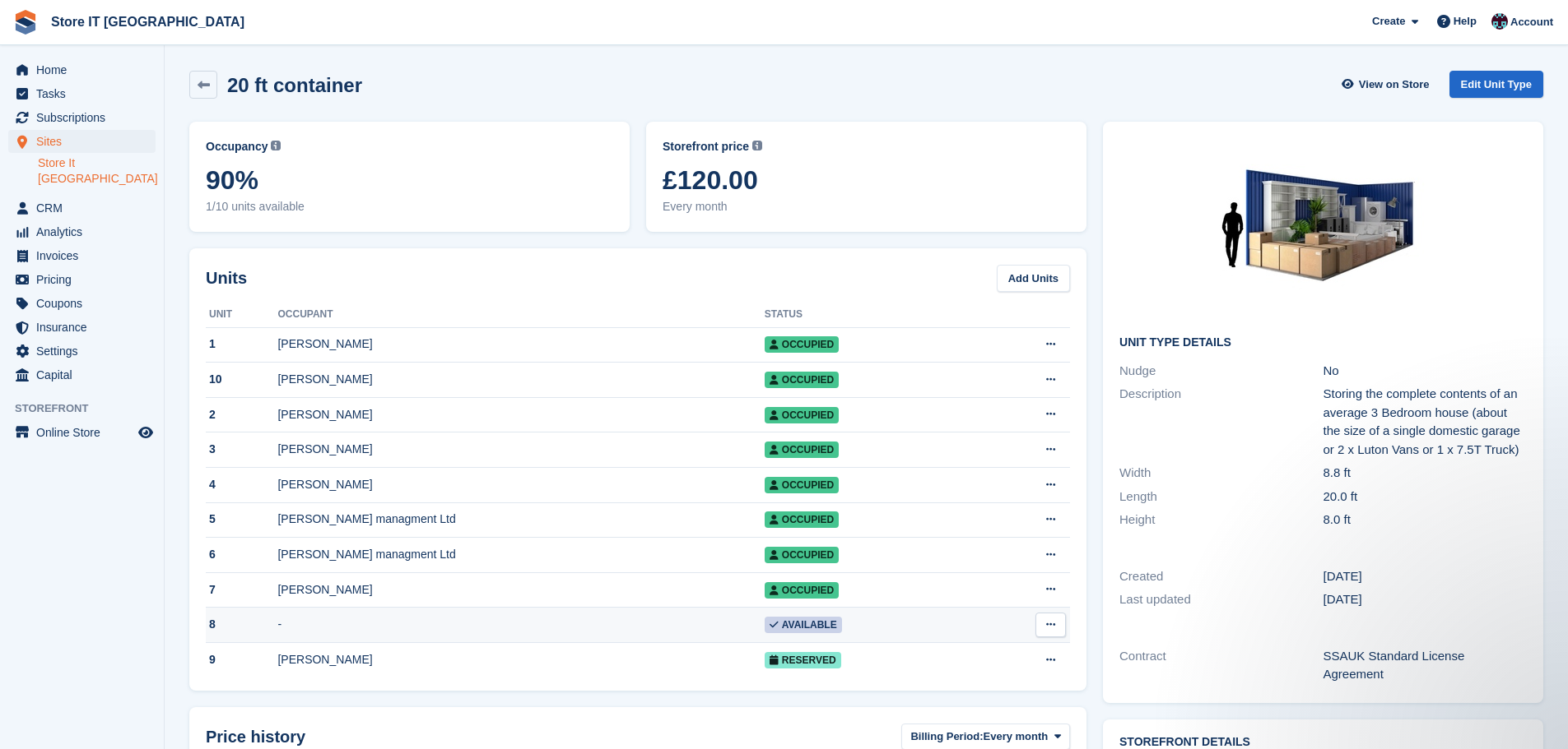
click at [1048, 625] on button at bounding box center [1050, 625] width 30 height 25
click at [1048, 625] on button at bounding box center [1050, 625] width 30 height 25
click at [1507, 96] on link "Edit Unit Type" at bounding box center [1496, 84] width 94 height 27
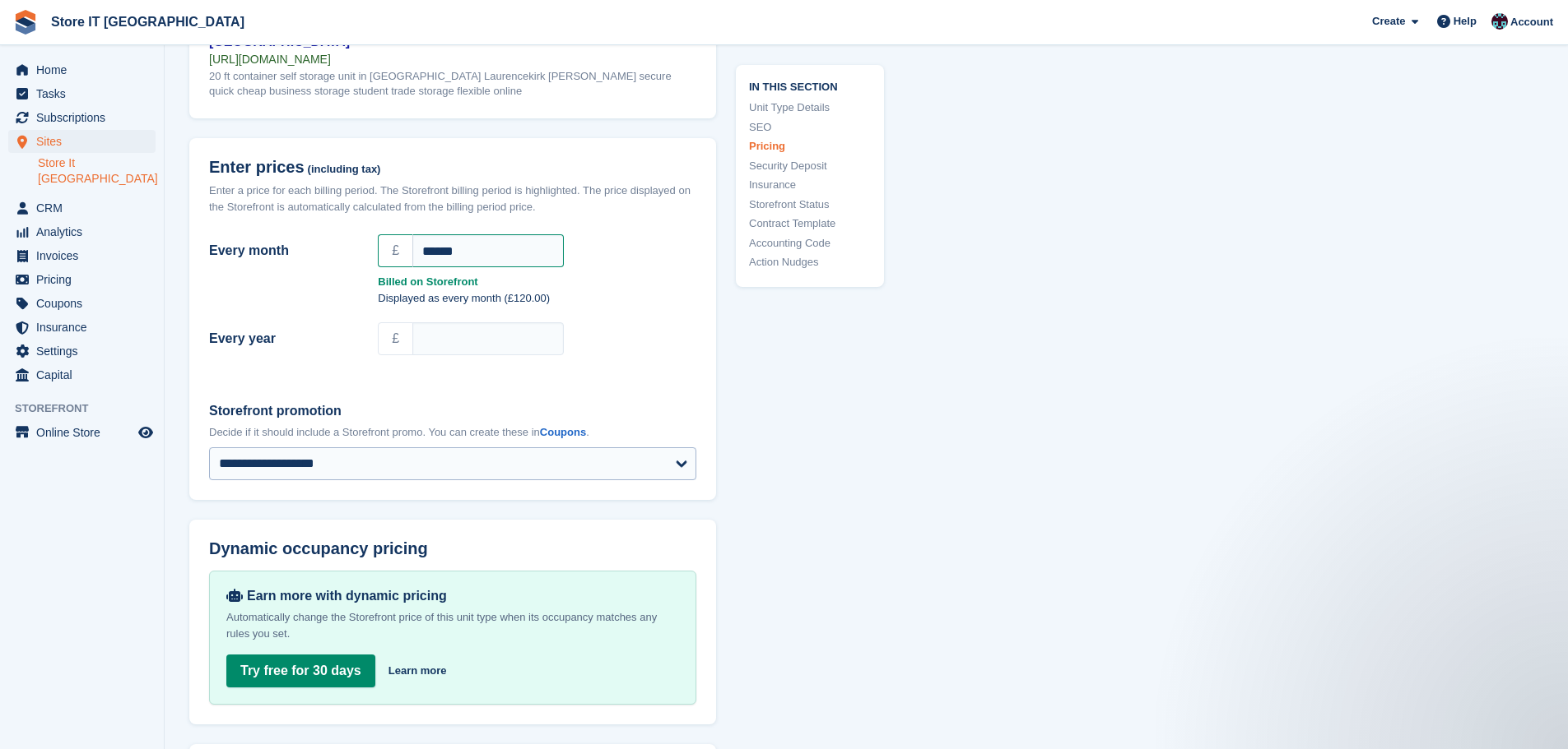
scroll to position [1399, 0]
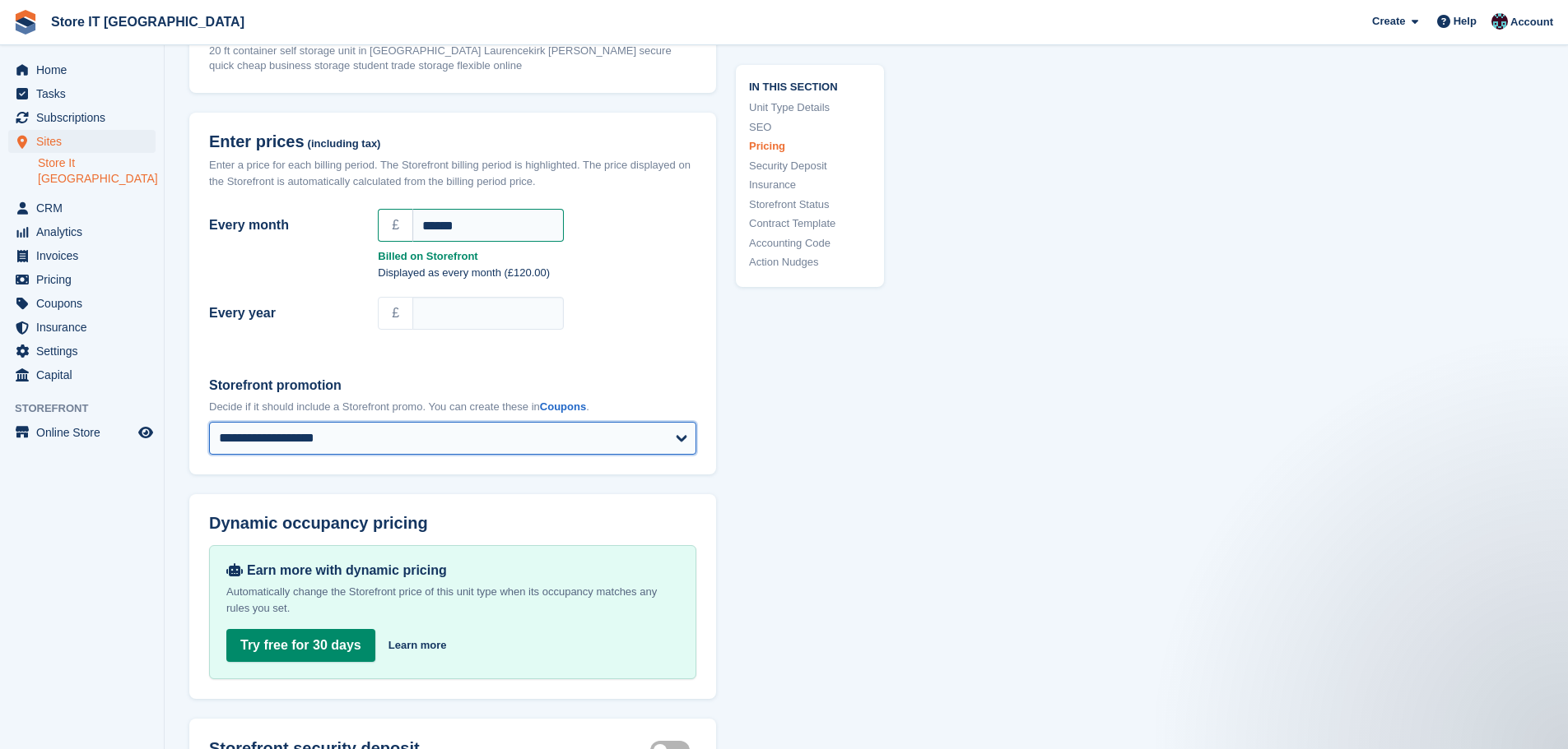
click at [465, 422] on select "**********" at bounding box center [453, 438] width 488 height 33
select select
click at [209, 422] on select "**********" at bounding box center [453, 438] width 488 height 33
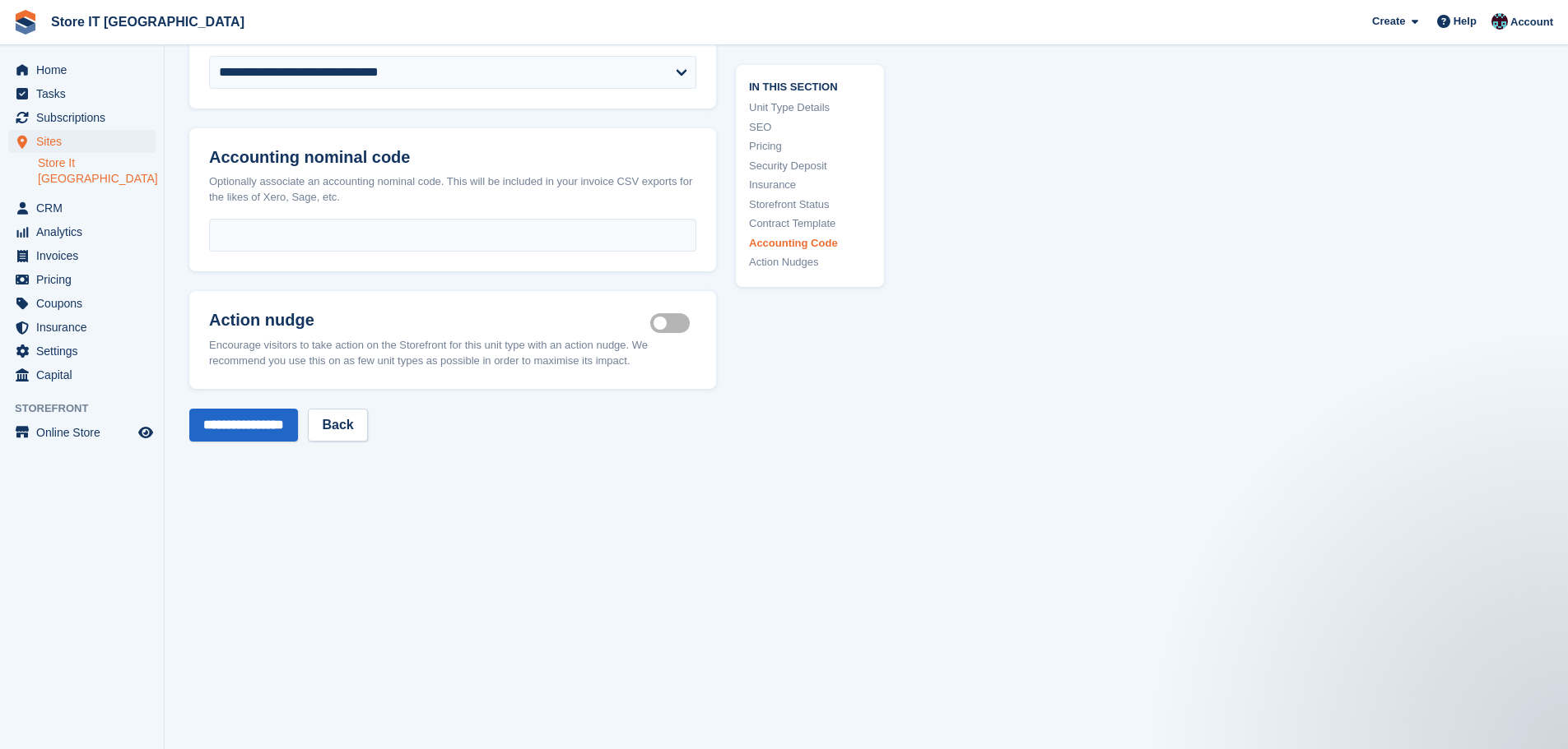
scroll to position [3012, 0]
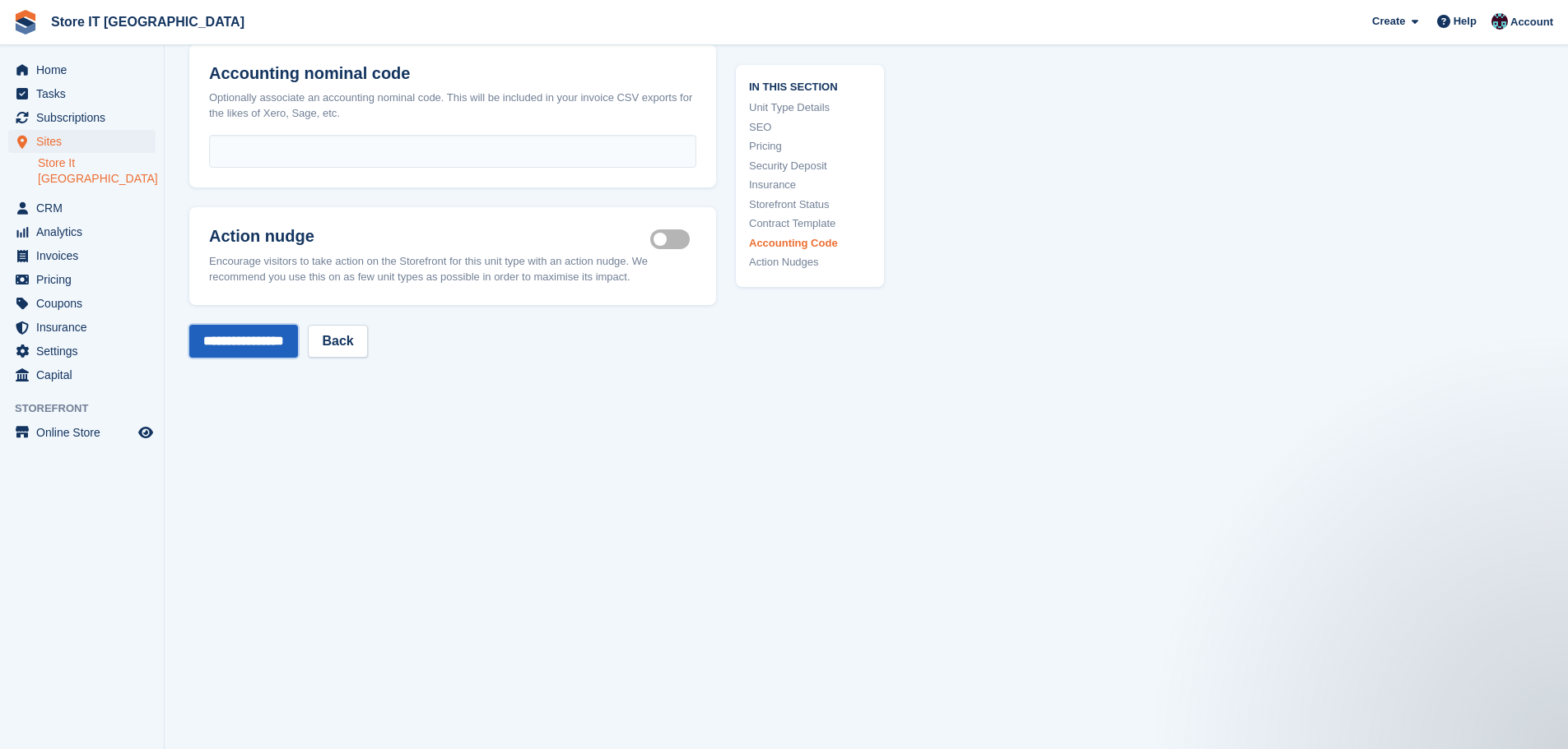
click at [264, 330] on input "**********" at bounding box center [244, 341] width 109 height 33
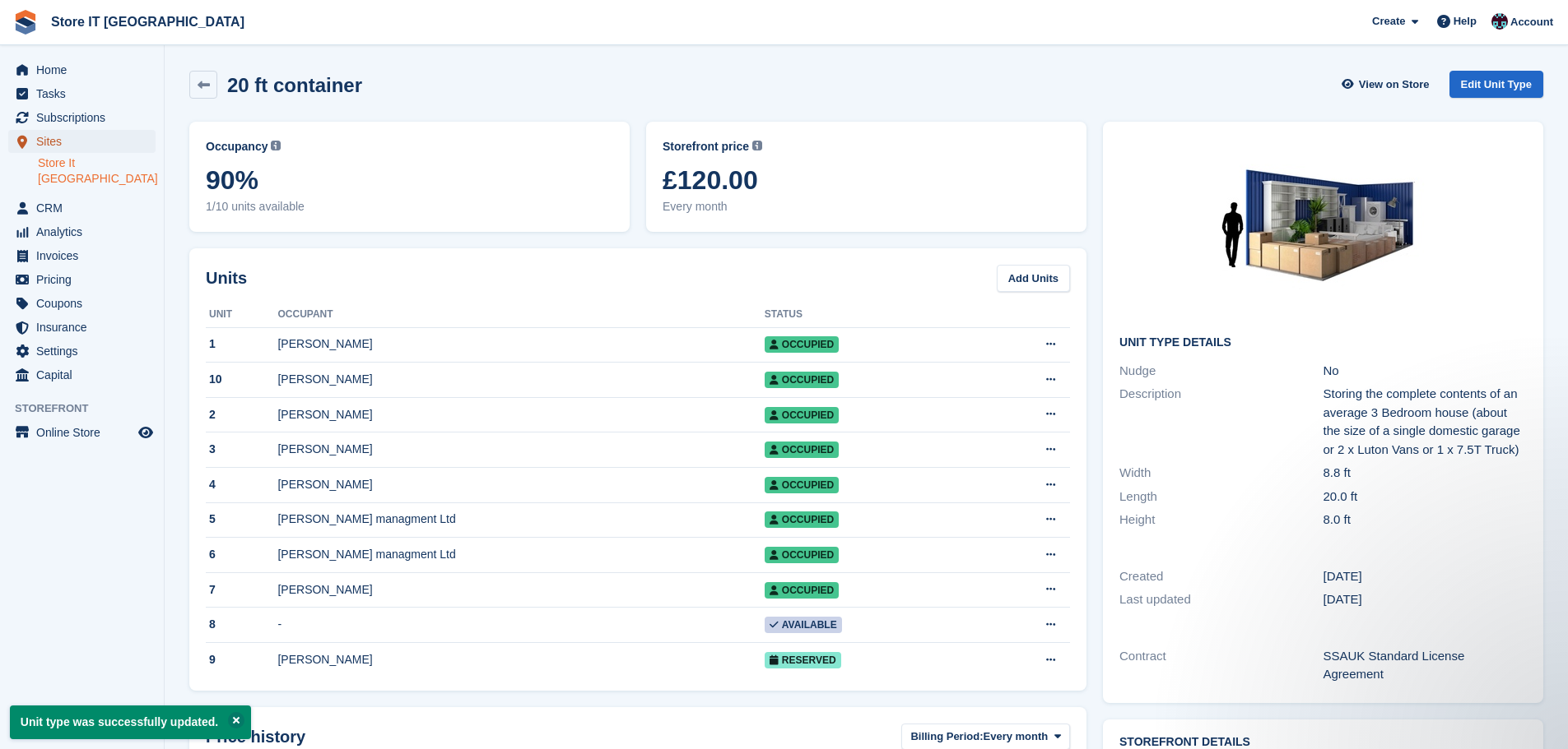
click at [60, 149] on span "Sites" at bounding box center [86, 141] width 99 height 23
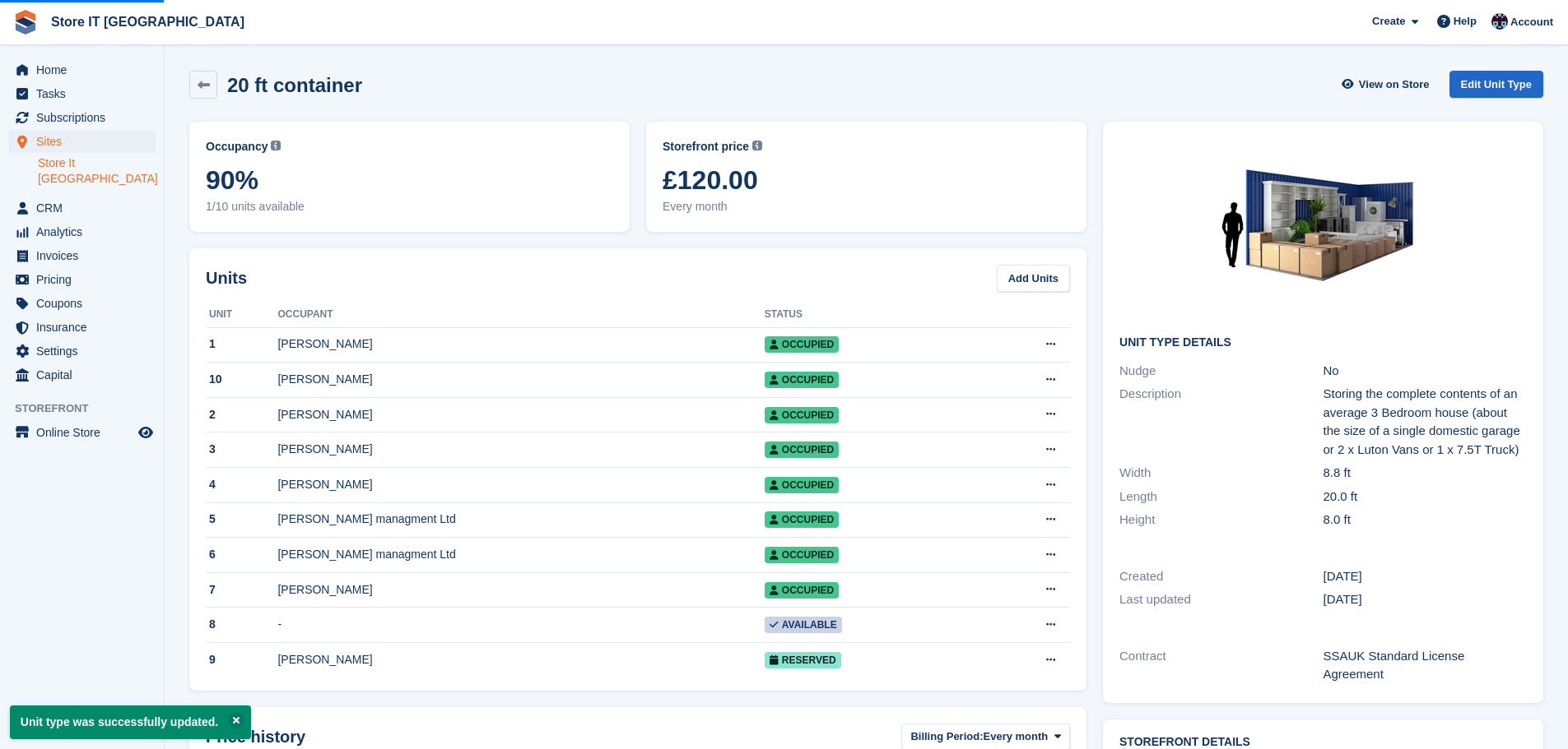
click at [58, 164] on link "Store It [GEOGRAPHIC_DATA]" at bounding box center [97, 171] width 118 height 31
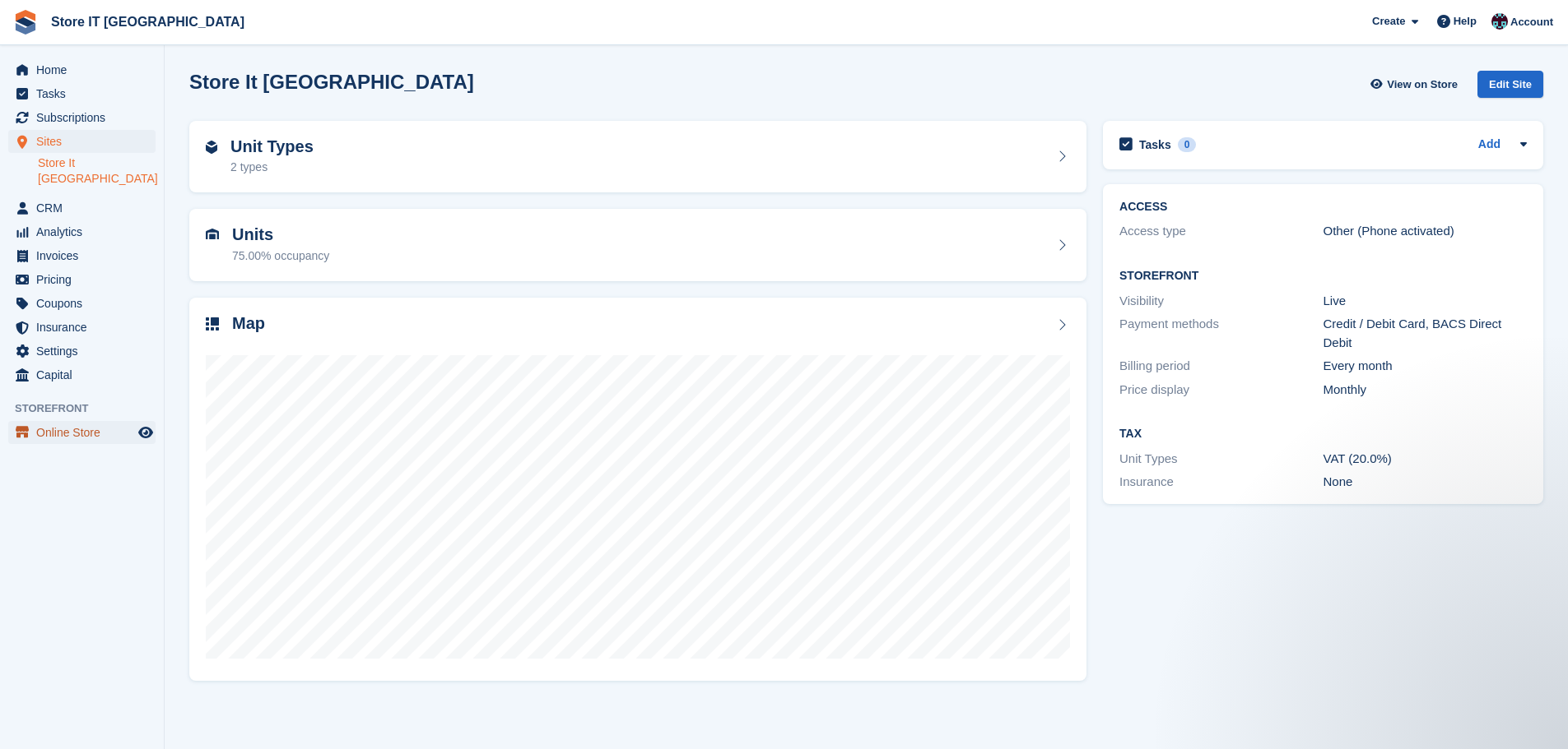
click at [78, 422] on span "Online Store" at bounding box center [86, 433] width 99 height 23
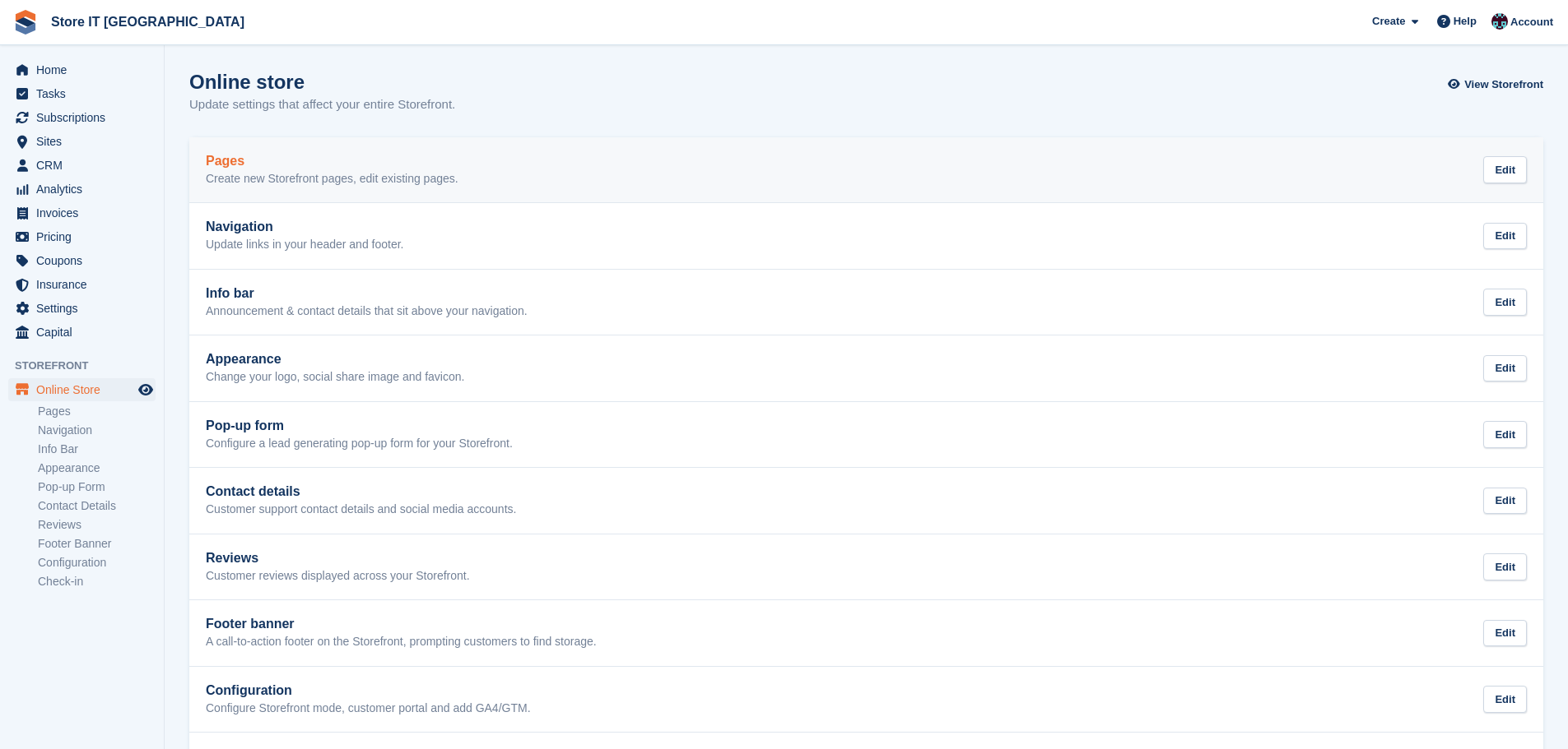
click at [224, 172] on p "Create new Storefront pages, edit existing pages." at bounding box center [332, 179] width 252 height 15
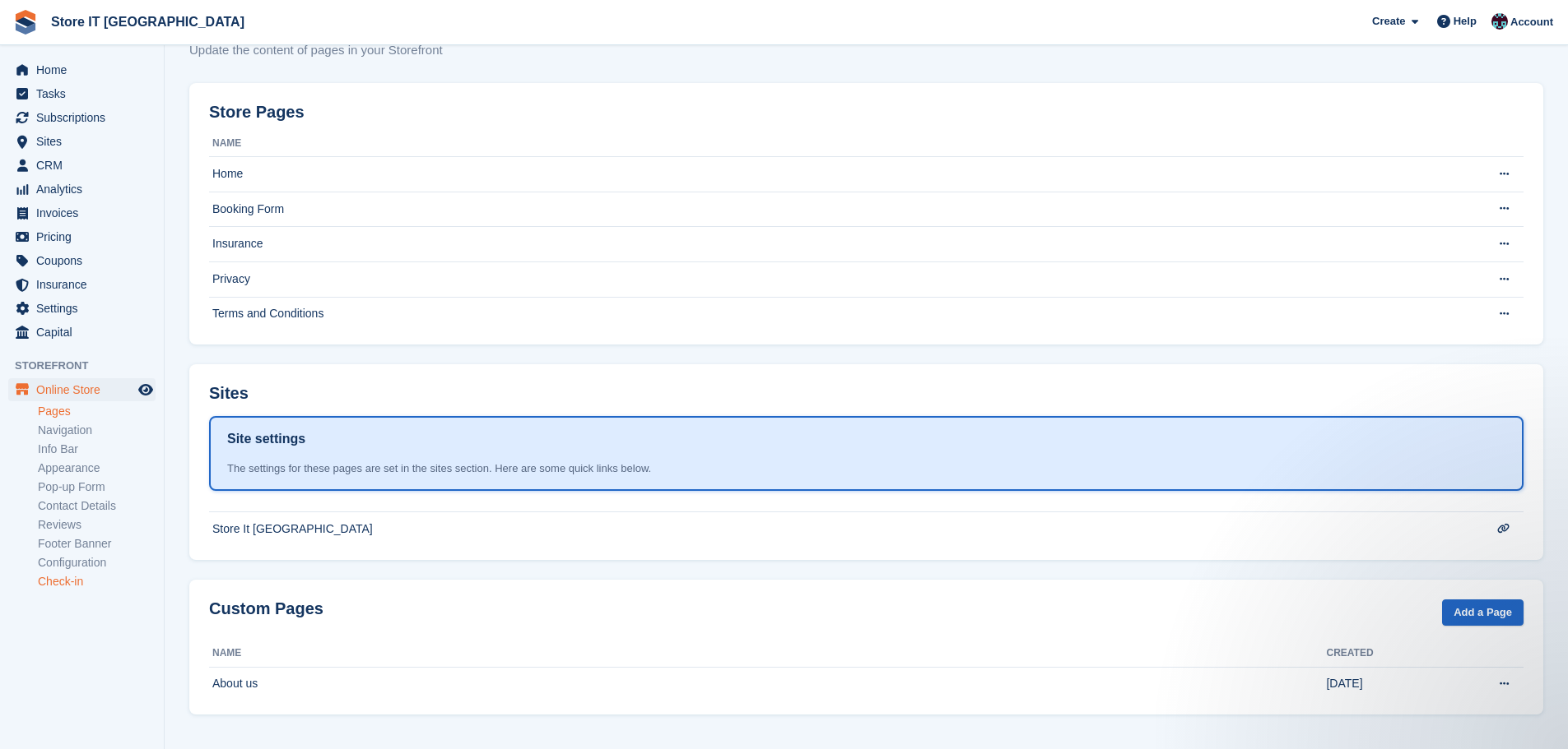
click at [54, 587] on link "Check-in" at bounding box center [97, 582] width 118 height 16
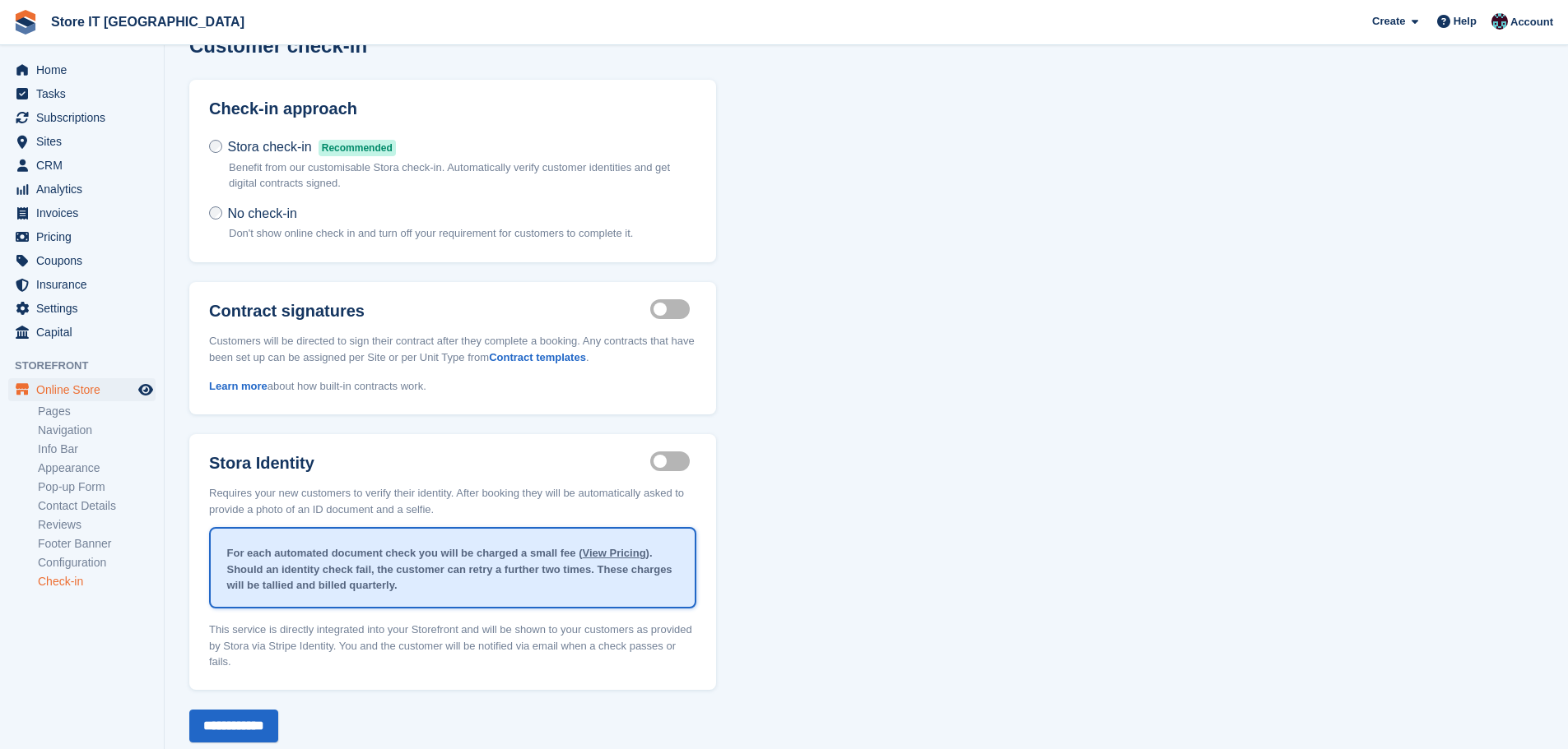
scroll to position [56, 0]
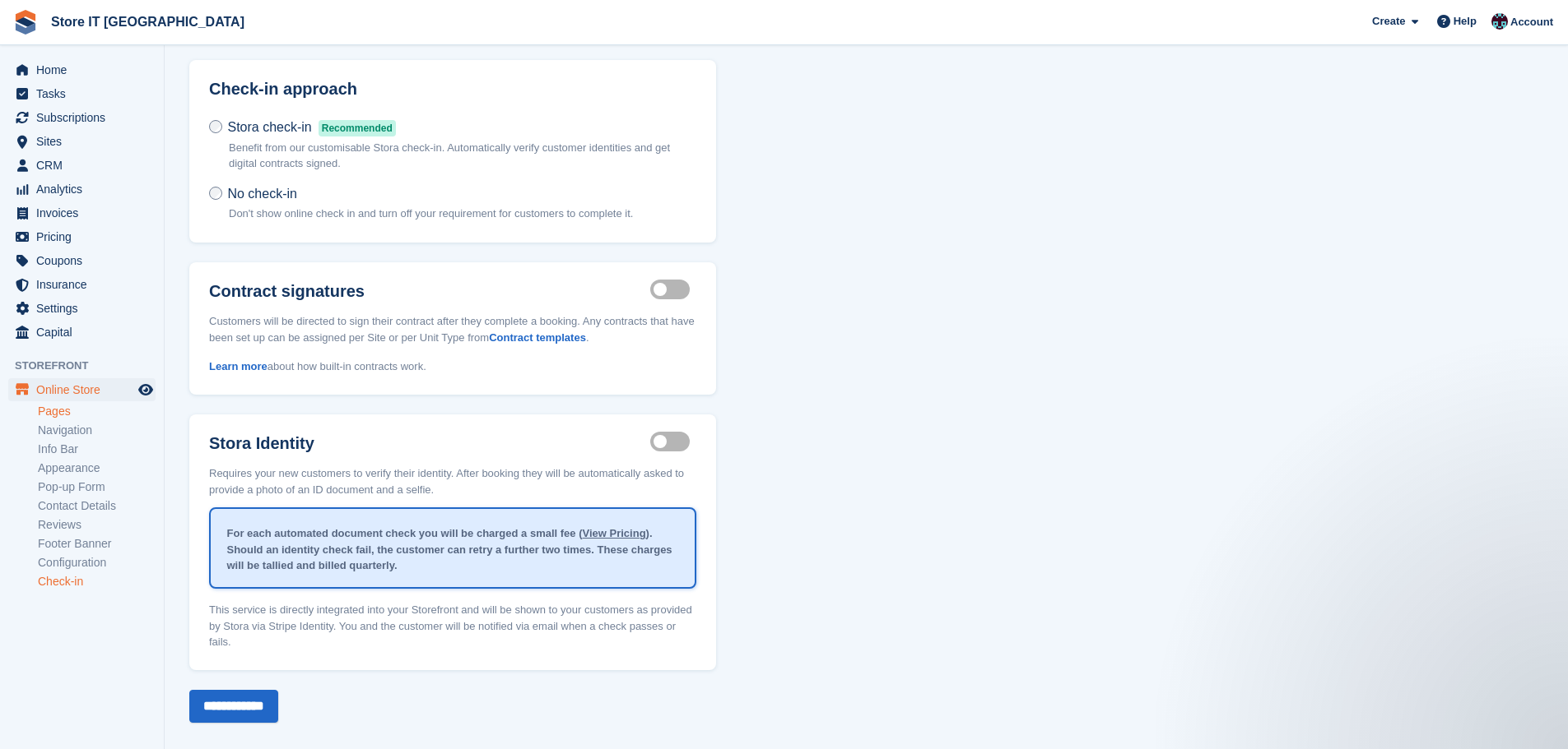
click at [64, 412] on link "Pages" at bounding box center [97, 412] width 118 height 16
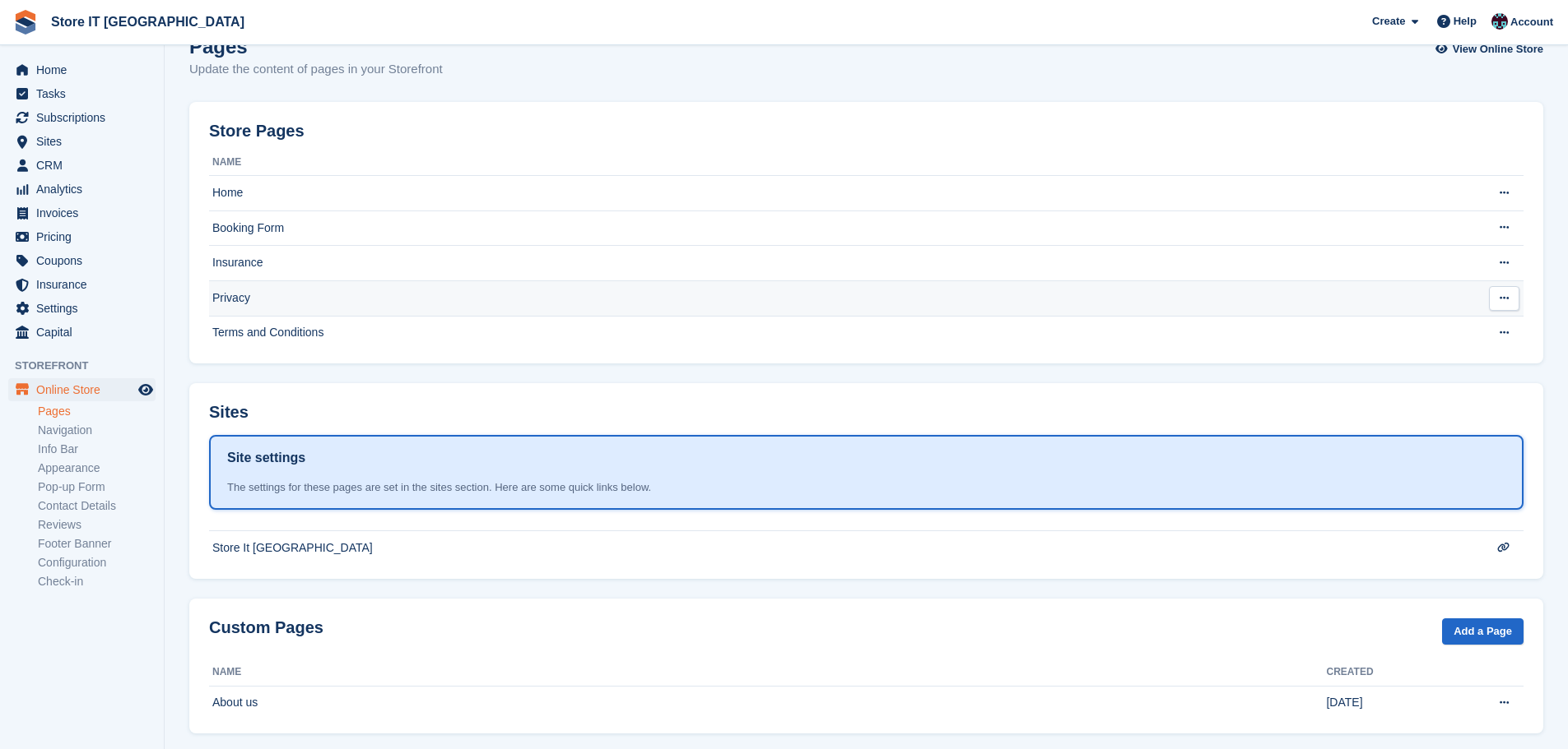
scroll to position [54, 0]
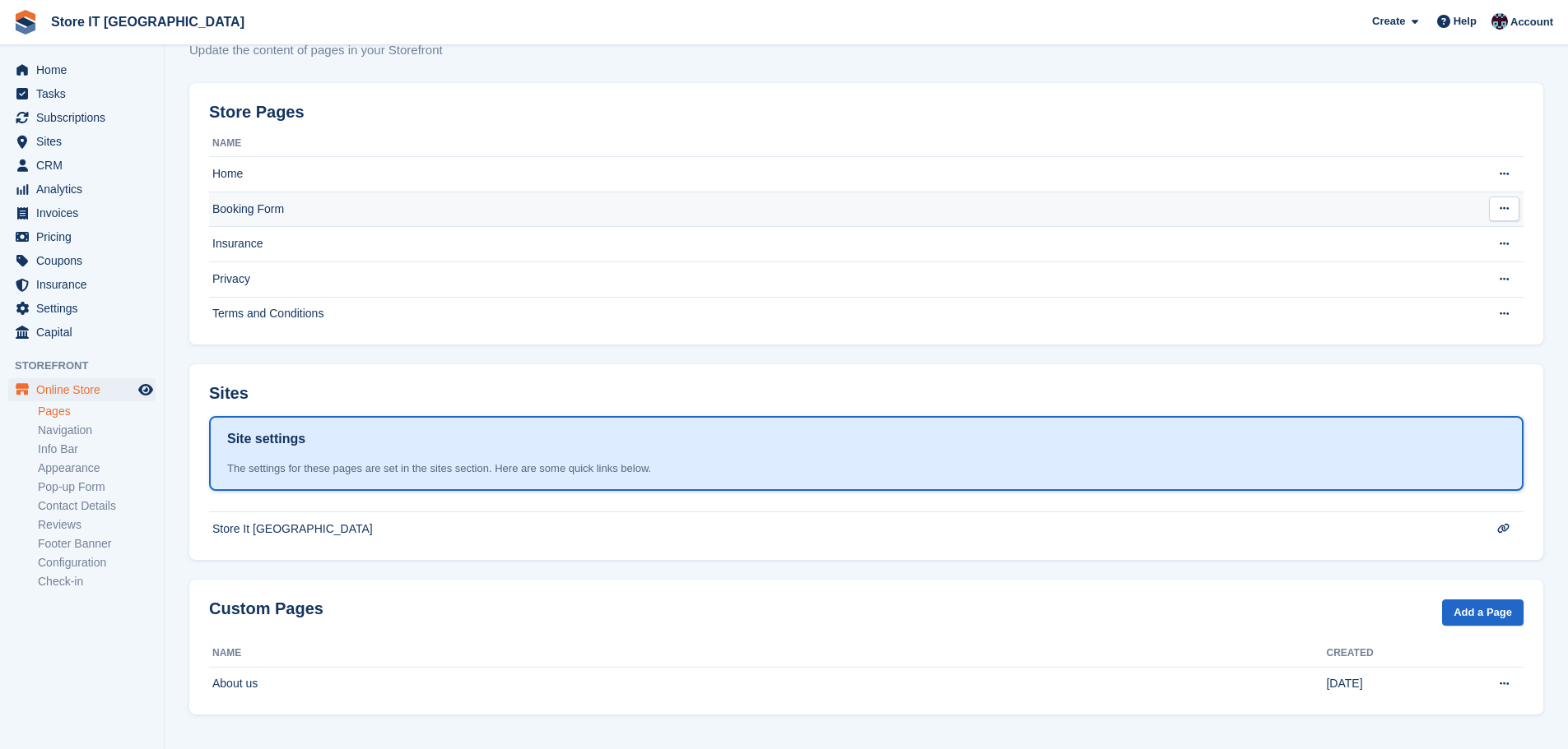
click at [258, 213] on td "Booking Form" at bounding box center [833, 209] width 1248 height 35
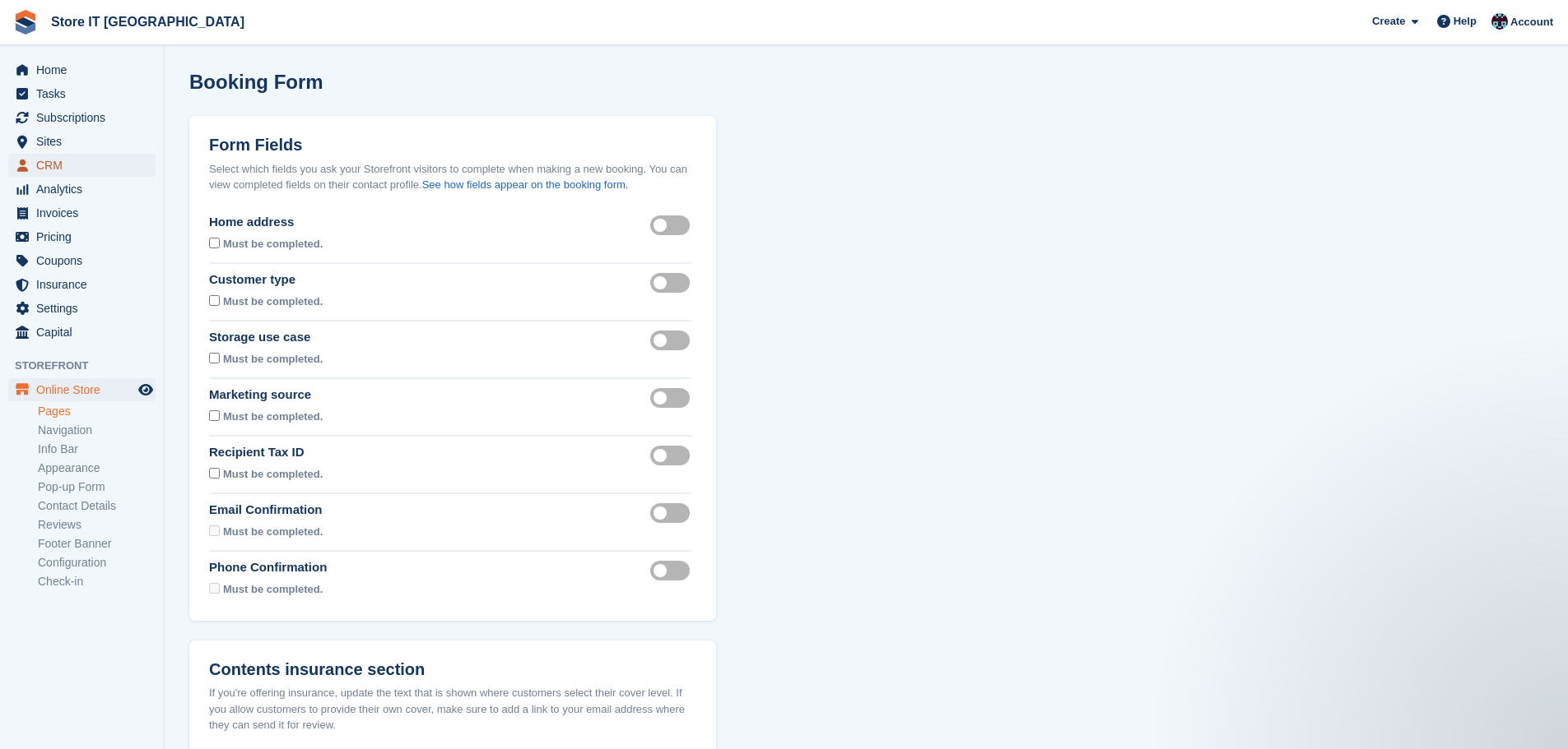
click at [39, 164] on span "CRM" at bounding box center [86, 165] width 99 height 23
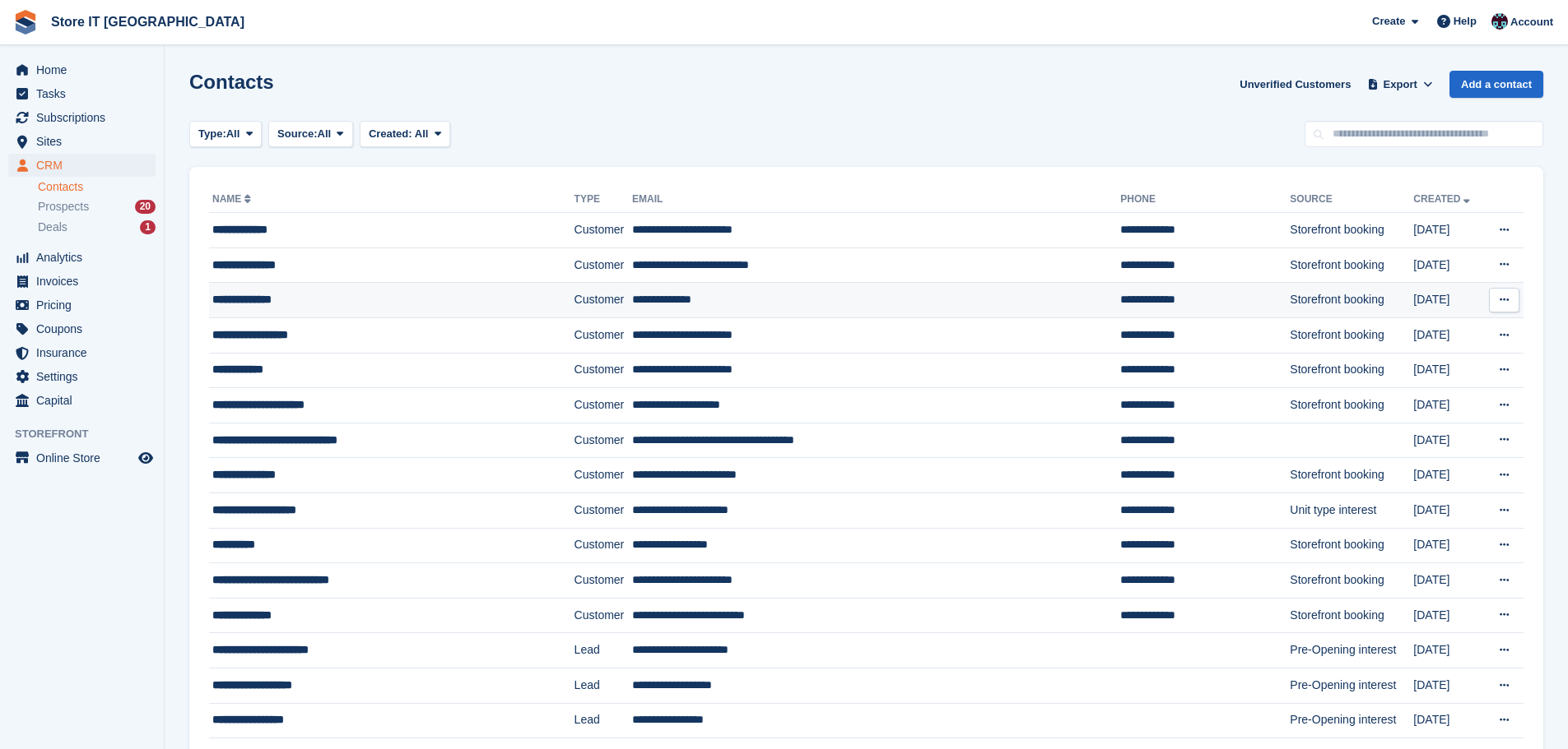
scroll to position [247, 0]
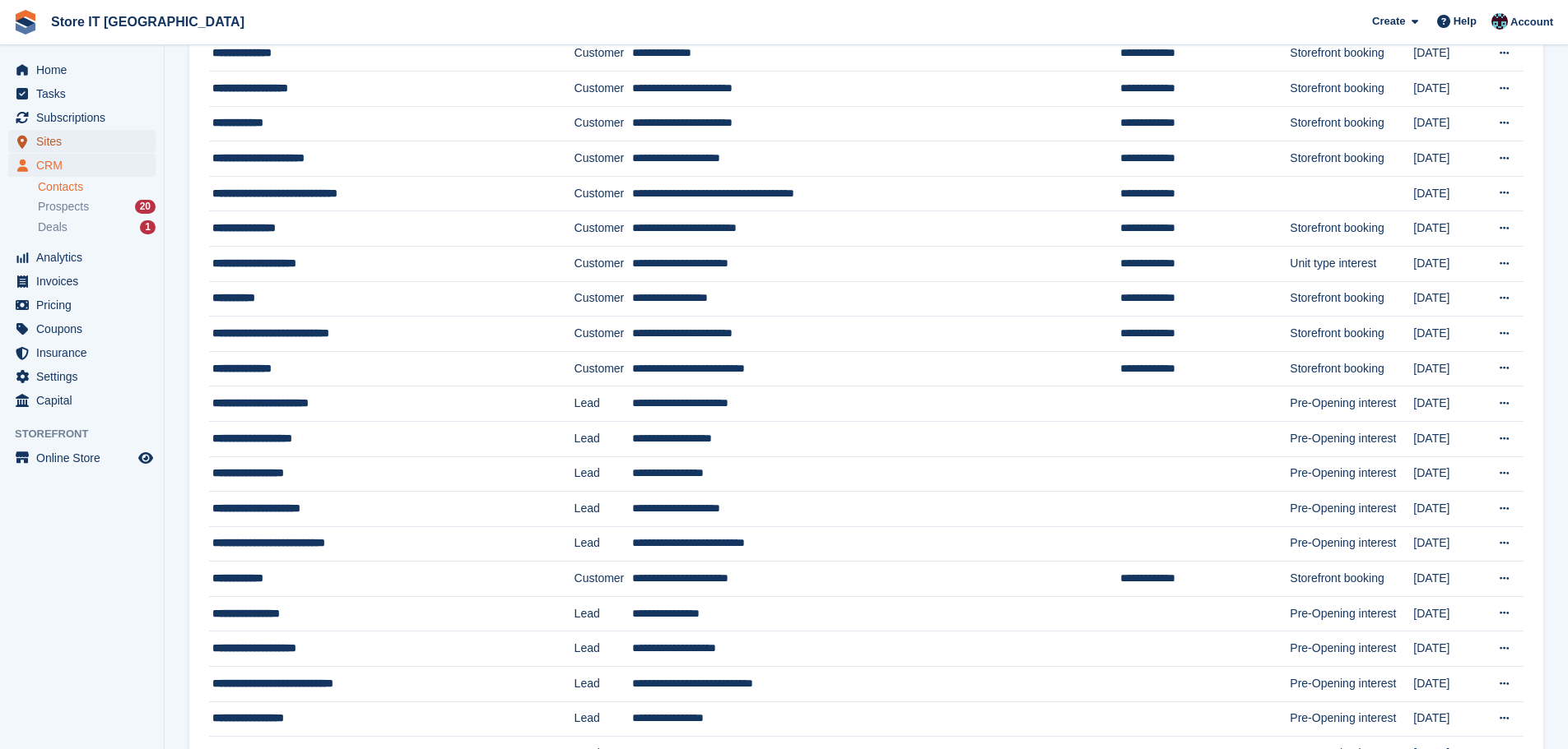
click at [69, 136] on span "Sites" at bounding box center [86, 141] width 99 height 23
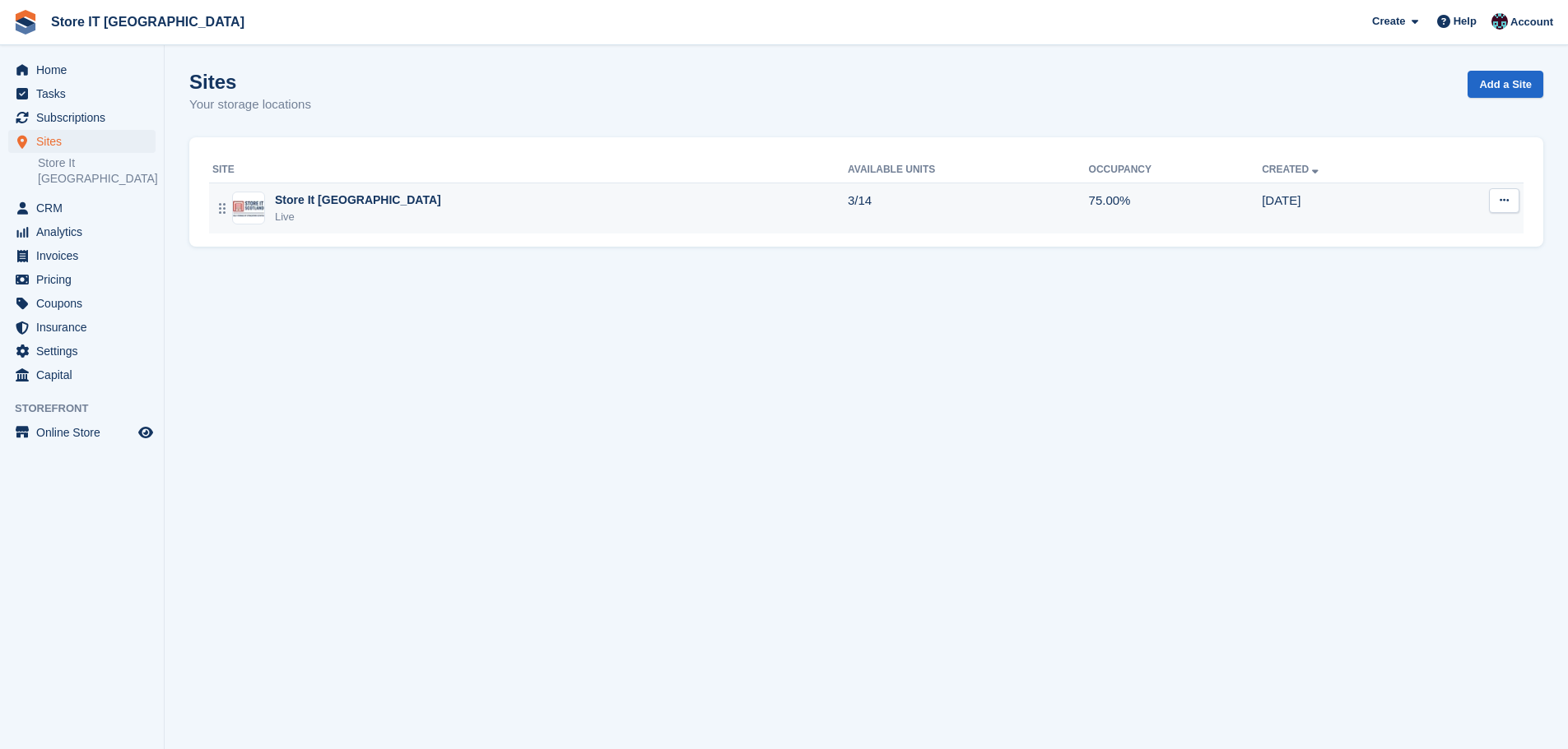
click at [340, 214] on div "Live" at bounding box center [358, 217] width 166 height 16
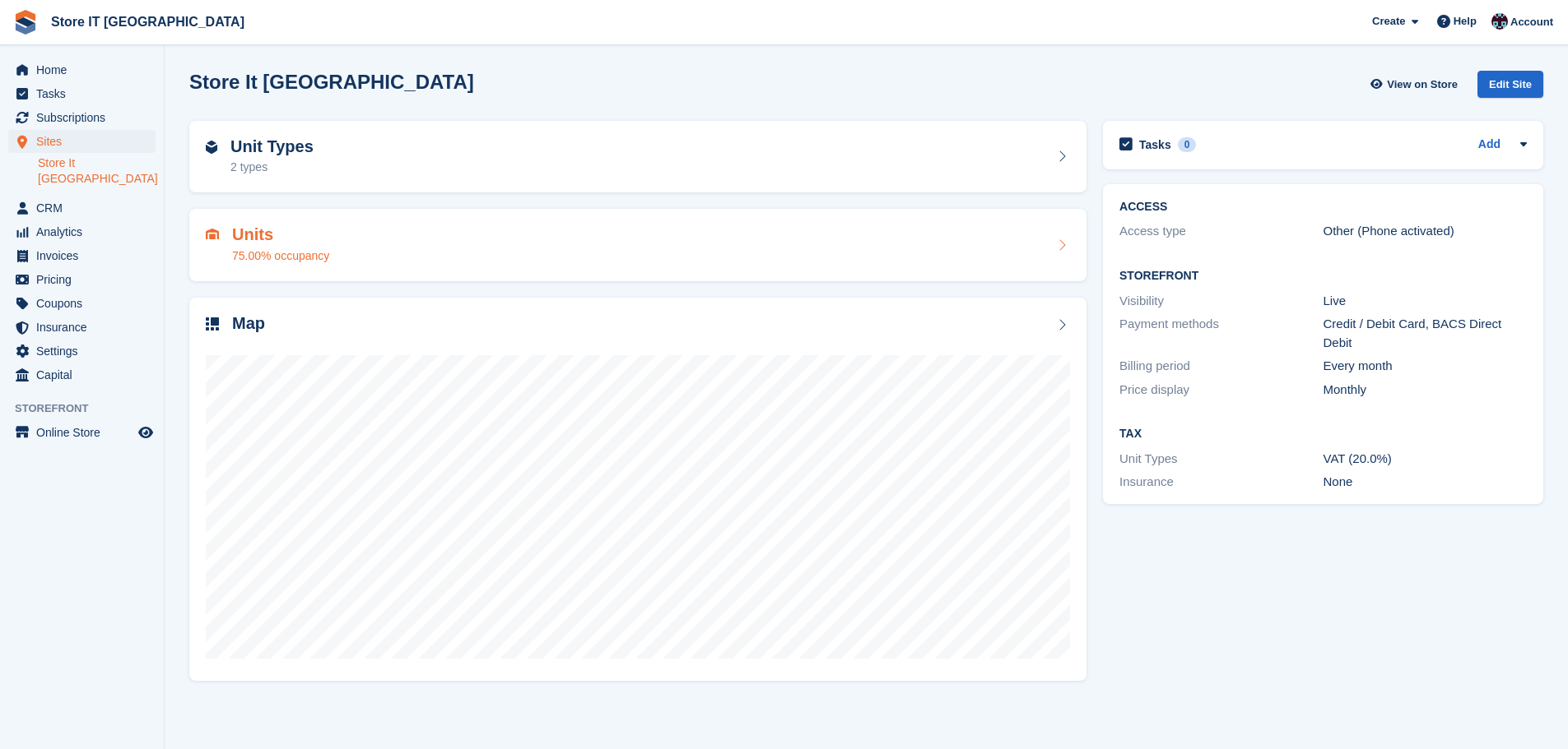
click at [483, 258] on div "Units 75.00% occupancy" at bounding box center [638, 245] width 864 height 40
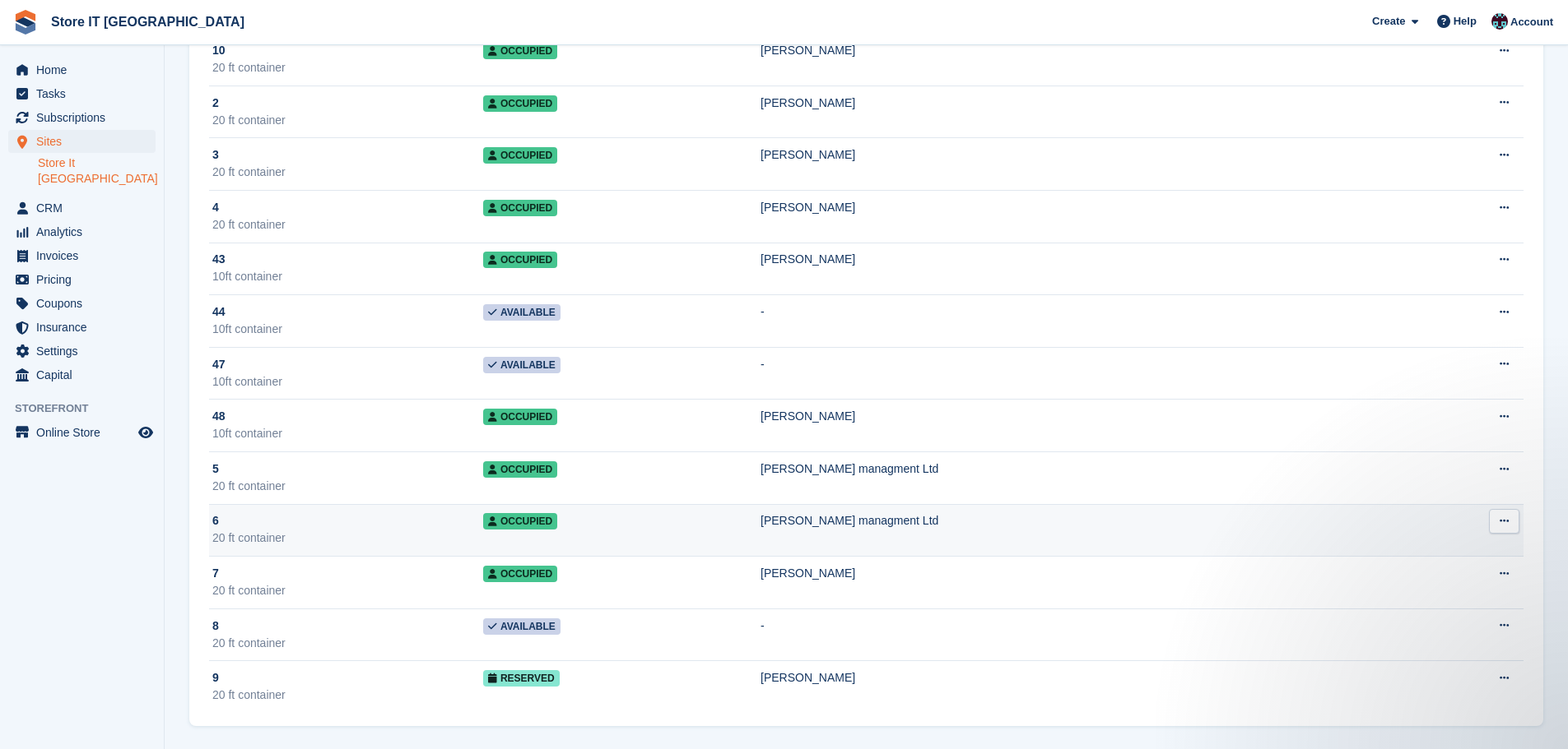
scroll to position [228, 0]
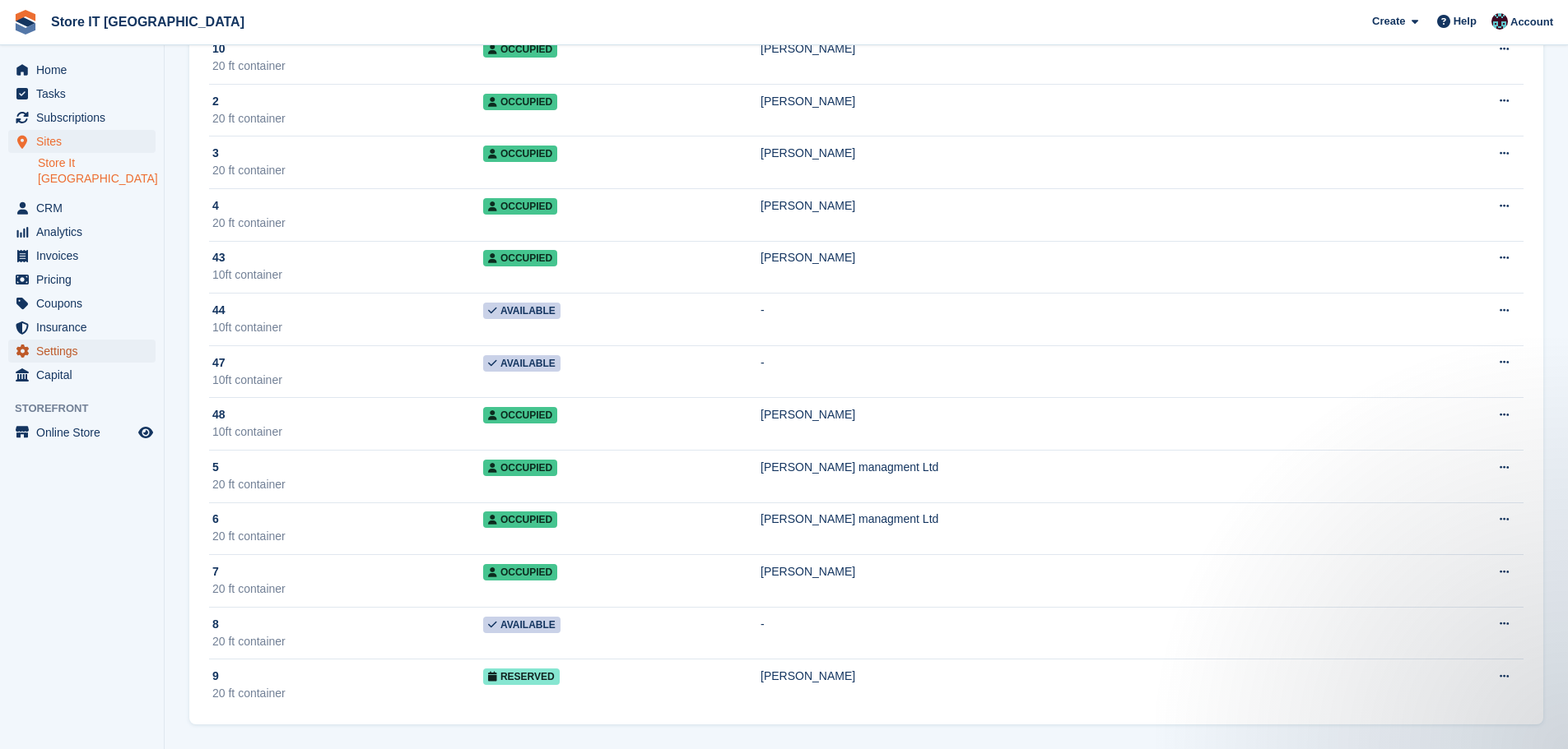
click at [26, 341] on span "menu" at bounding box center [22, 351] width 20 height 20
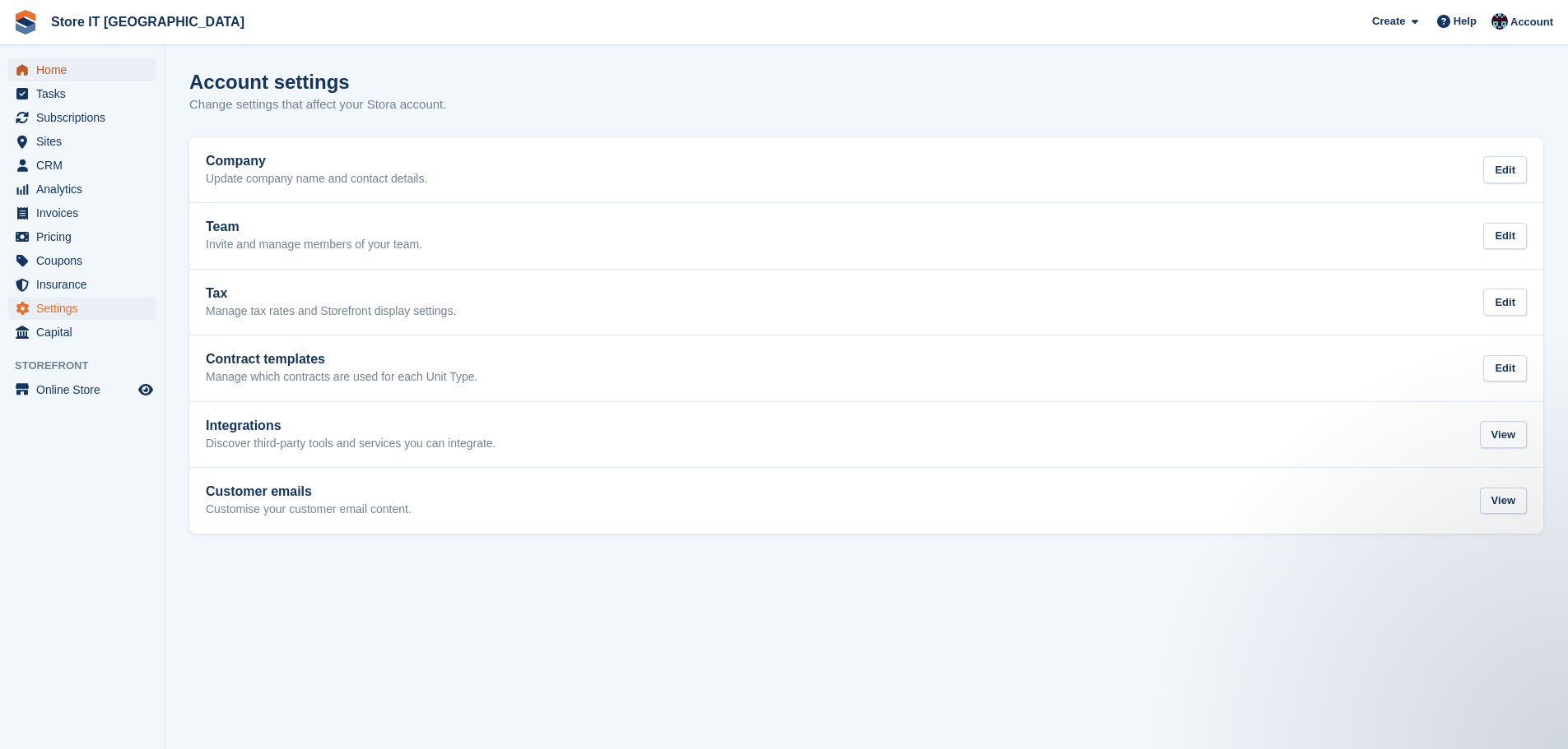
click at [79, 67] on span "Home" at bounding box center [86, 70] width 99 height 23
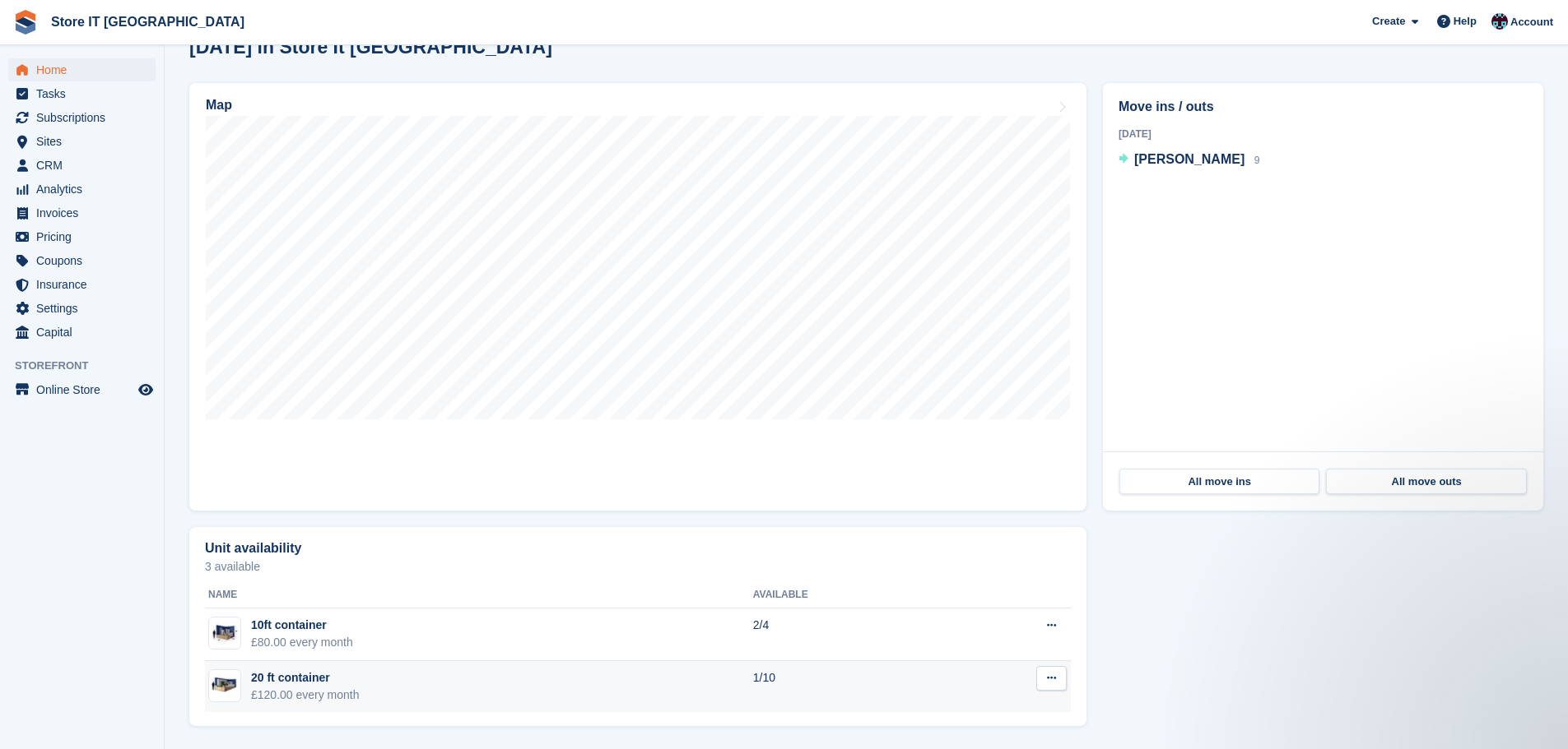
click at [566, 697] on td "20 ft container £120.00 every month" at bounding box center [479, 688] width 548 height 52
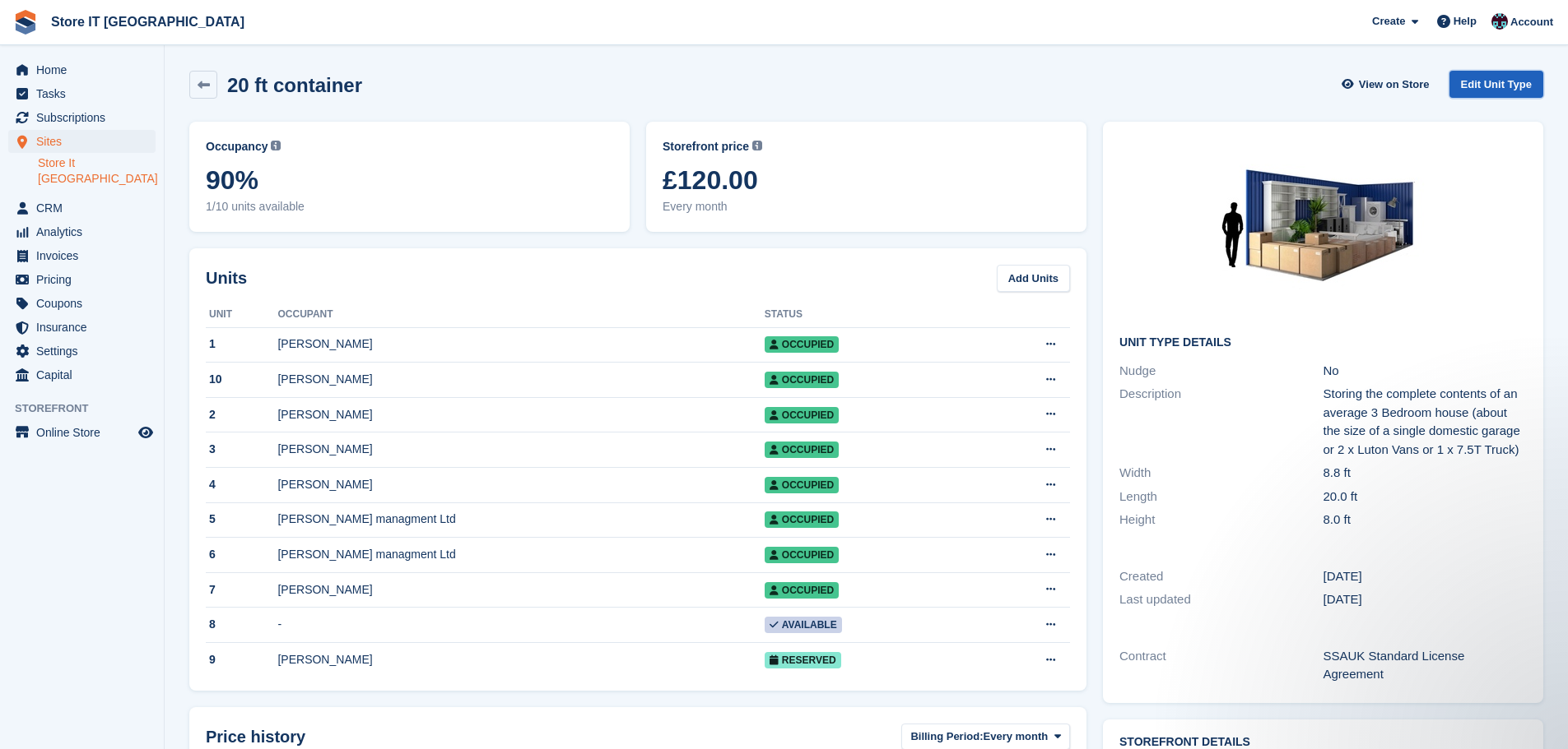
click at [1501, 92] on link "Edit Unit Type" at bounding box center [1496, 84] width 94 height 27
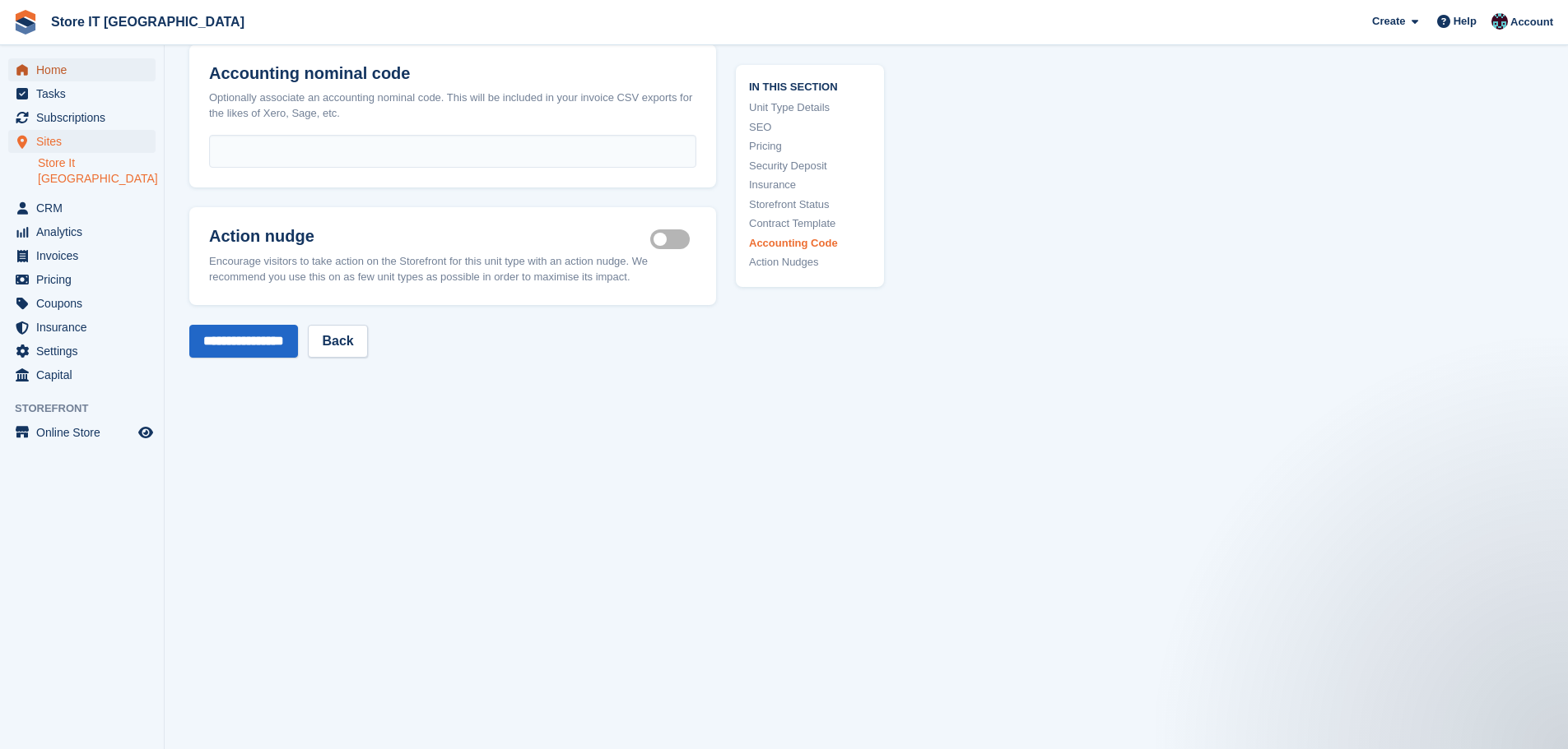
click at [58, 78] on span "Home" at bounding box center [86, 70] width 99 height 23
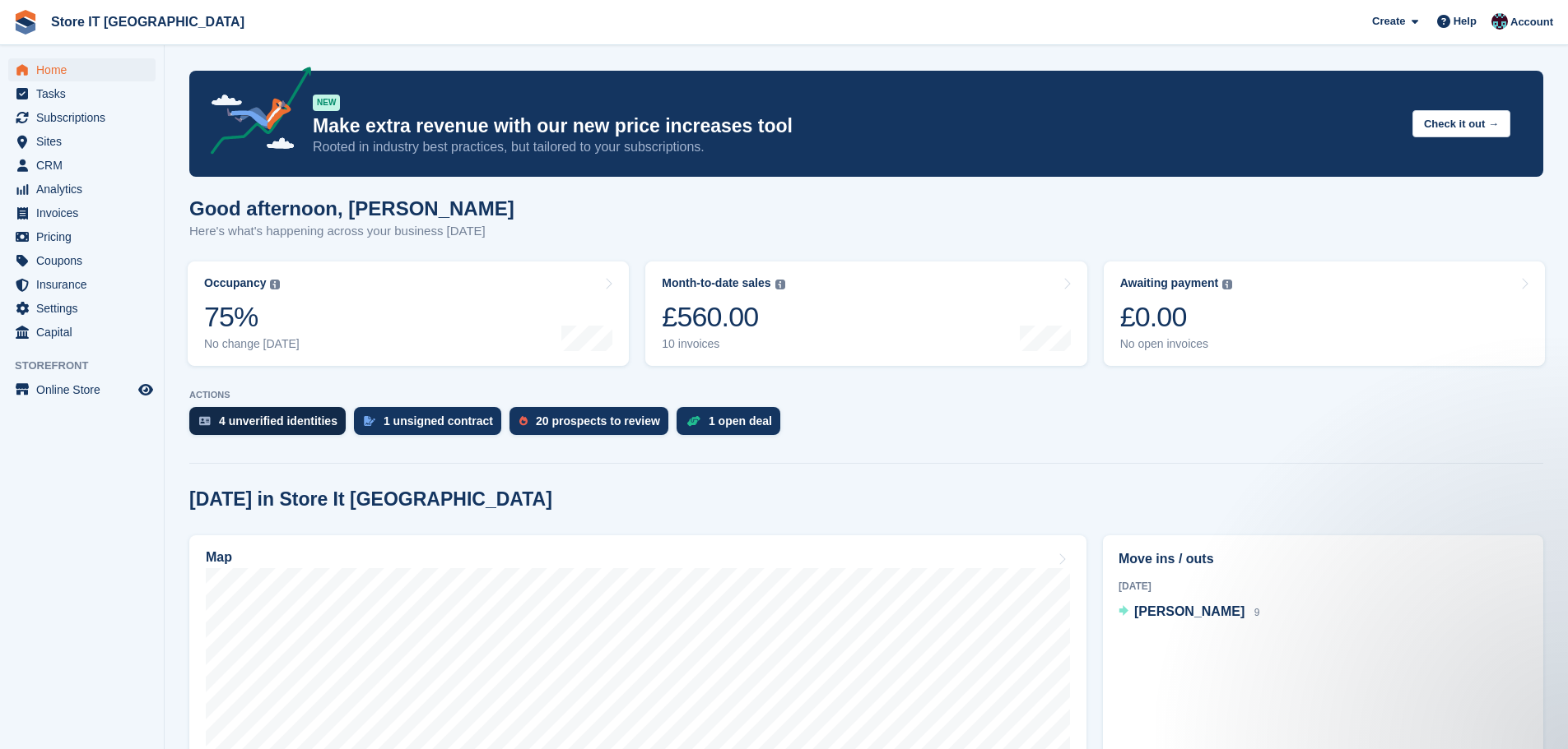
click at [278, 424] on div "4 unverified identities" at bounding box center [277, 421] width 118 height 13
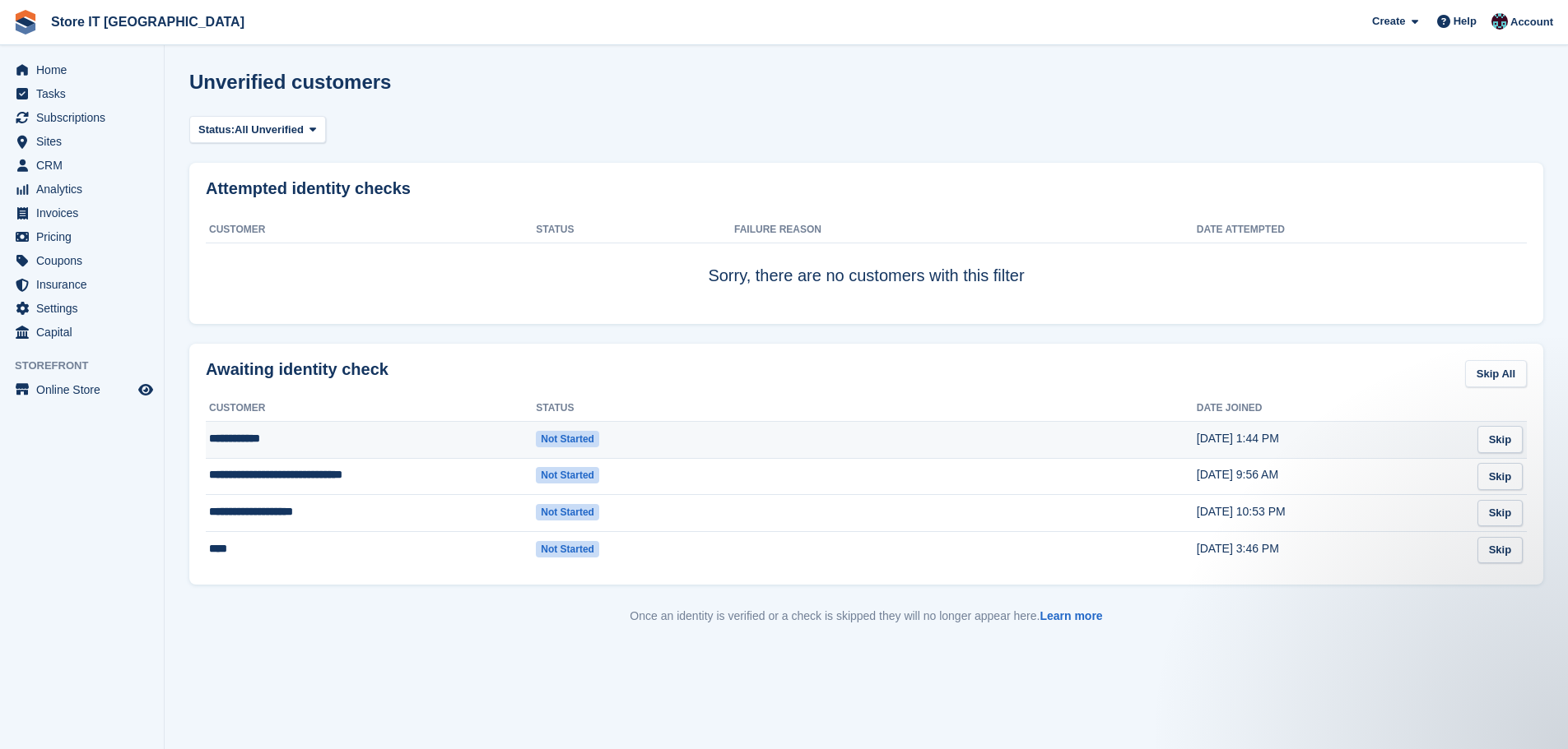
click at [342, 447] on td "**********" at bounding box center [371, 440] width 330 height 37
click at [95, 68] on span "Home" at bounding box center [86, 70] width 99 height 23
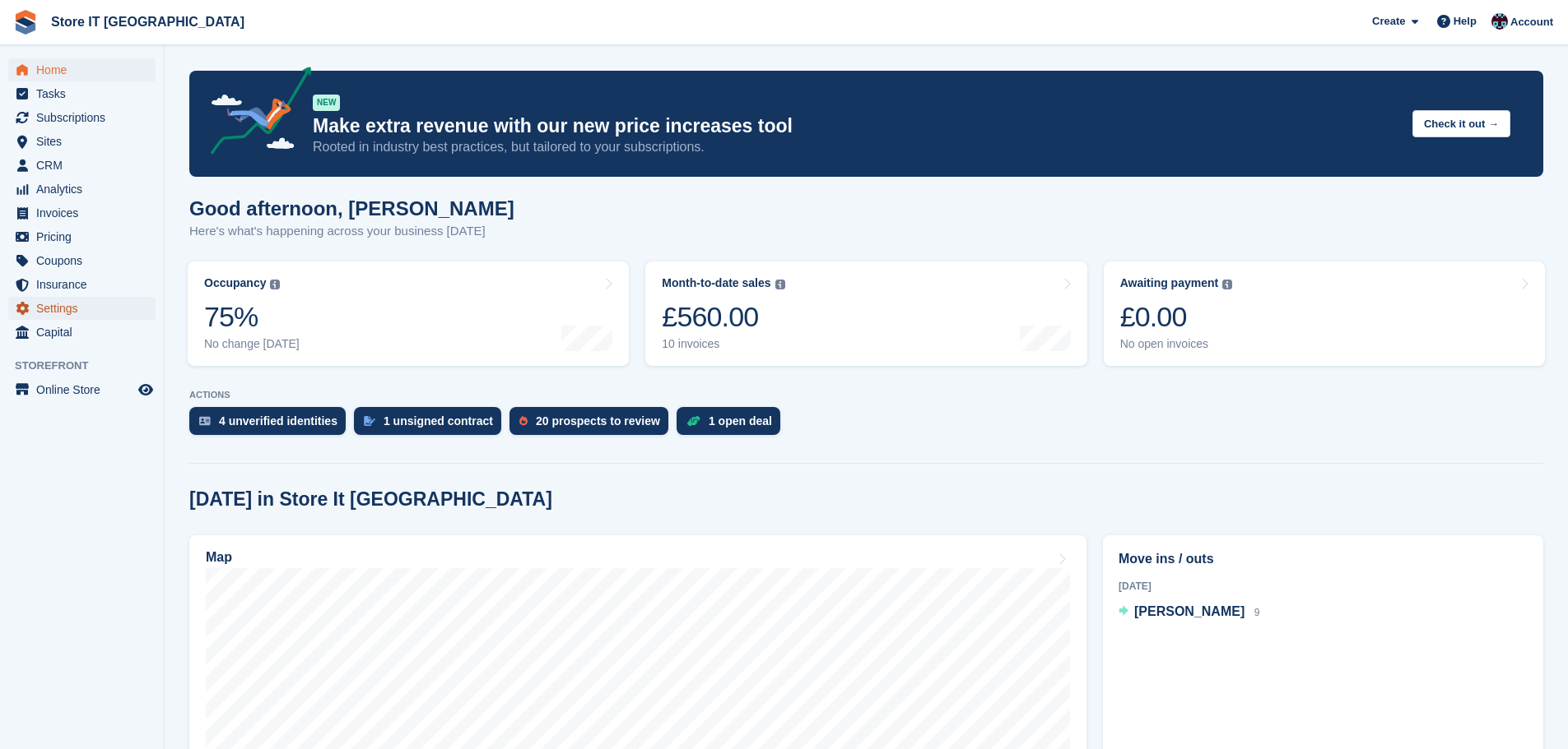
click at [73, 314] on span "Settings" at bounding box center [86, 308] width 99 height 23
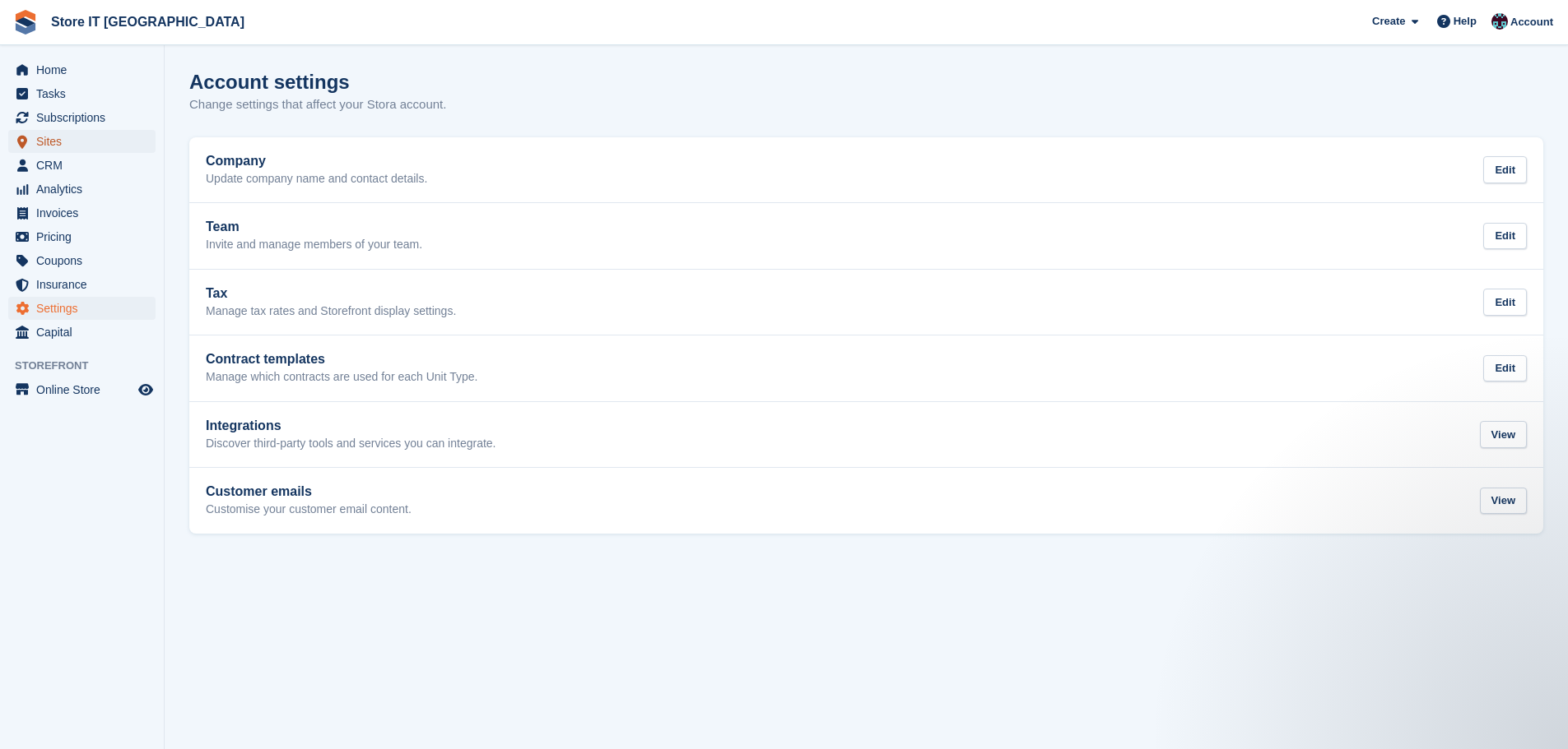
click at [85, 132] on span "Sites" at bounding box center [86, 141] width 99 height 23
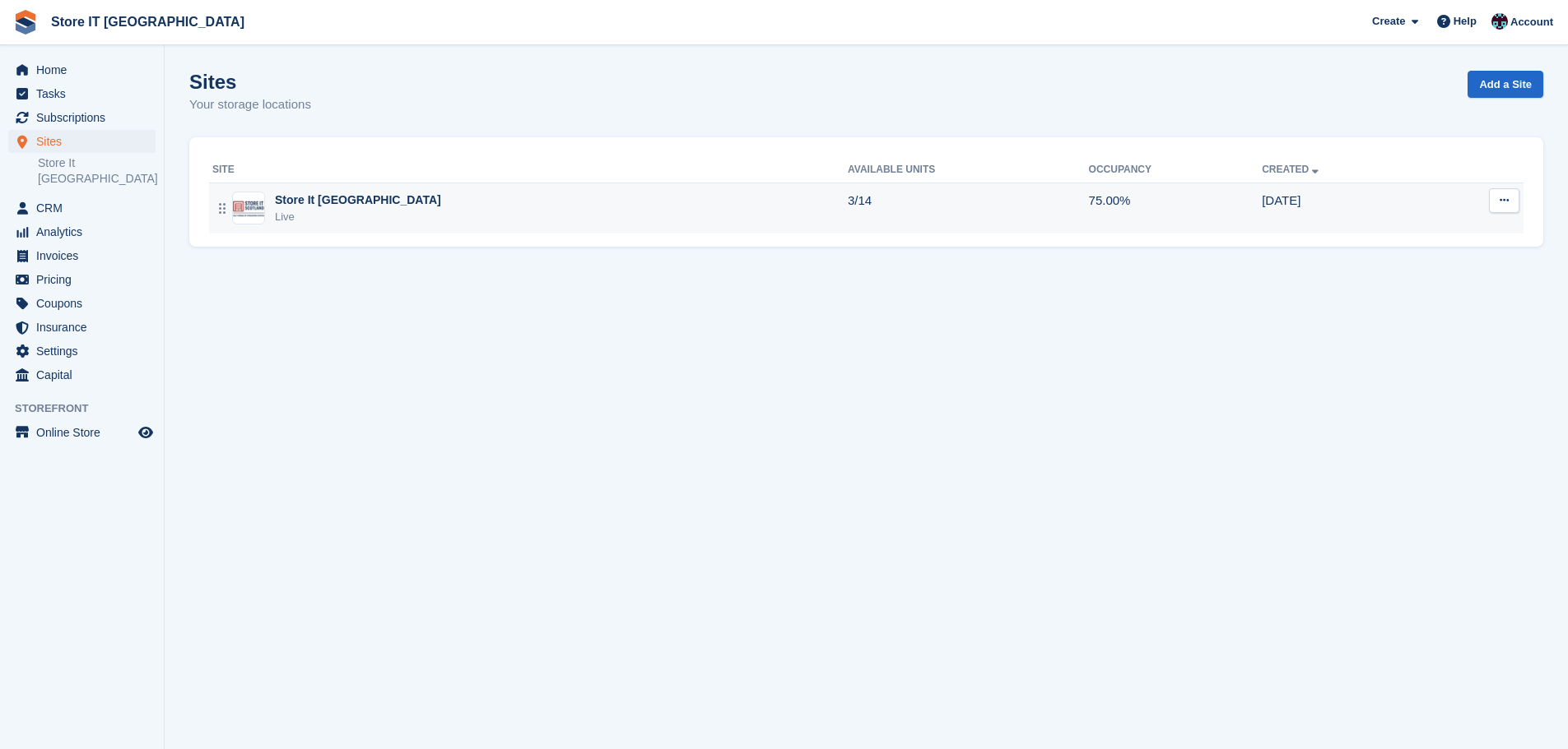
click at [328, 198] on div "Store It [GEOGRAPHIC_DATA]" at bounding box center [358, 200] width 166 height 17
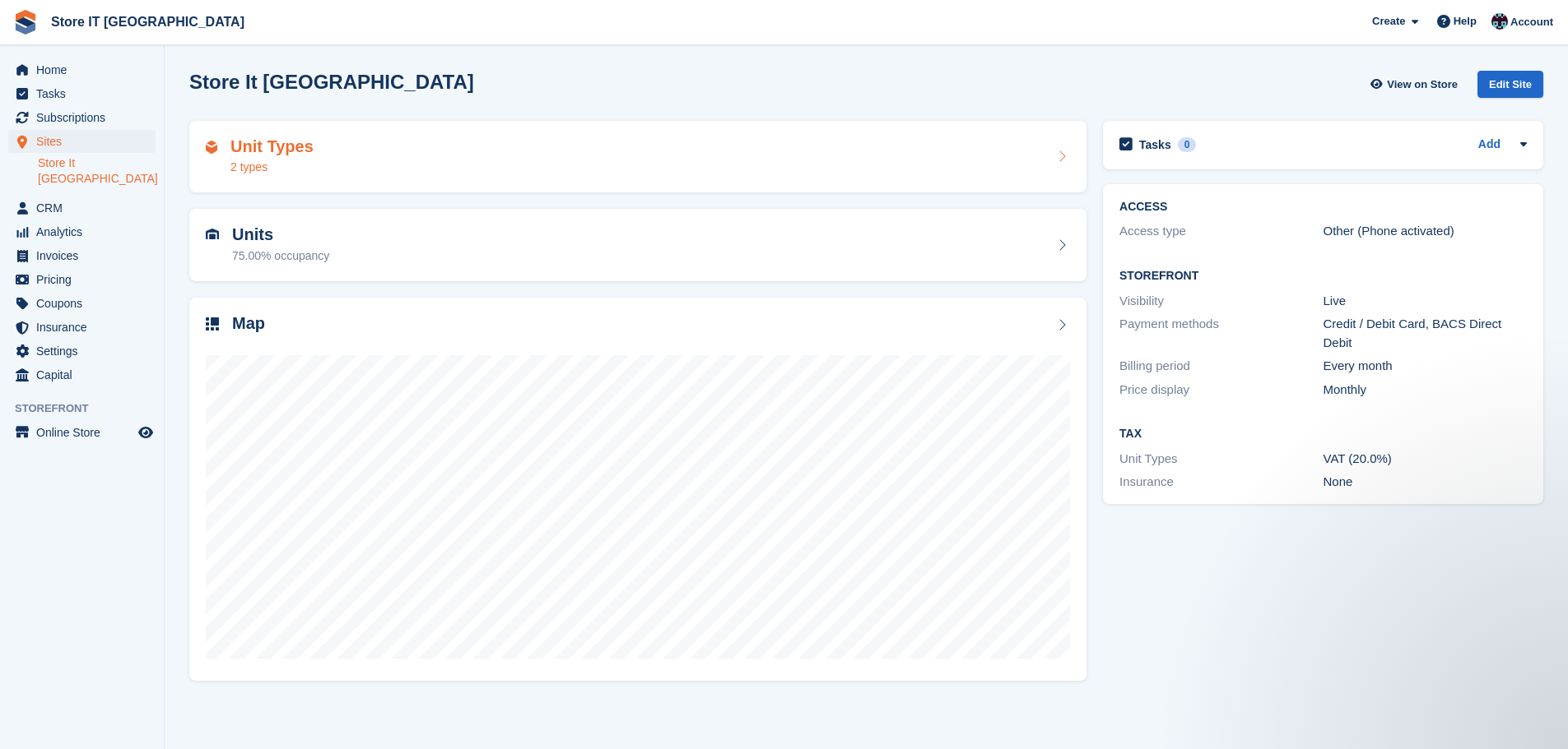
click at [748, 180] on div "Unit Types 2 types" at bounding box center [638, 157] width 897 height 73
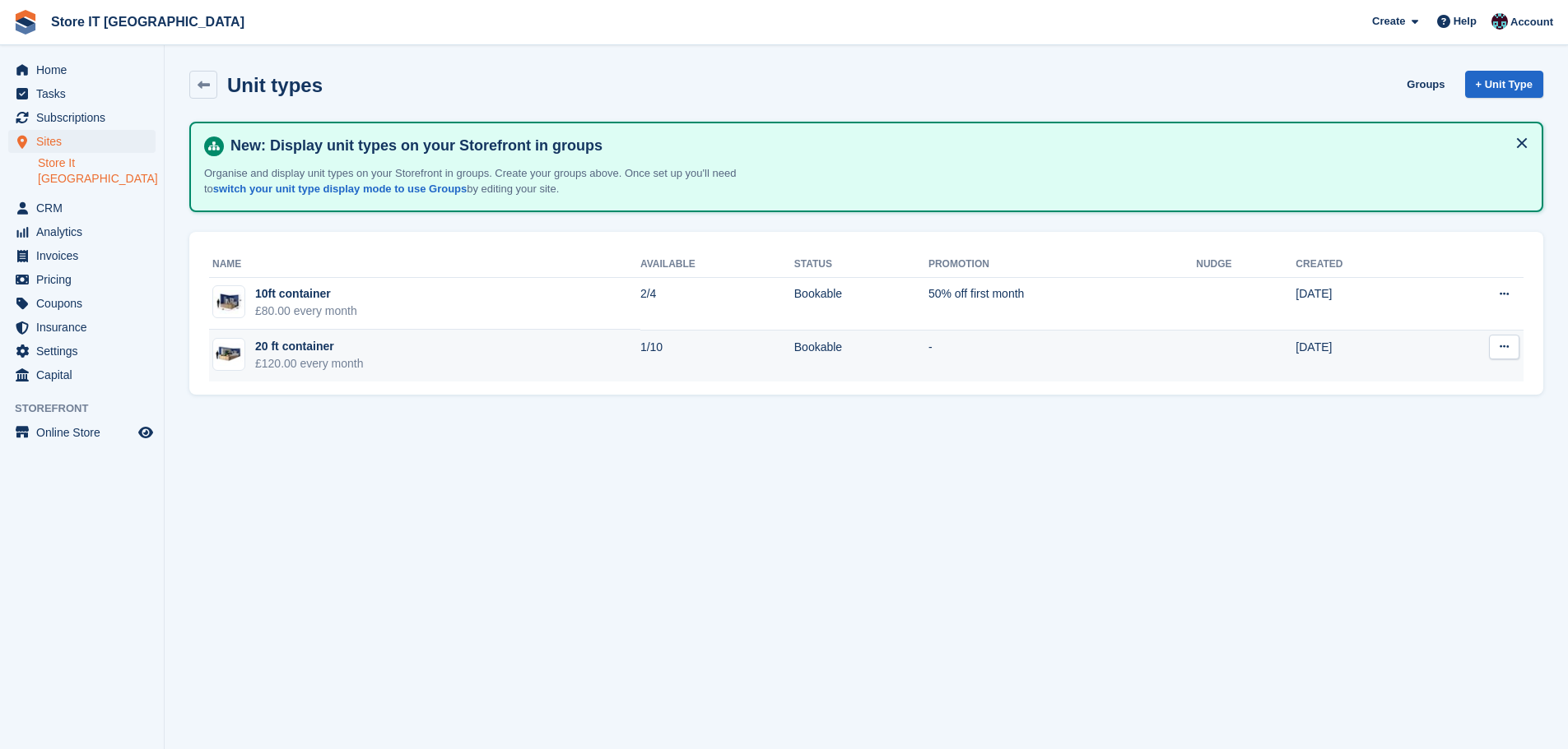
click at [372, 362] on td "20 ft container £120.00 every month" at bounding box center [424, 356] width 431 height 52
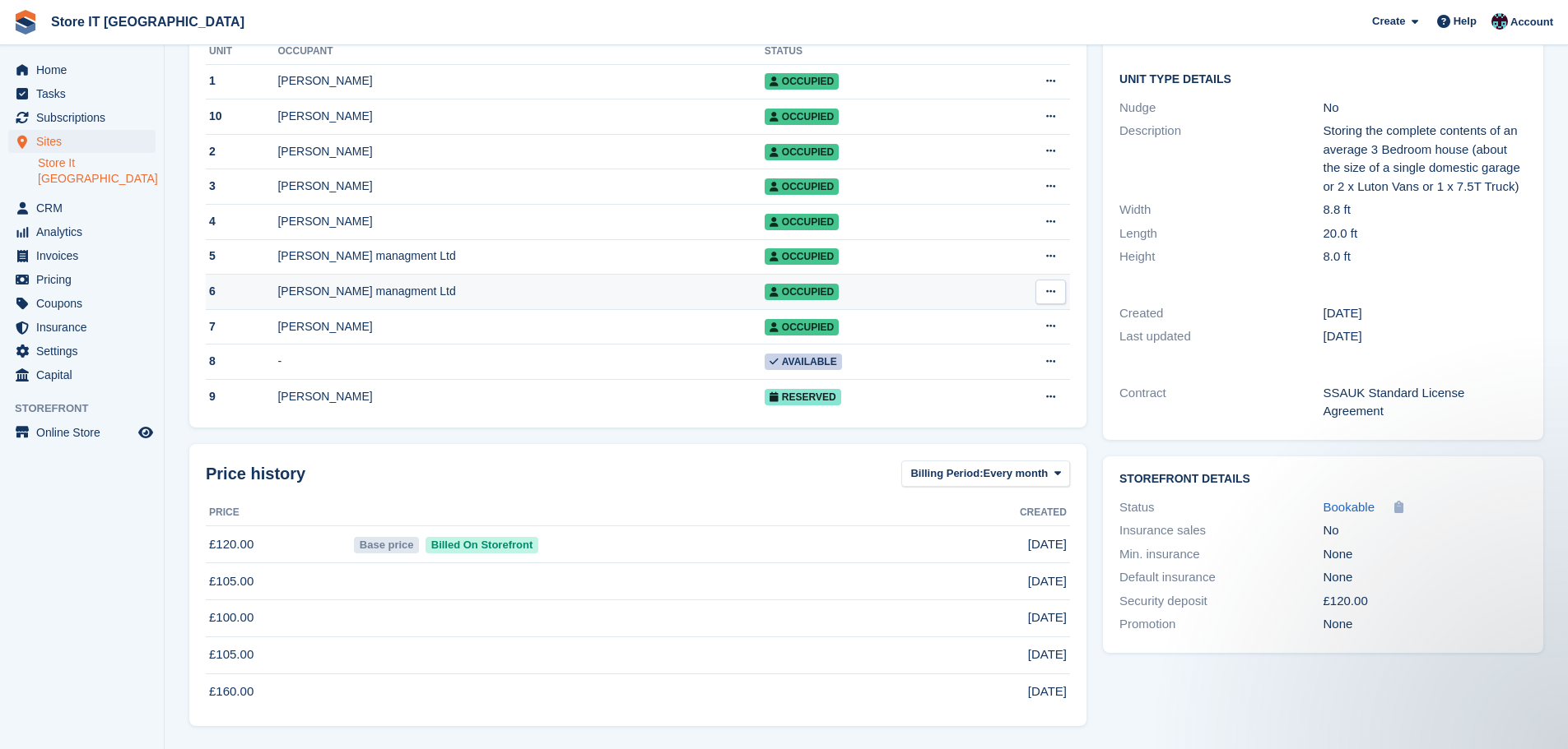
scroll to position [107, 0]
